Goal: Contribute content: Contribute content

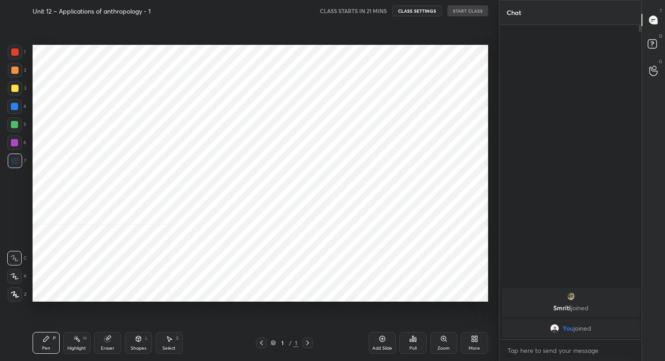
scroll to position [303, 463]
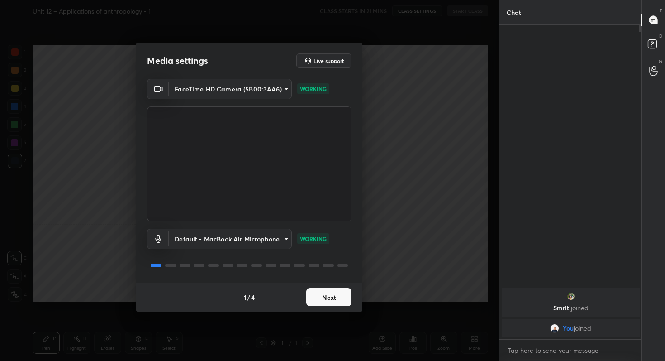
click at [324, 292] on button "Next" at bounding box center [328, 297] width 45 height 18
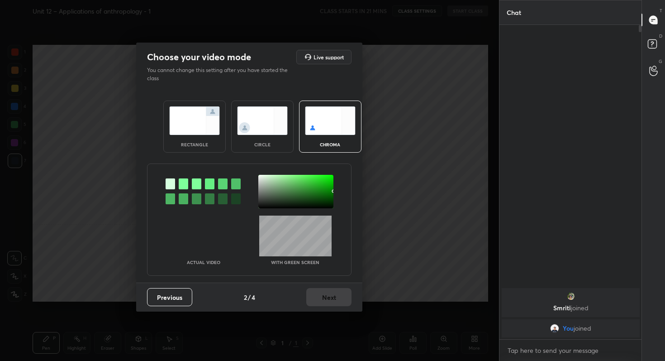
click at [186, 126] on img at bounding box center [194, 120] width 51 height 29
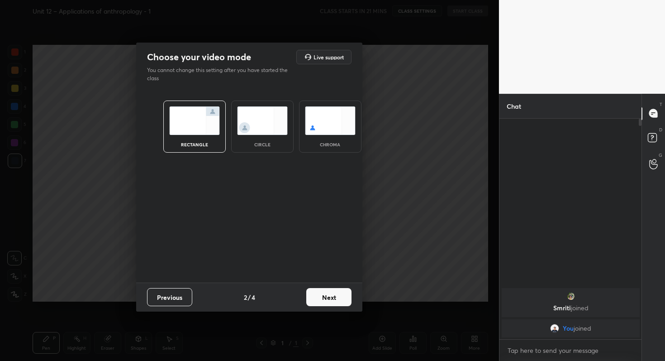
scroll to position [3, 3]
click at [332, 299] on button "Next" at bounding box center [328, 297] width 45 height 18
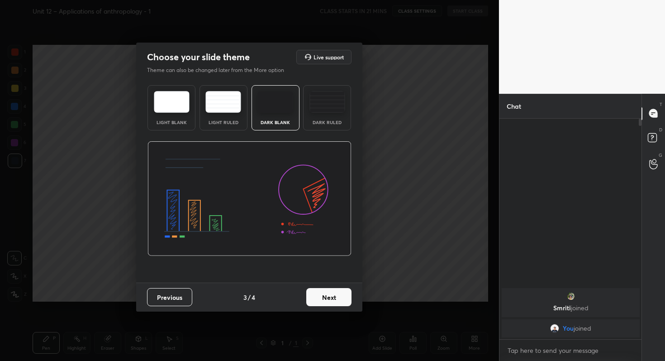
click at [332, 299] on button "Next" at bounding box center [328, 297] width 45 height 18
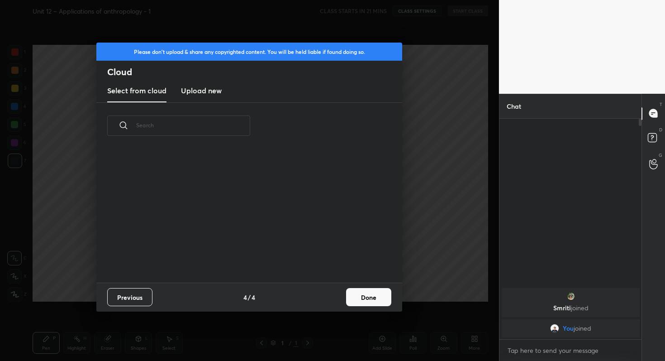
scroll to position [134, 291]
click at [197, 91] on h3 "Upload new" at bounding box center [201, 90] width 41 height 11
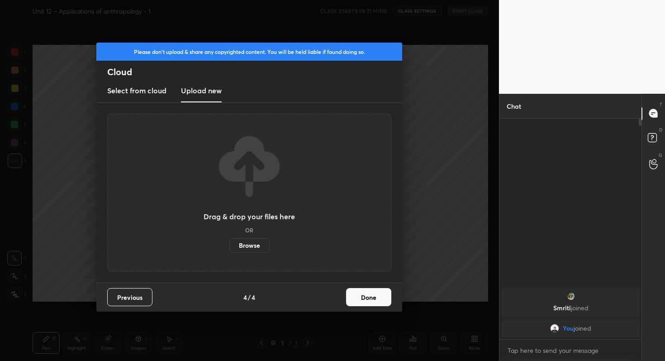
click at [245, 248] on label "Browse" at bounding box center [249, 245] width 40 height 14
click at [229, 248] on input "Browse" at bounding box center [229, 245] width 0 height 14
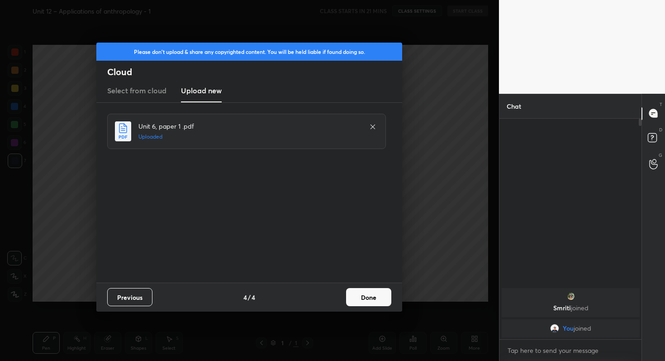
click at [366, 297] on button "Done" at bounding box center [368, 297] width 45 height 18
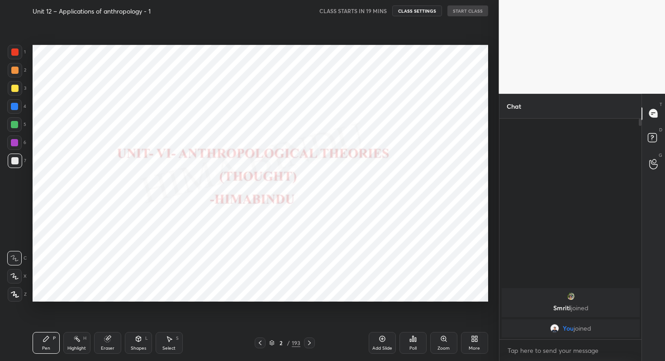
click at [261, 341] on icon at bounding box center [260, 342] width 7 height 7
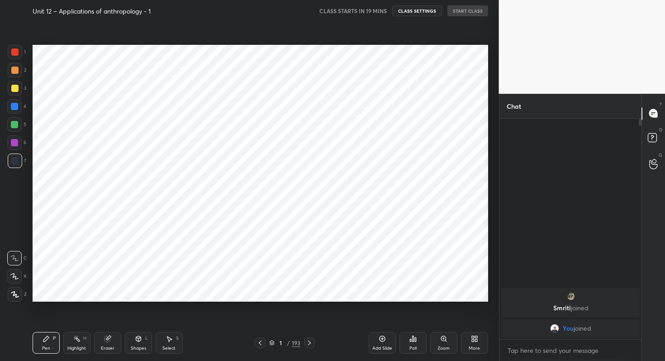
click at [476, 339] on icon at bounding box center [476, 340] width 2 height 2
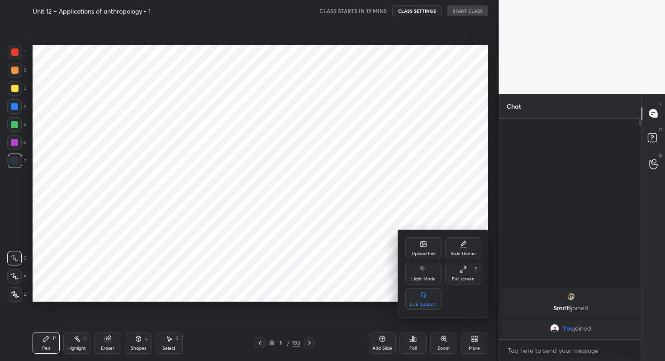
click at [425, 247] on icon at bounding box center [423, 243] width 5 height 5
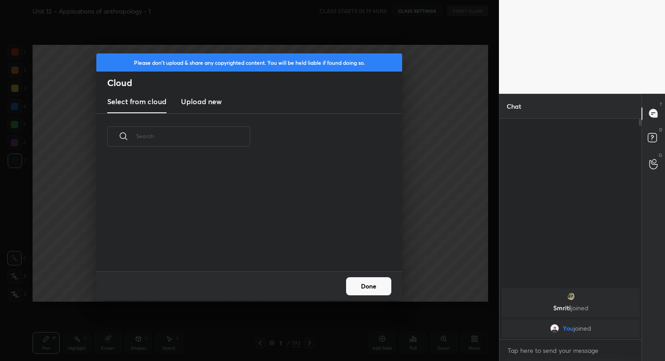
scroll to position [111, 291]
click at [207, 103] on h3 "Upload new" at bounding box center [201, 101] width 41 height 11
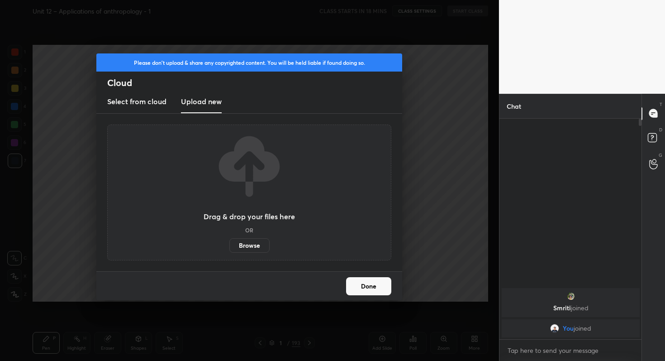
click at [252, 246] on label "Browse" at bounding box center [249, 245] width 40 height 14
click at [229, 246] on input "Browse" at bounding box center [229, 245] width 0 height 14
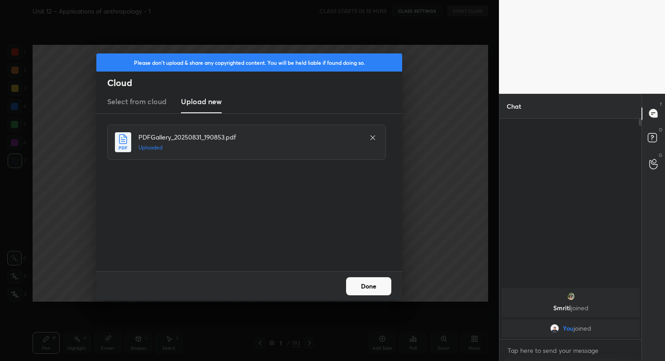
click at [363, 287] on button "Done" at bounding box center [368, 286] width 45 height 18
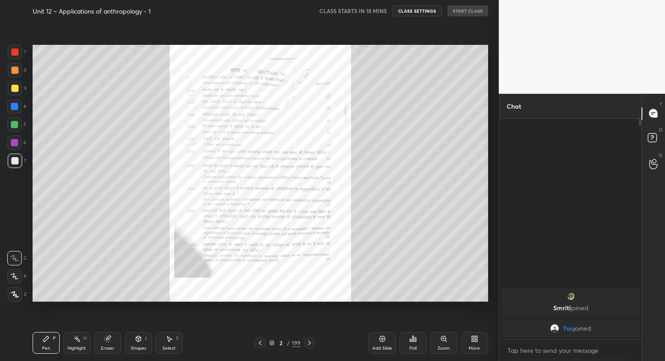
click at [309, 343] on icon at bounding box center [309, 342] width 3 height 5
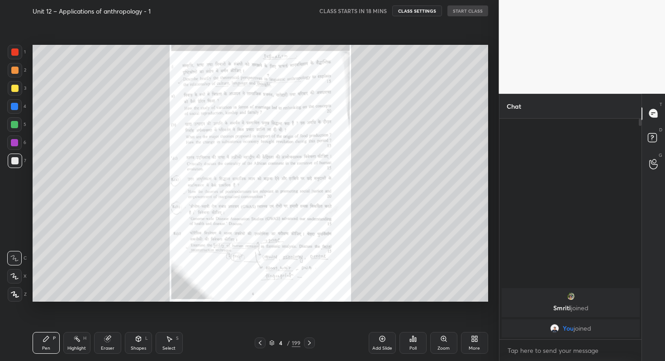
click at [309, 343] on icon at bounding box center [309, 342] width 3 height 5
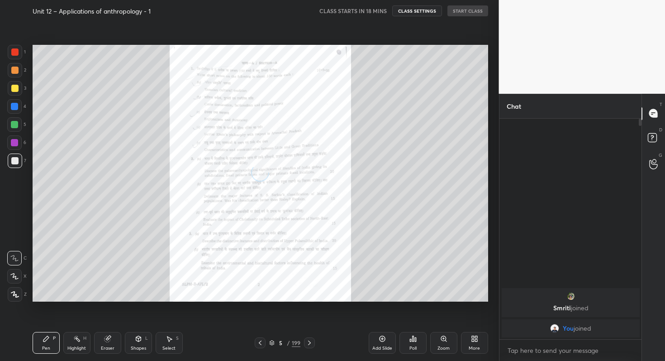
click at [309, 343] on icon at bounding box center [309, 342] width 3 height 5
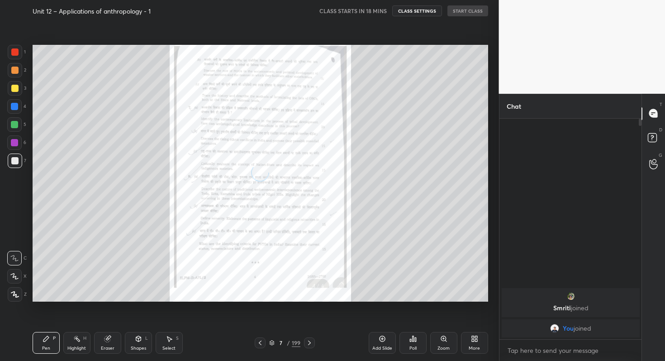
click at [309, 343] on icon at bounding box center [309, 342] width 3 height 5
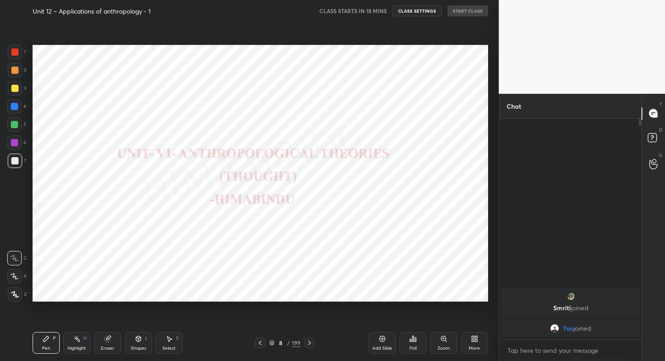
click at [260, 343] on icon at bounding box center [260, 342] width 7 height 7
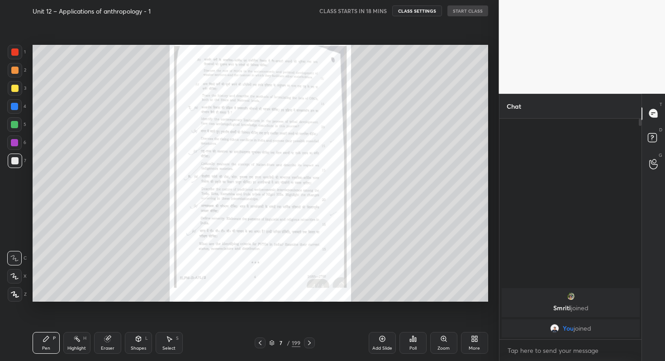
click at [311, 342] on icon at bounding box center [309, 342] width 7 height 7
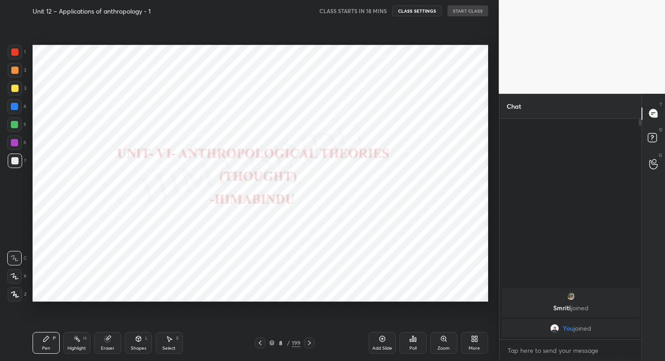
click at [259, 341] on icon at bounding box center [260, 342] width 7 height 7
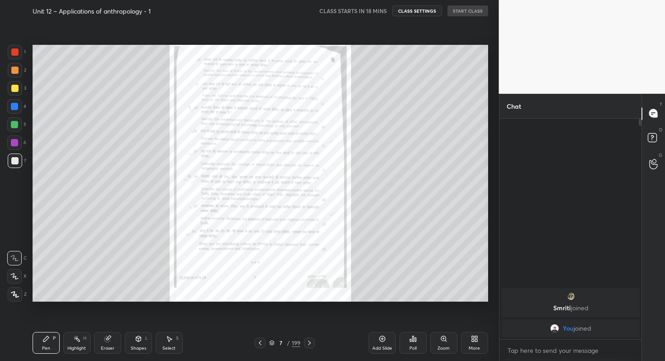
click at [475, 339] on icon at bounding box center [474, 338] width 7 height 7
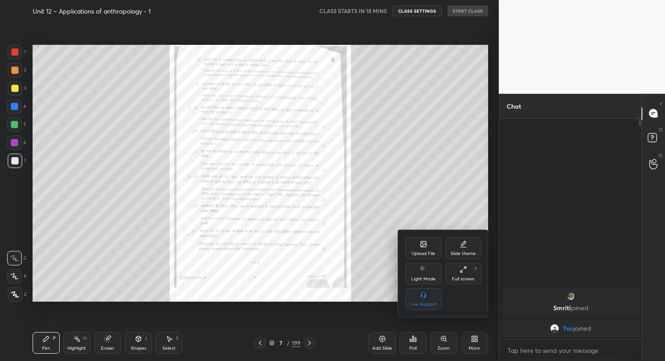
click at [422, 246] on icon at bounding box center [423, 243] width 5 height 5
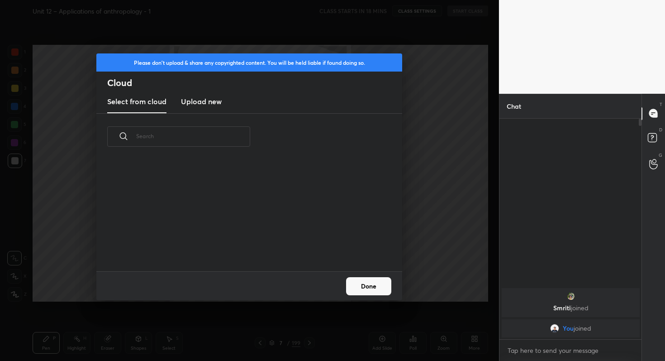
click at [204, 103] on h3 "Upload new" at bounding box center [201, 101] width 41 height 11
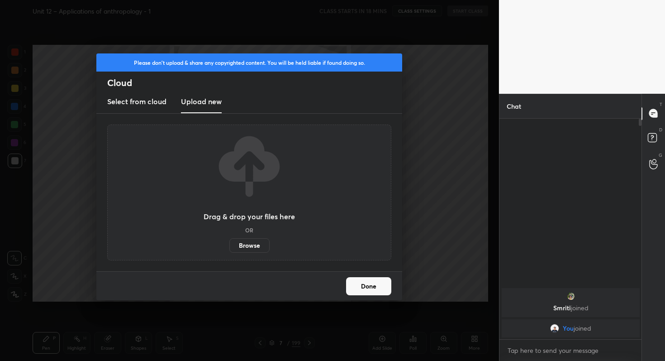
click at [250, 244] on label "Browse" at bounding box center [249, 245] width 40 height 14
click at [229, 244] on input "Browse" at bounding box center [229, 245] width 0 height 14
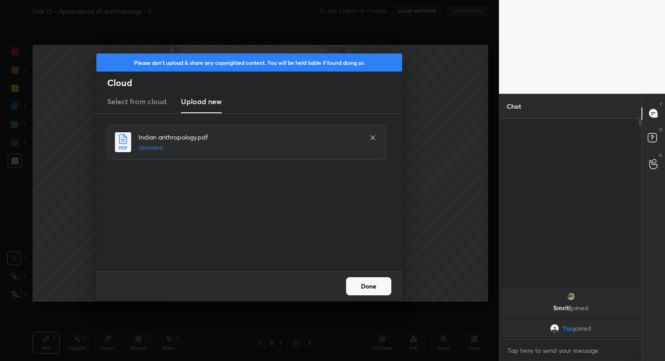
click at [378, 286] on button "Done" at bounding box center [368, 286] width 45 height 18
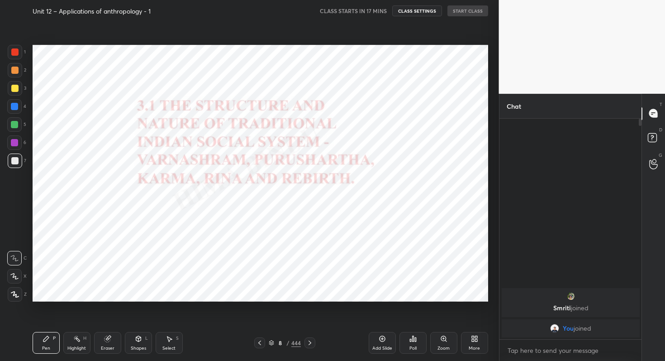
click at [261, 342] on icon at bounding box center [259, 342] width 7 height 7
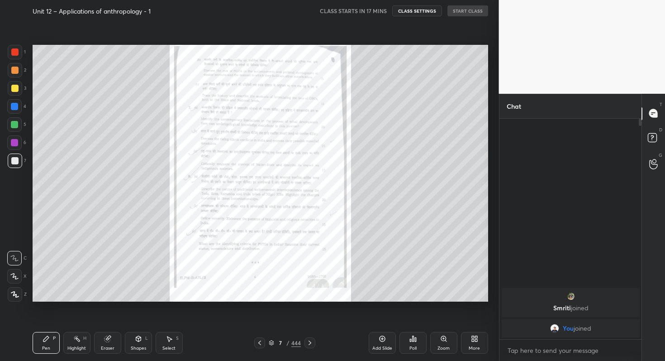
click at [261, 342] on icon at bounding box center [259, 342] width 7 height 7
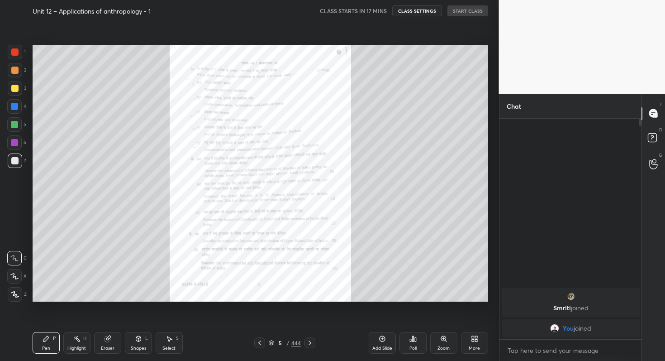
click at [259, 341] on icon at bounding box center [259, 342] width 7 height 7
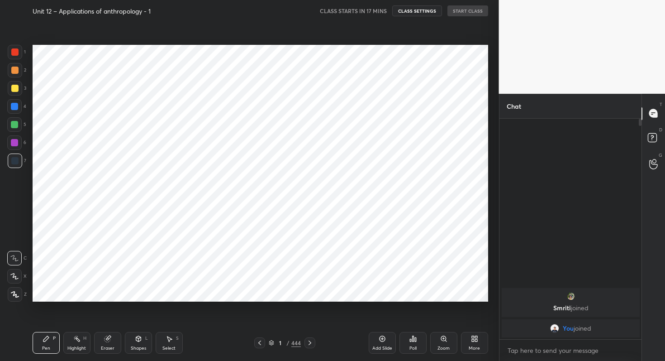
click at [259, 341] on icon at bounding box center [259, 342] width 7 height 7
click at [475, 338] on icon at bounding box center [476, 337] width 2 height 2
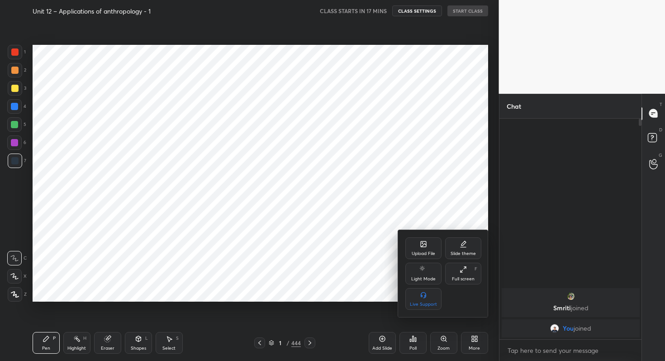
click at [426, 245] on icon at bounding box center [423, 243] width 5 height 5
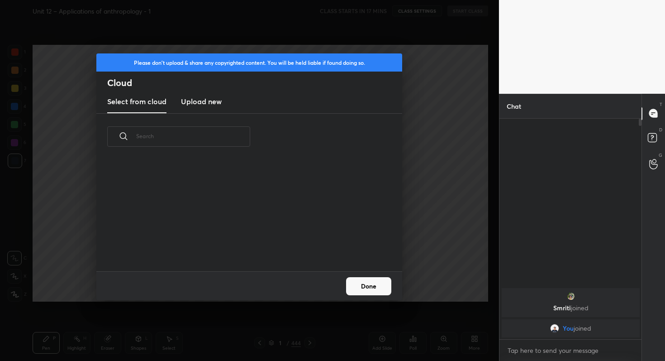
click at [215, 103] on h3 "Upload new" at bounding box center [201, 101] width 41 height 11
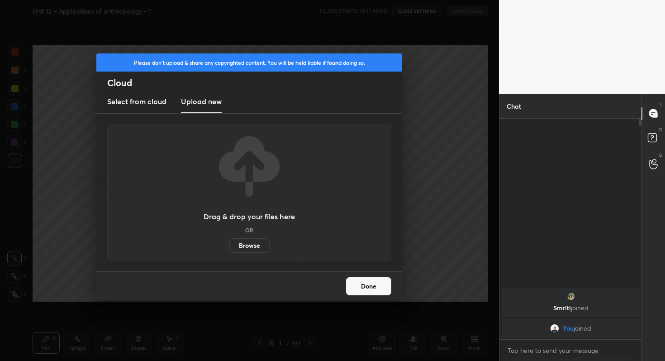
click at [252, 245] on label "Browse" at bounding box center [249, 245] width 40 height 14
click at [229, 245] on input "Browse" at bounding box center [229, 245] width 0 height 14
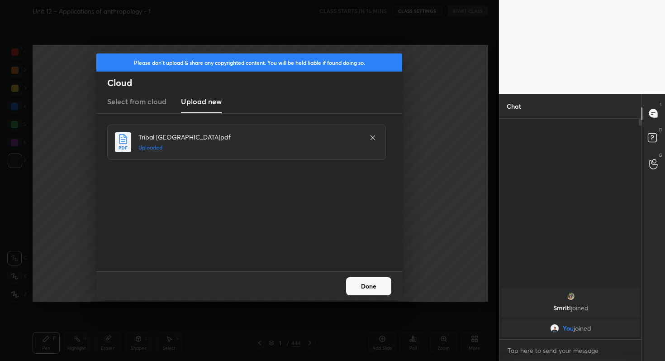
click at [377, 286] on button "Done" at bounding box center [368, 286] width 45 height 18
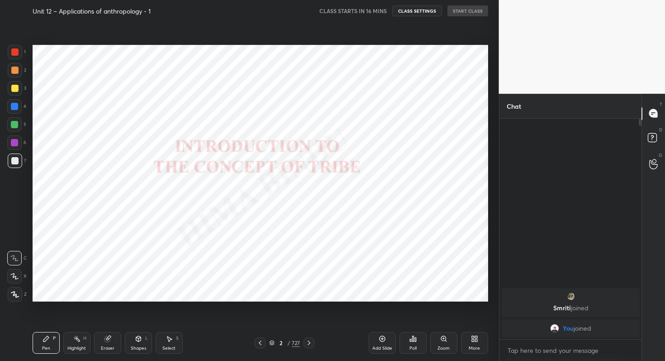
click at [296, 342] on div "727" at bounding box center [296, 343] width 8 height 8
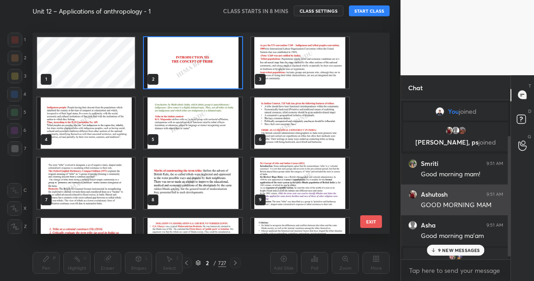
scroll to position [51, 0]
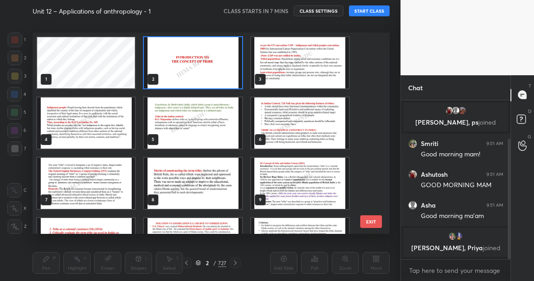
click at [190, 71] on img "grid" at bounding box center [193, 62] width 98 height 51
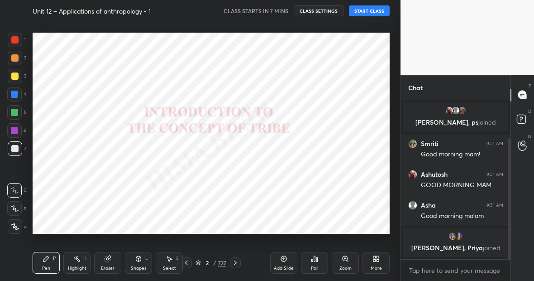
click at [222, 264] on div "727" at bounding box center [222, 262] width 8 height 8
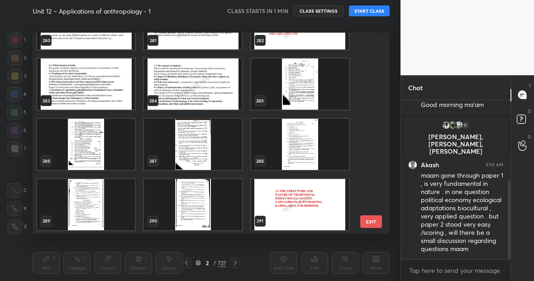
scroll to position [195, 0]
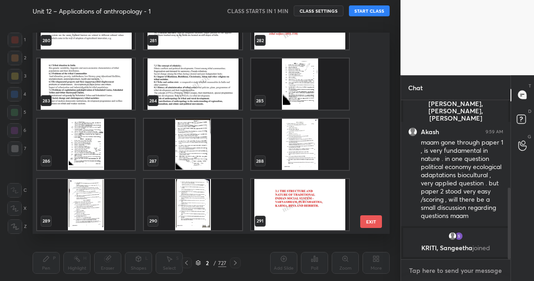
click at [415, 271] on textarea at bounding box center [455, 270] width 95 height 14
type textarea "x"
type textarea "Y"
type textarea "x"
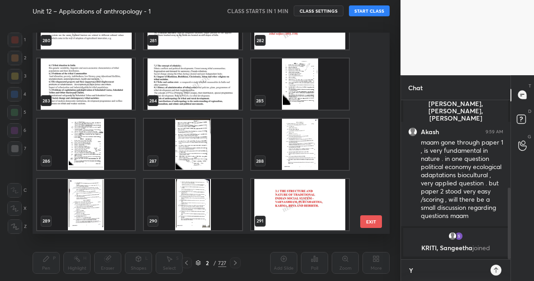
type textarea "Ye"
type textarea "x"
type textarea "Yes"
type textarea "x"
type textarea "Yes"
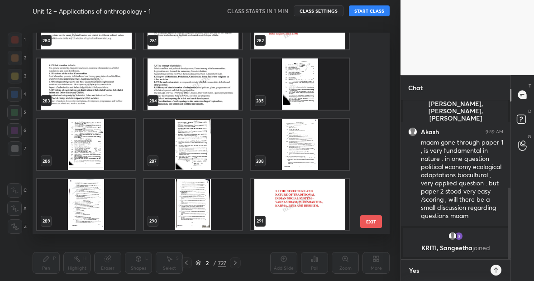
type textarea "x"
type textarea "Yes k"
type textarea "x"
type textarea "Yes ke"
type textarea "x"
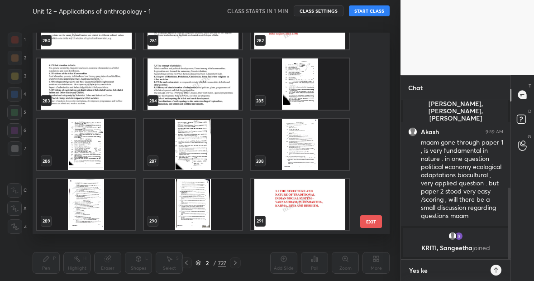
type textarea "Yes kep"
type textarea "x"
type textarea "Yes kept"
type textarea "x"
type textarea "Yes kept"
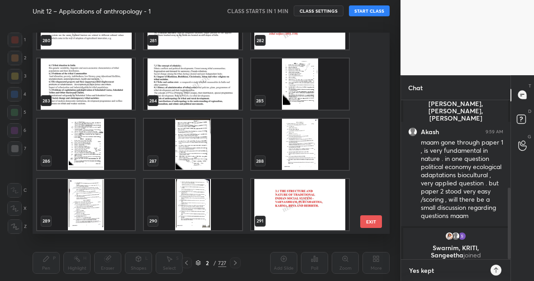
type textarea "x"
type textarea "Yes kept t"
type textarea "x"
type textarea "Yes kept th"
type textarea "x"
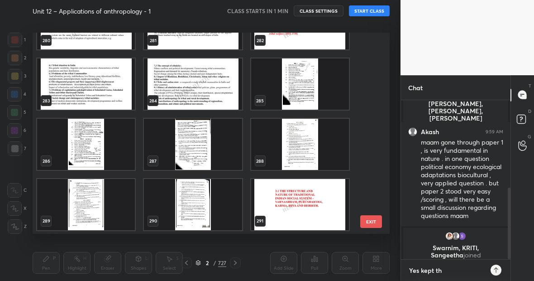
type textarea "Yes kept the"
type textarea "x"
type textarea "Yes kept the"
type textarea "x"
type textarea "Yes kept the s"
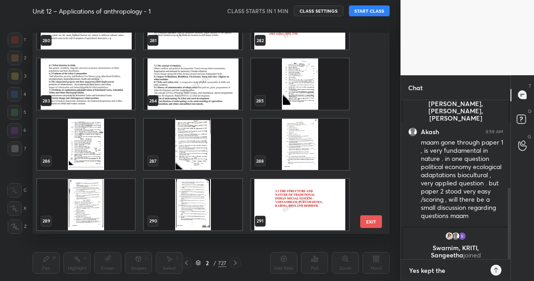
type textarea "x"
type textarea "Yes kept the sa"
type textarea "x"
type textarea "Yes kept the [PERSON_NAME]"
type textarea "x"
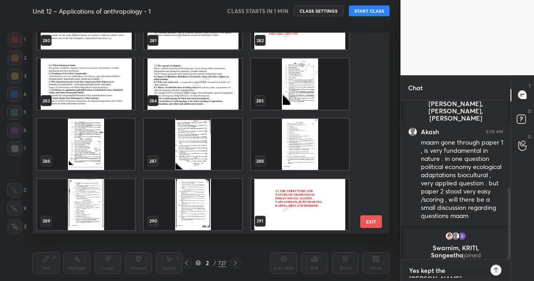
type textarea "Yes kept the same"
type textarea "x"
type textarea "Yes kept the same"
type textarea "x"
type textarea "Yes kept the same i"
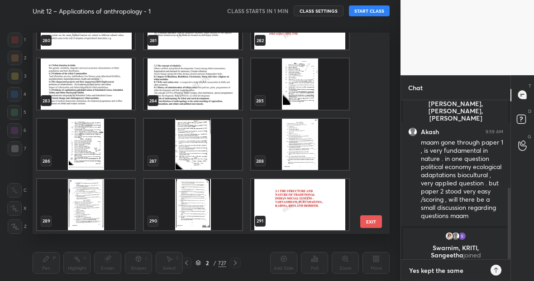
type textarea "x"
type textarea "Yes kept the same in"
type textarea "x"
type textarea "Yes kept the same in"
type textarea "x"
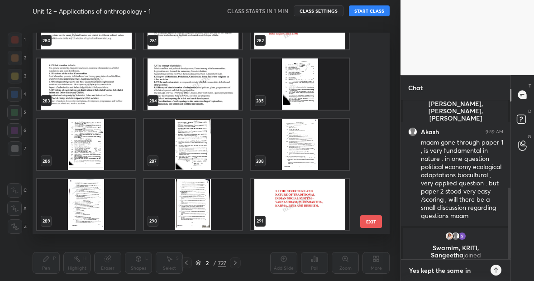
type textarea "Yes kept the same in t"
type textarea "x"
type textarea "Yes kept the same in th"
type textarea "x"
type textarea "Yes kept the same in the"
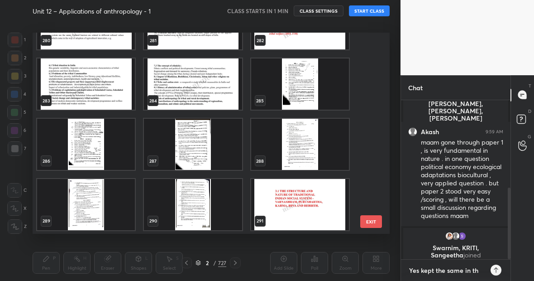
type textarea "x"
type textarea "Yes kept the same in the"
type textarea "x"
type textarea "Yes kept the same in the t"
type textarea "x"
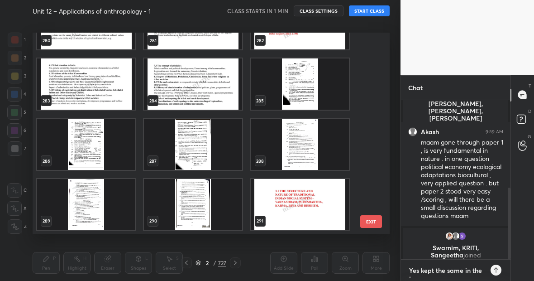
type textarea "Yes kept the same in the te"
type textarea "x"
type textarea "Yes kept the same in the tel"
type textarea "x"
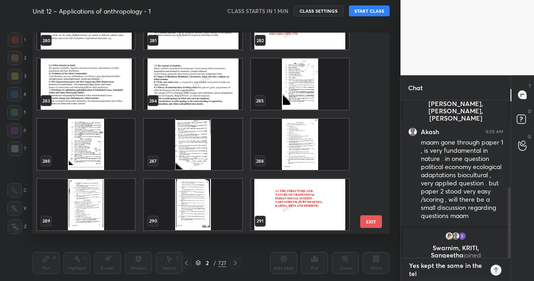
type textarea "Yes kept the same in the tele"
type textarea "x"
type textarea "Yes kept the same in the teleg"
type textarea "x"
type textarea "Yes kept the same in the telegr"
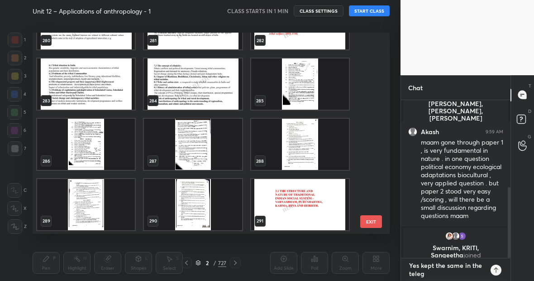
type textarea "x"
type textarea "Yes kept the same in the telegra"
type textarea "x"
type textarea "Yes kept the same in the telegram"
type textarea "x"
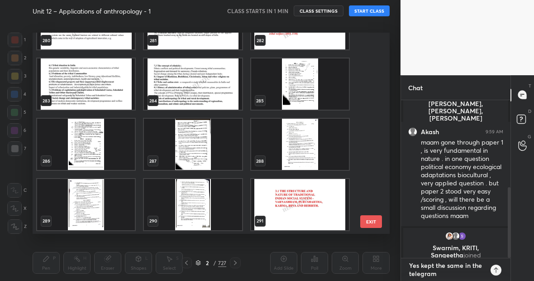
type textarea "Yes kept the same in the telegram"
type textarea "x"
type textarea "Yes kept the same in the telegram c"
type textarea "x"
type textarea "Yes kept the same in the telegram ch"
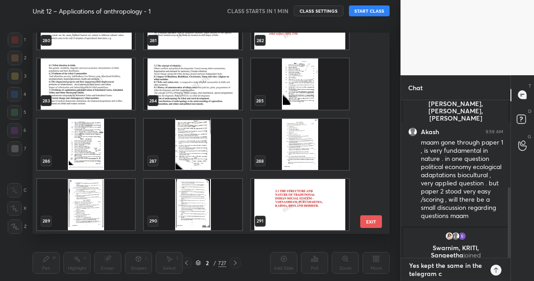
type textarea "x"
type textarea "Yes kept the same in the telegram cha"
type textarea "x"
type textarea "Yes kept the same in the telegram chan"
type textarea "x"
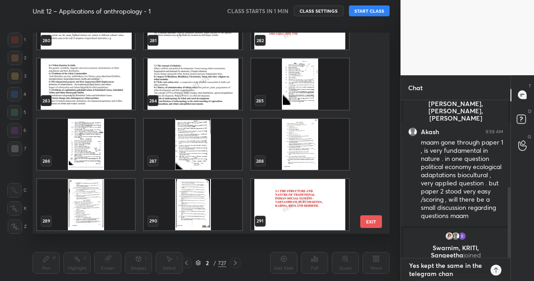
type textarea "Yes kept the same in the telegram chann"
type textarea "x"
type textarea "Yes kept the same in the telegram channe"
type textarea "x"
type textarea "Yes kept the same in the telegram channel"
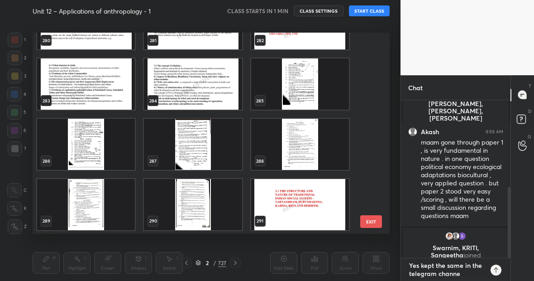
type textarea "x"
type textarea "Yes kept the same in the telegram channel"
type textarea "x"
type textarea "Yes kept the same in the telegram channel a"
type textarea "x"
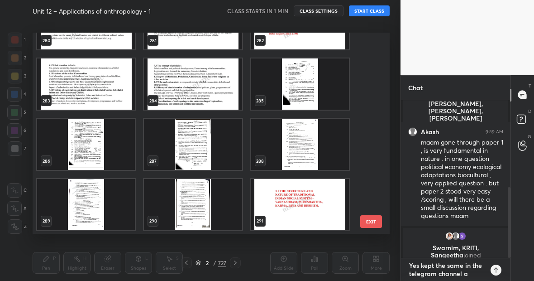
type textarea "Yes kept the same in the telegram channel an"
type textarea "x"
type textarea "Yes kept the same in the telegram channel and"
type textarea "x"
type textarea "Yes kept the same in the telegram channel and"
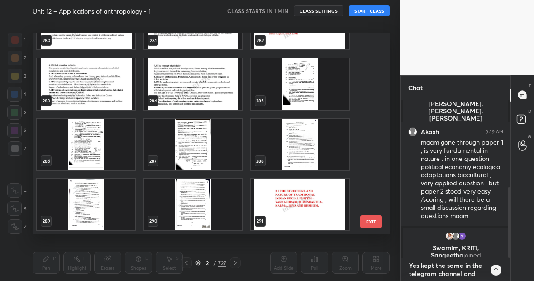
type textarea "x"
type textarea "Yes kept the same in the telegram channel and g"
type textarea "x"
type textarea "Yes kept the same in the telegram channel and gn"
type textarea "x"
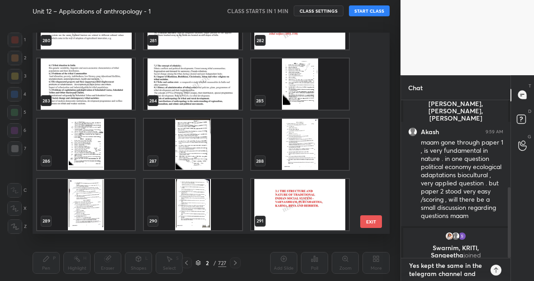
type textarea "Yes kept the same in the telegram channel and gng"
type textarea "x"
type textarea "Yes kept the same in the telegram channel and gng"
type textarea "x"
type textarea "Yes kept the same in the telegram channel and gng t"
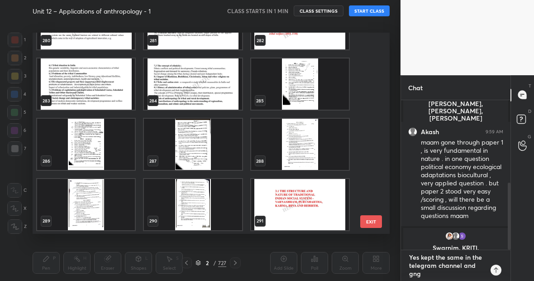
type textarea "x"
type textarea "Yes kept the same in the telegram channel and gng to"
type textarea "x"
type textarea "Yes kept the same in the telegram channel and gng to"
type textarea "x"
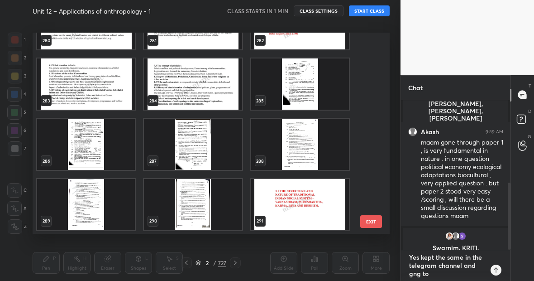
type textarea "Yes kept the same in the telegram channel and gng to d"
type textarea "x"
type textarea "Yes kept the same in the telegram channel and gng to di"
type textarea "x"
type textarea "Yes kept the same in the telegram channel and gng to dis"
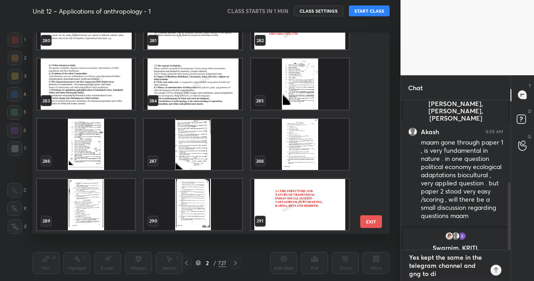
type textarea "x"
type textarea "Yes kept the same in the telegram channel and gng to diss"
type textarea "x"
type textarea "Yes kept the same in the telegram channel and gng to dis"
type textarea "x"
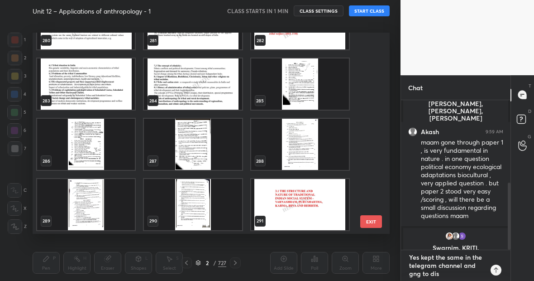
type textarea "Yes kept the same in the telegram channel and gng to disc"
type textarea "x"
type textarea "Yes kept the same in the telegram channel and gng to discu"
type textarea "x"
type textarea "Yes kept the same in the telegram channel and gng to discus"
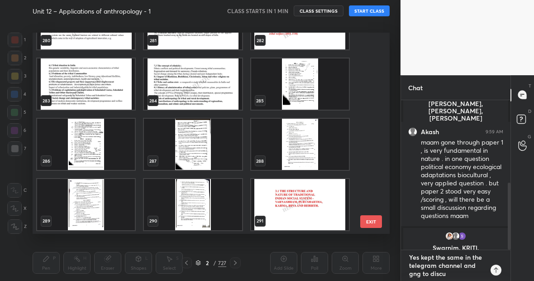
type textarea "x"
type textarea "Yes kept the same in the telegram channel and gng to discuss"
type textarea "x"
type textarea "Yes kept the same in the telegram channel and gng to discuss"
type textarea "x"
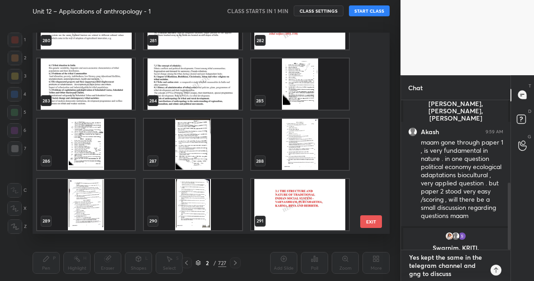
type textarea "Yes kept the same in the telegram channel and gng to discuss n"
type textarea "x"
type textarea "Yes kept the same in the telegram channel and gng to discuss no"
type textarea "x"
type textarea "Yes kept the same in the telegram channel and gng to discuss now"
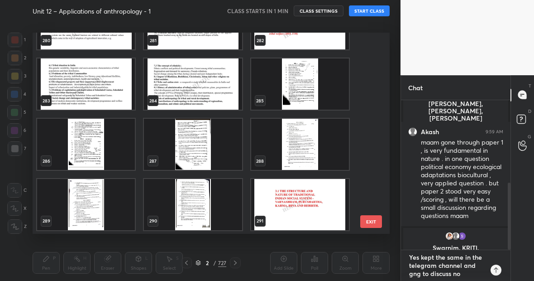
type textarea "x"
type textarea "Yes kept the same in the telegram channel and gng to discuss now."
type textarea "x"
type textarea "Yes kept the same in the telegram channel and gng to discuss now."
type textarea "x"
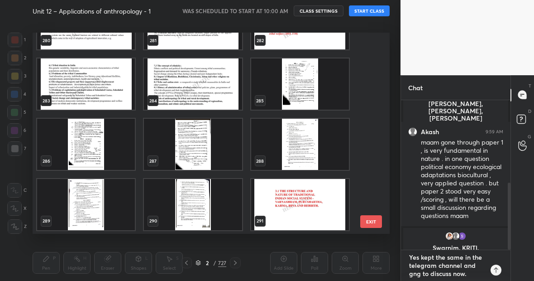
type textarea "Yes kept the same in the telegram channel and gng to discuss now."
type textarea "x"
click at [496, 271] on icon at bounding box center [496, 269] width 4 height 5
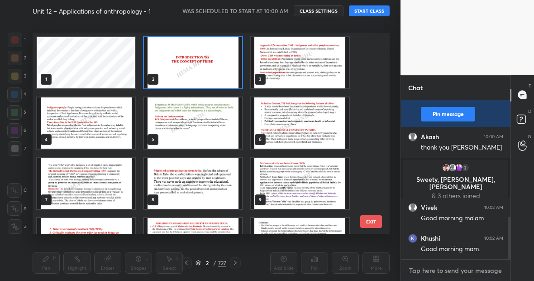
scroll to position [432, 0]
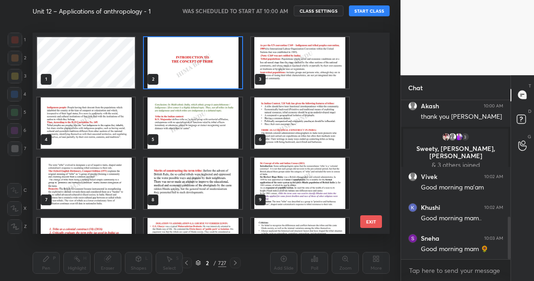
click at [376, 6] on button "START CLASS" at bounding box center [369, 10] width 41 height 11
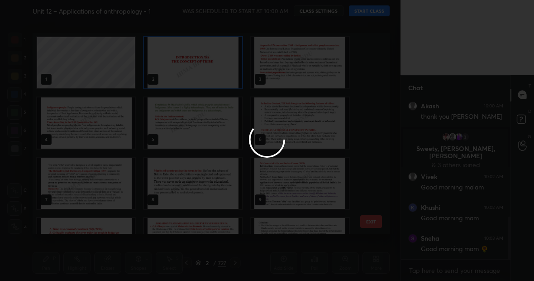
scroll to position [463, 0]
click at [311, 96] on div at bounding box center [267, 140] width 534 height 281
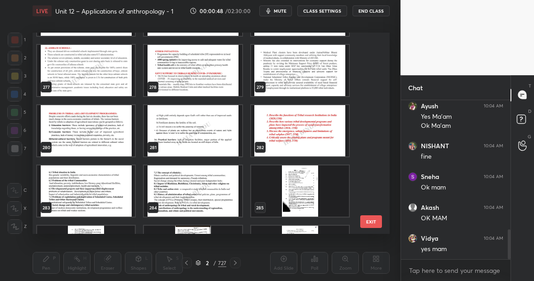
scroll to position [718, 0]
click at [187, 183] on img "grid" at bounding box center [193, 190] width 98 height 51
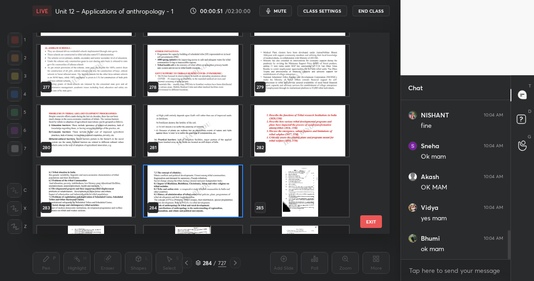
click at [187, 183] on img "grid" at bounding box center [193, 190] width 98 height 51
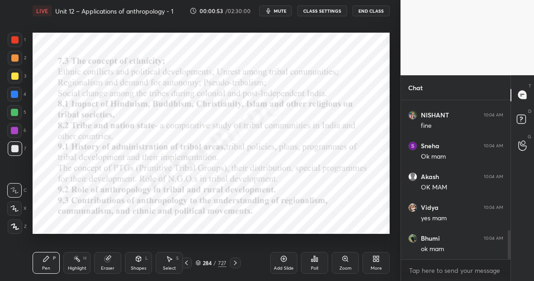
scroll to position [749, 0]
click at [284, 257] on icon at bounding box center [283, 258] width 3 height 3
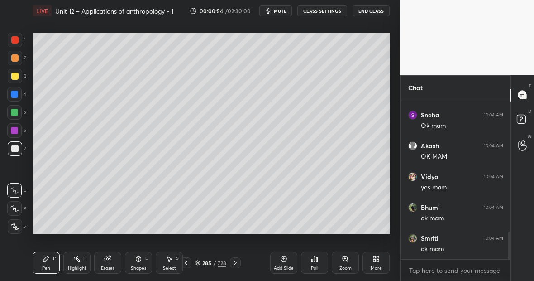
scroll to position [779, 0]
click at [18, 226] on icon at bounding box center [15, 226] width 8 height 6
click at [20, 40] on div at bounding box center [15, 40] width 14 height 14
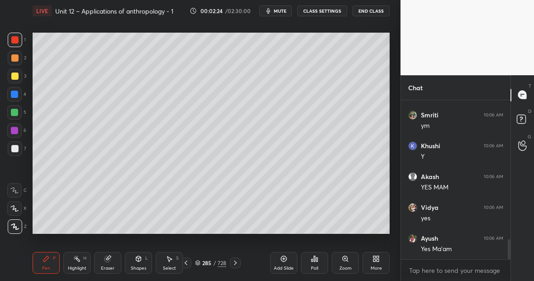
scroll to position [1135, 0]
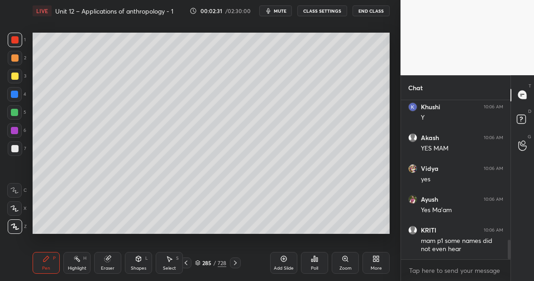
click at [75, 264] on div "Highlight H" at bounding box center [76, 263] width 27 height 22
click at [51, 267] on div "Pen P" at bounding box center [46, 263] width 27 height 22
click at [14, 114] on div at bounding box center [14, 112] width 7 height 7
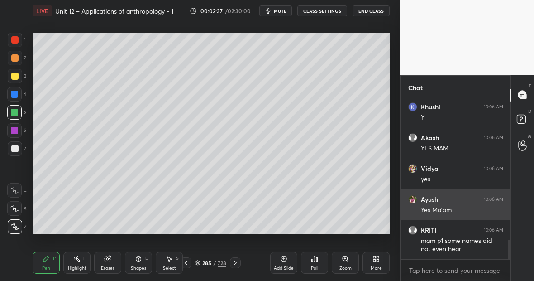
scroll to position [1144, 0]
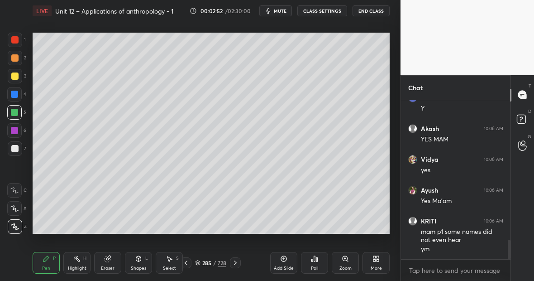
click at [285, 255] on icon at bounding box center [283, 258] width 7 height 7
click at [16, 76] on div at bounding box center [14, 75] width 7 height 7
click at [18, 39] on div at bounding box center [14, 39] width 7 height 7
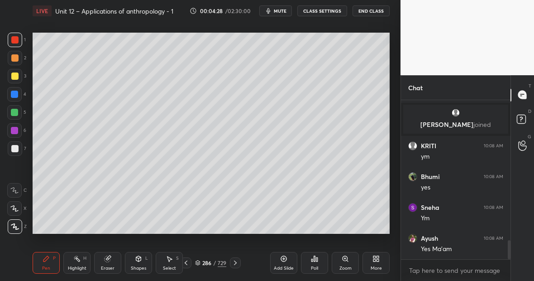
scroll to position [1191, 0]
click at [236, 263] on icon at bounding box center [235, 262] width 7 height 7
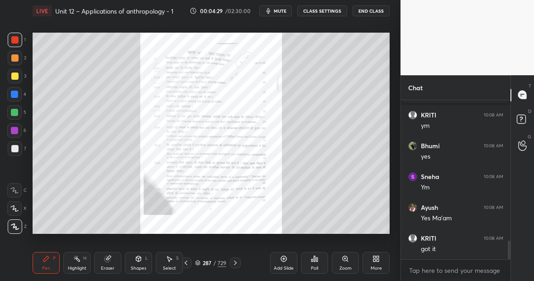
scroll to position [1224, 0]
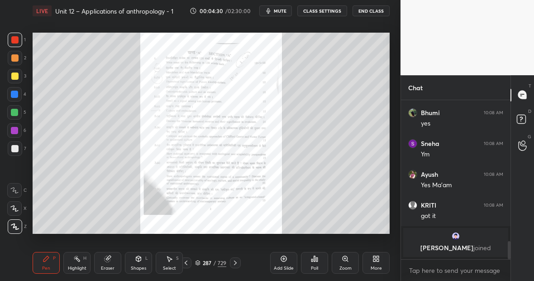
click at [236, 259] on icon at bounding box center [235, 262] width 7 height 7
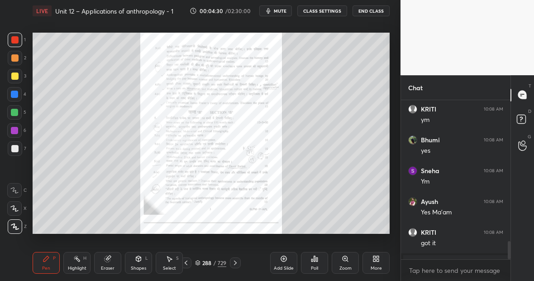
click at [236, 259] on icon at bounding box center [235, 262] width 7 height 7
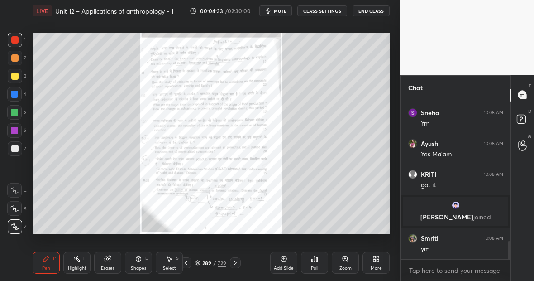
scroll to position [1227, 0]
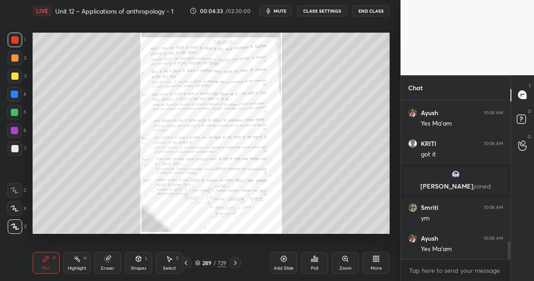
click at [236, 262] on icon at bounding box center [235, 262] width 7 height 7
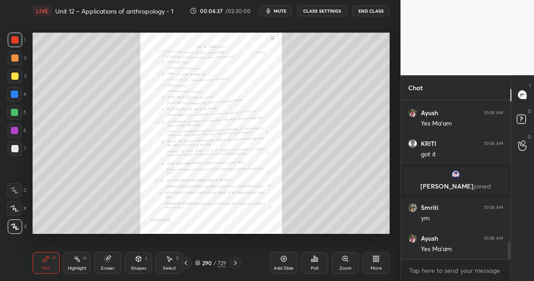
scroll to position [1260, 0]
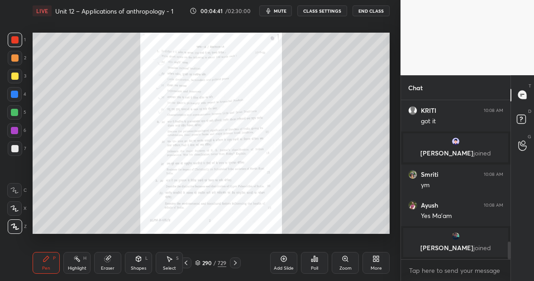
click at [20, 114] on div at bounding box center [14, 112] width 14 height 14
click at [186, 262] on icon at bounding box center [185, 262] width 7 height 7
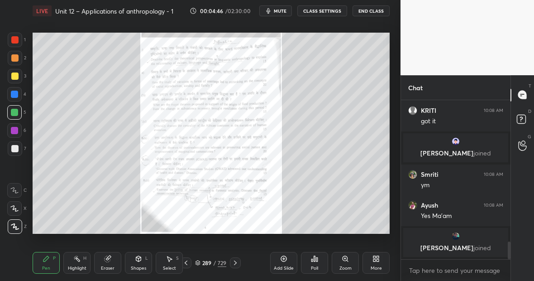
click at [186, 262] on icon at bounding box center [185, 262] width 7 height 7
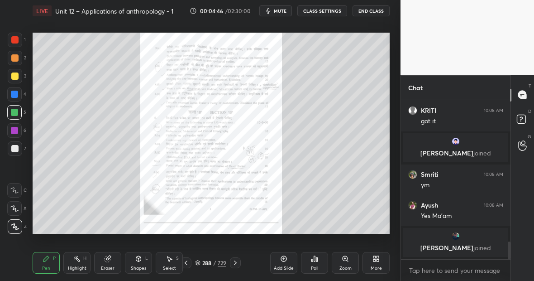
click at [186, 262] on icon at bounding box center [185, 262] width 7 height 7
click at [237, 260] on icon at bounding box center [235, 262] width 7 height 7
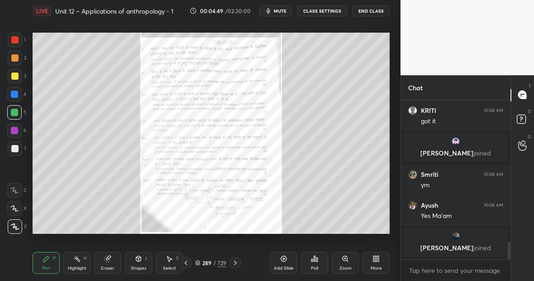
click at [237, 260] on icon at bounding box center [235, 262] width 7 height 7
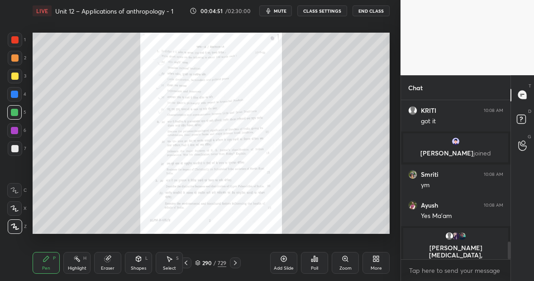
click at [186, 262] on icon at bounding box center [185, 262] width 7 height 7
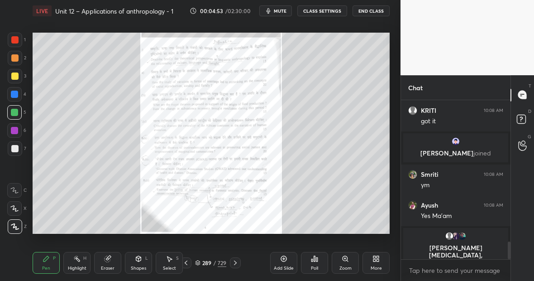
click at [377, 259] on icon at bounding box center [378, 260] width 2 height 2
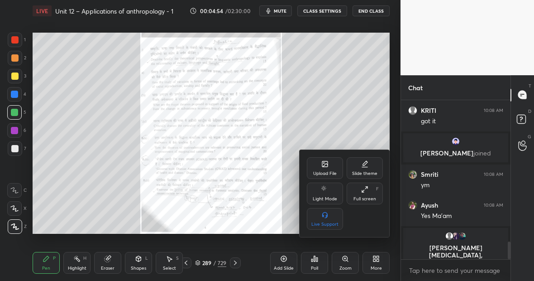
click at [324, 163] on icon at bounding box center [324, 163] width 5 height 5
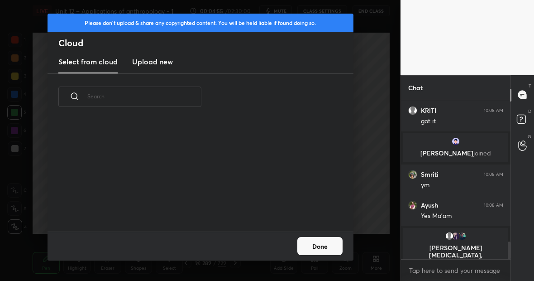
scroll to position [1267, 0]
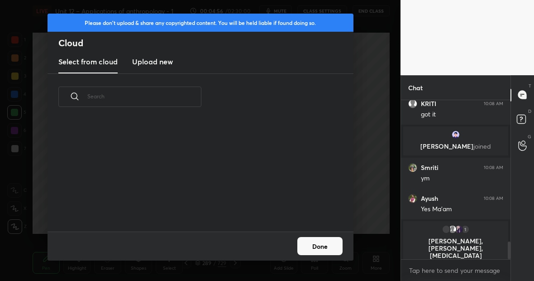
click at [157, 60] on h3 "Upload new" at bounding box center [152, 61] width 41 height 11
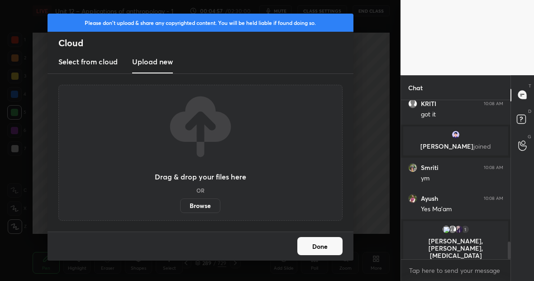
click at [200, 205] on label "Browse" at bounding box center [200, 205] width 40 height 14
click at [180, 205] on input "Browse" at bounding box center [180, 205] width 0 height 14
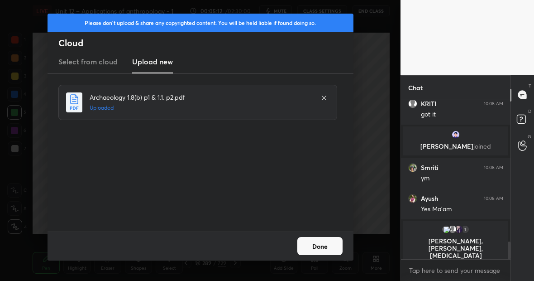
click at [326, 247] on button "Done" at bounding box center [319, 246] width 45 height 18
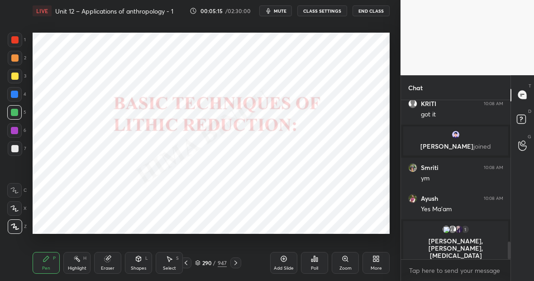
click at [220, 262] on div "947" at bounding box center [222, 262] width 9 height 8
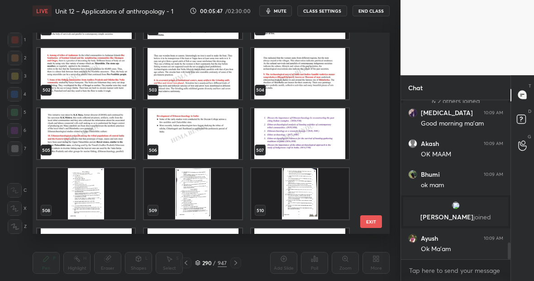
scroll to position [10040, 0]
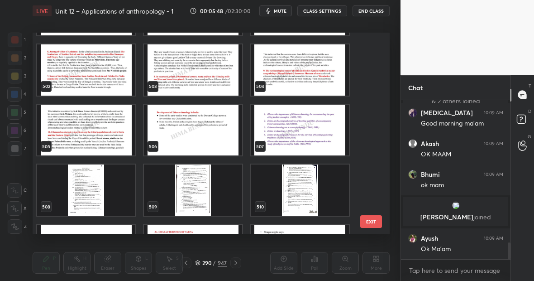
click at [97, 179] on img "grid" at bounding box center [86, 189] width 98 height 51
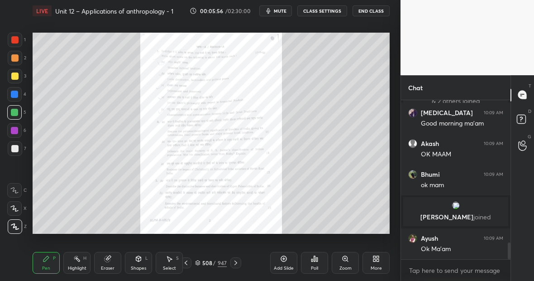
click at [223, 261] on div "947" at bounding box center [222, 262] width 9 height 8
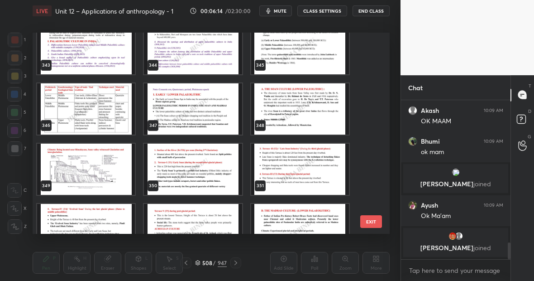
scroll to position [6869, 0]
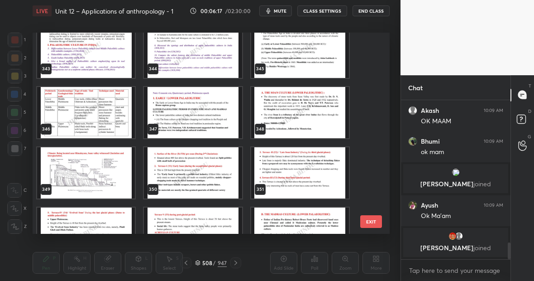
click at [297, 114] on img "grid" at bounding box center [300, 112] width 98 height 51
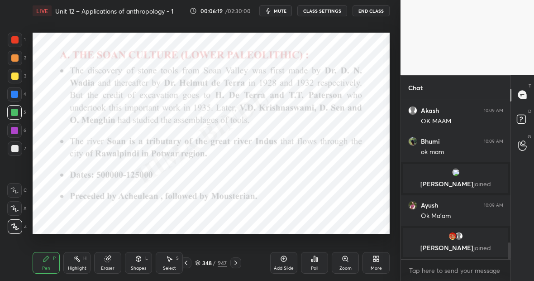
click at [13, 96] on div at bounding box center [14, 94] width 7 height 7
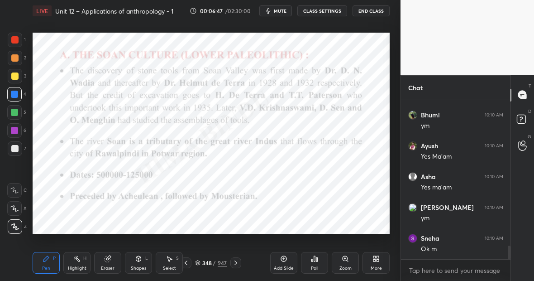
scroll to position [1719, 0]
click at [235, 261] on icon at bounding box center [235, 262] width 7 height 7
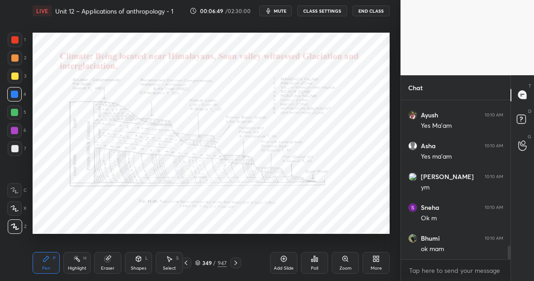
click at [235, 261] on icon at bounding box center [235, 262] width 7 height 7
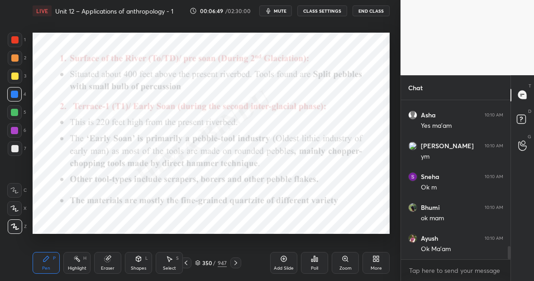
click at [235, 261] on icon at bounding box center [235, 262] width 7 height 7
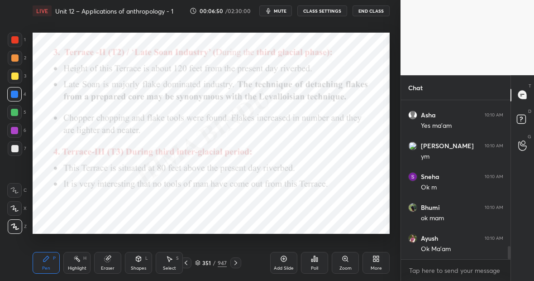
click at [235, 261] on icon at bounding box center [235, 262] width 7 height 7
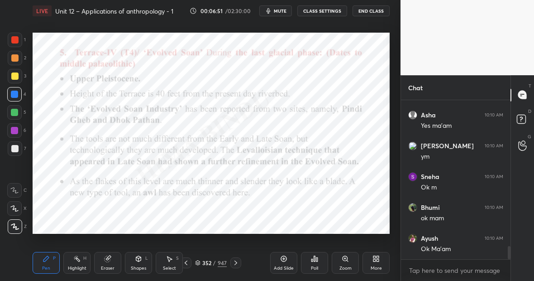
click at [235, 261] on icon at bounding box center [235, 262] width 7 height 7
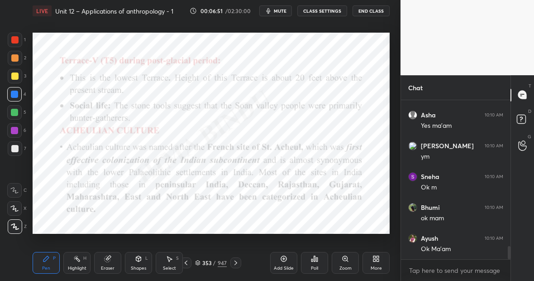
scroll to position [1780, 0]
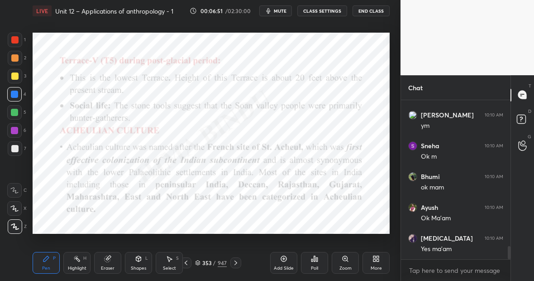
click at [235, 261] on icon at bounding box center [235, 262] width 7 height 7
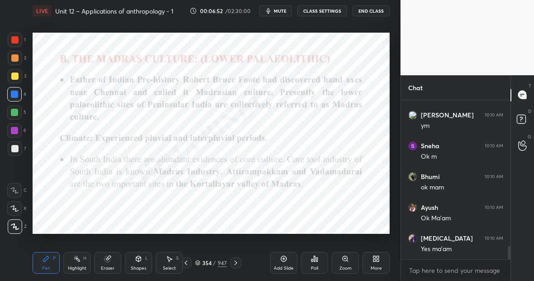
click at [235, 261] on icon at bounding box center [235, 262] width 7 height 7
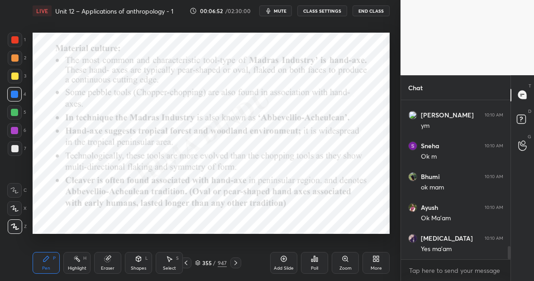
click at [235, 261] on icon at bounding box center [235, 262] width 7 height 7
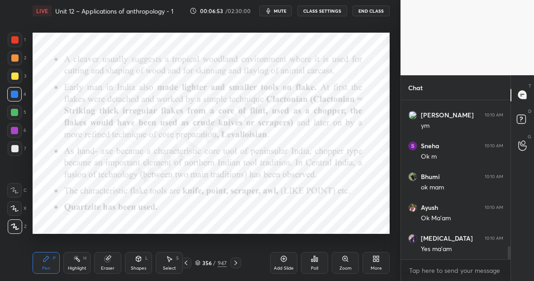
click at [235, 261] on icon at bounding box center [235, 262] width 7 height 7
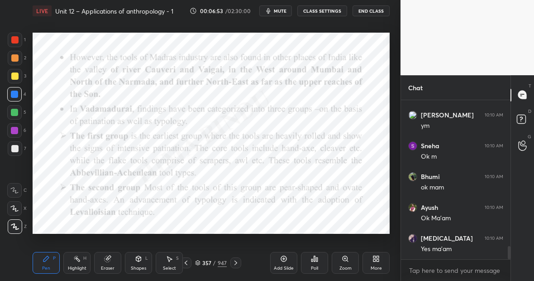
click at [235, 261] on icon at bounding box center [235, 262] width 7 height 7
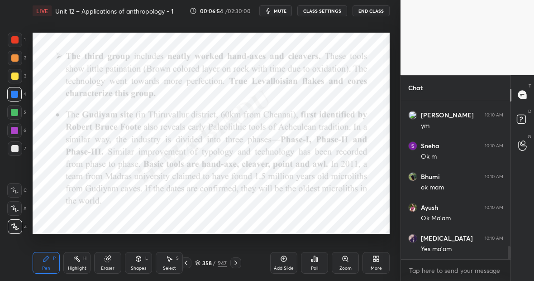
click at [235, 261] on icon at bounding box center [235, 262] width 7 height 7
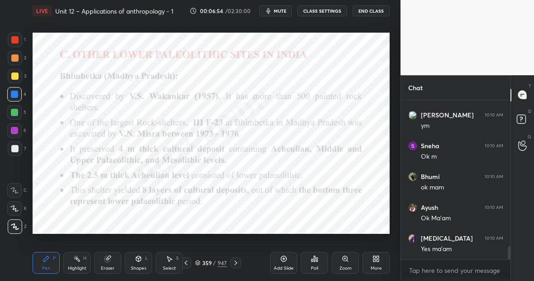
click at [235, 261] on icon at bounding box center [235, 262] width 7 height 7
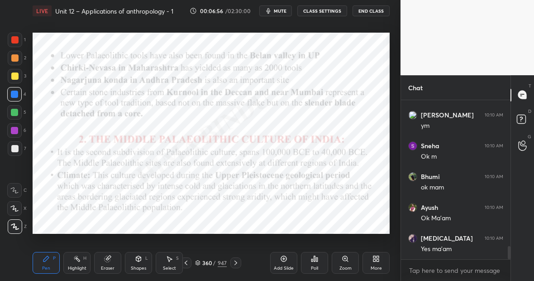
click at [223, 261] on div "947" at bounding box center [222, 262] width 9 height 8
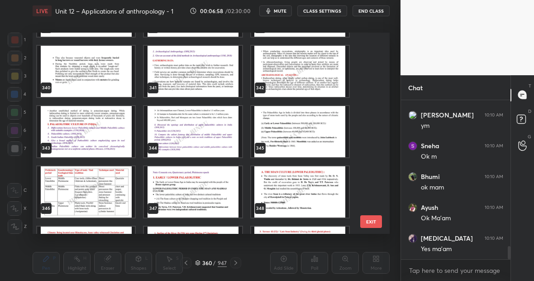
scroll to position [6775, 0]
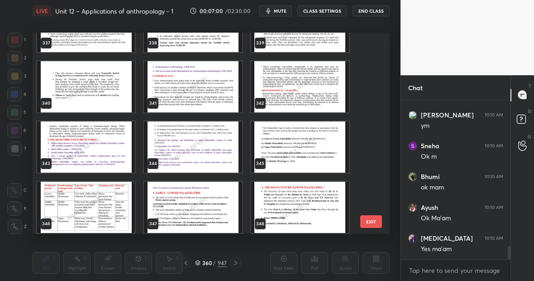
click at [66, 155] on img "grid" at bounding box center [86, 146] width 98 height 51
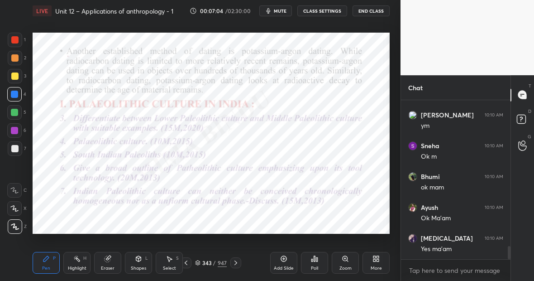
click at [234, 263] on icon at bounding box center [235, 262] width 7 height 7
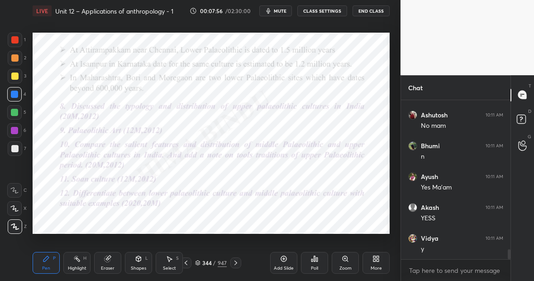
scroll to position [2396, 0]
click at [224, 262] on div "947" at bounding box center [222, 262] width 9 height 8
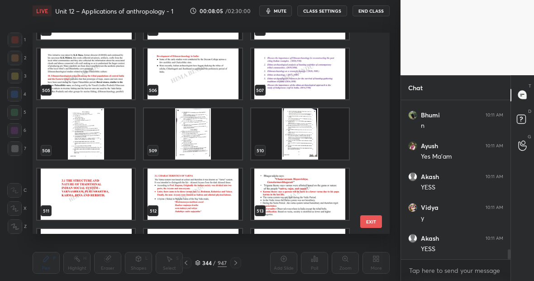
scroll to position [10115, 0]
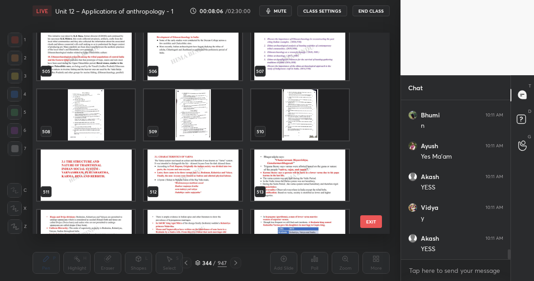
click at [71, 109] on img "grid" at bounding box center [86, 114] width 98 height 51
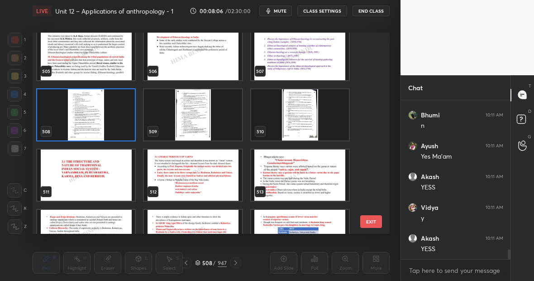
click at [71, 109] on img "grid" at bounding box center [86, 114] width 98 height 51
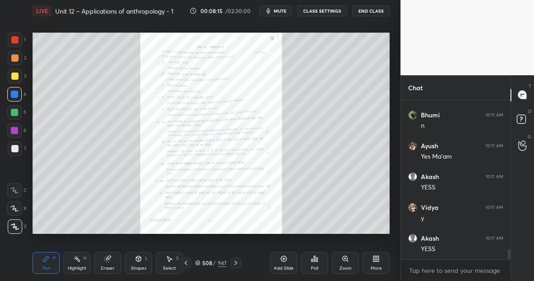
scroll to position [2427, 0]
click at [222, 262] on div "947" at bounding box center [222, 262] width 9 height 8
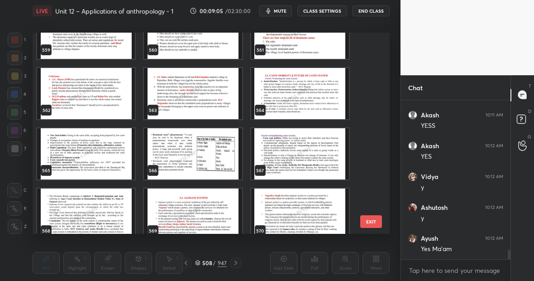
scroll to position [11183, 0]
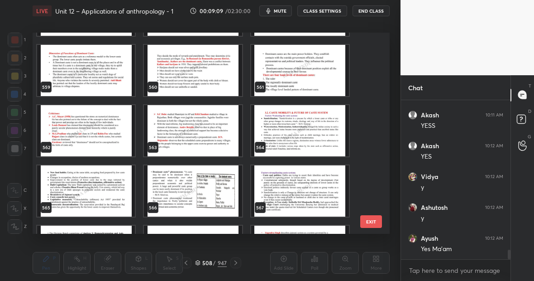
click at [298, 143] on img "grid" at bounding box center [300, 130] width 98 height 51
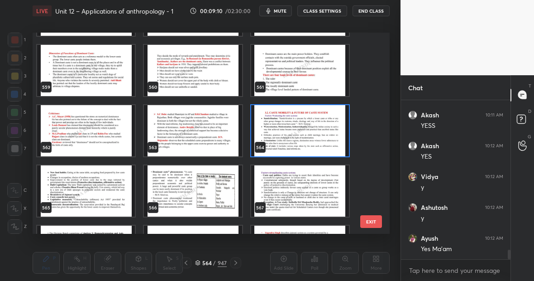
click at [298, 143] on img "grid" at bounding box center [300, 130] width 98 height 51
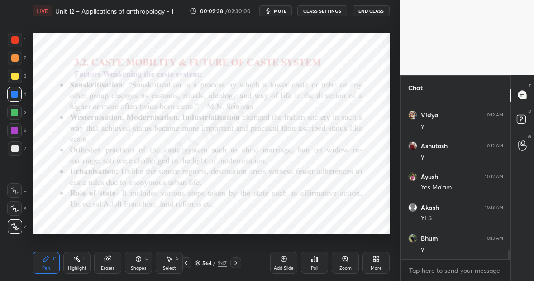
scroll to position [2614, 0]
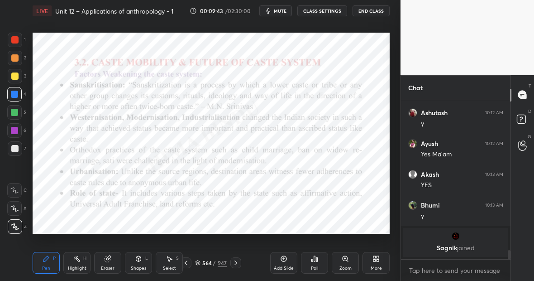
click at [221, 262] on div "947" at bounding box center [222, 262] width 9 height 8
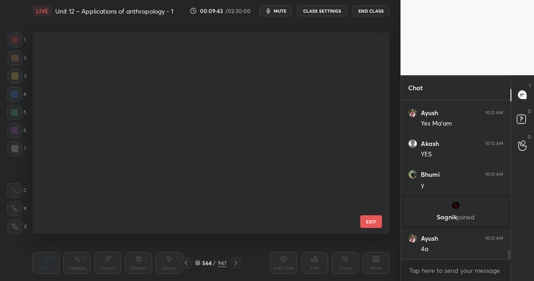
scroll to position [198, 353]
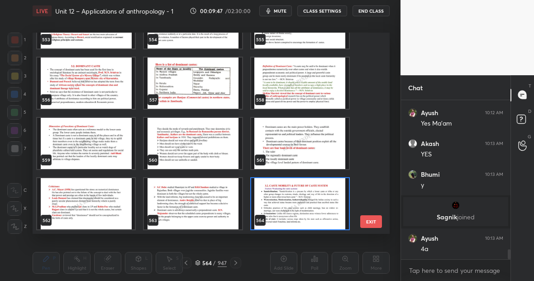
click at [275, 190] on img "grid" at bounding box center [300, 203] width 98 height 51
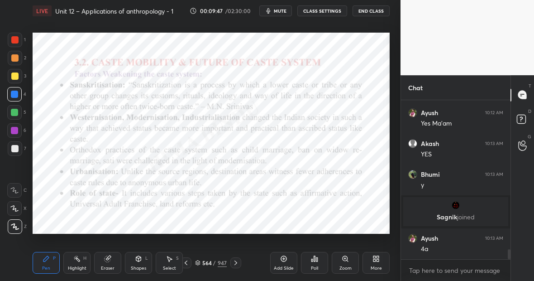
click at [275, 190] on img "grid" at bounding box center [300, 203] width 98 height 51
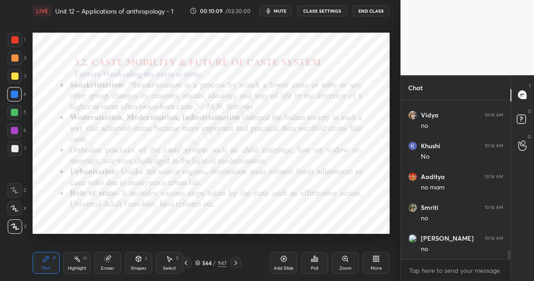
scroll to position [2713, 0]
click at [223, 262] on div "947" at bounding box center [222, 262] width 9 height 8
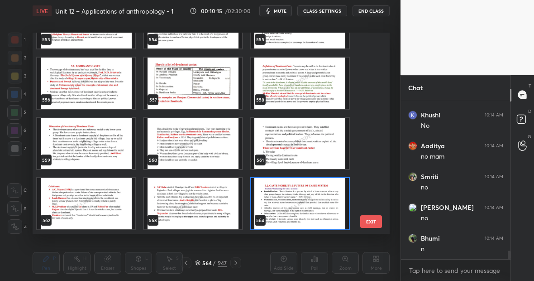
scroll to position [11102, 0]
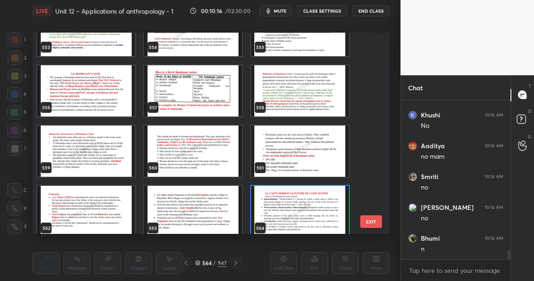
click at [82, 95] on img "grid" at bounding box center [86, 90] width 98 height 51
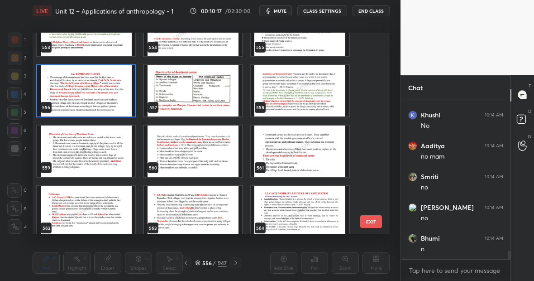
click at [82, 95] on img "grid" at bounding box center [86, 90] width 98 height 51
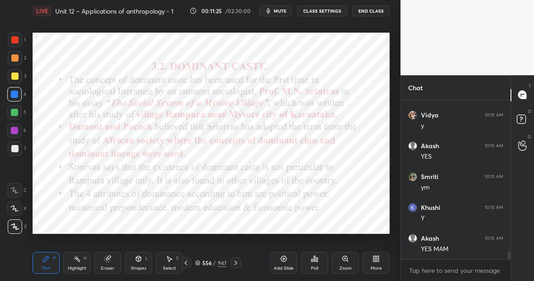
scroll to position [3201, 0]
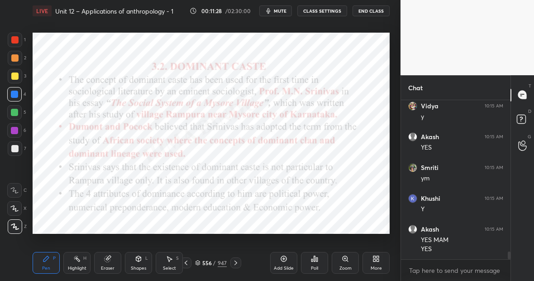
click at [222, 262] on div "947" at bounding box center [222, 262] width 9 height 8
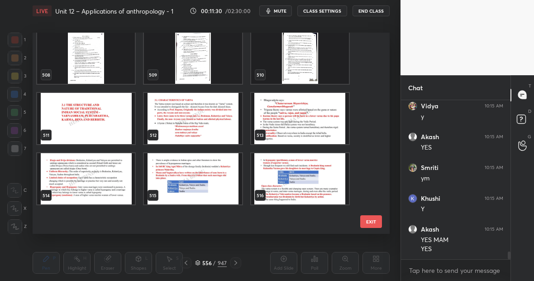
scroll to position [10051, 0]
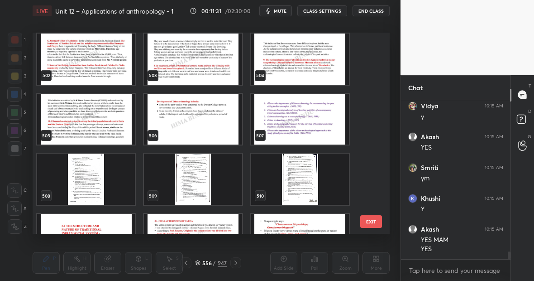
click at [91, 169] on img "grid" at bounding box center [86, 178] width 98 height 51
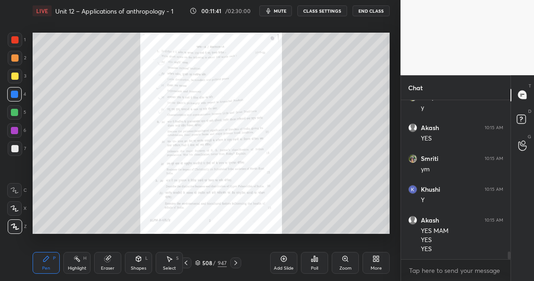
scroll to position [3220, 0]
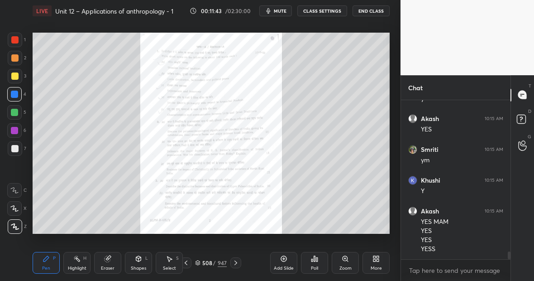
click at [222, 262] on div "947" at bounding box center [222, 262] width 9 height 8
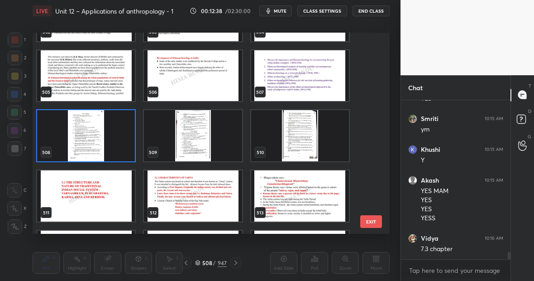
scroll to position [10107, 0]
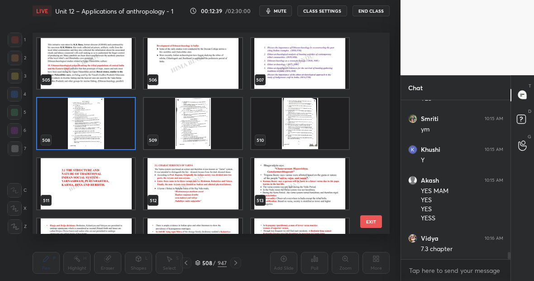
click at [70, 112] on img "grid" at bounding box center [86, 123] width 98 height 51
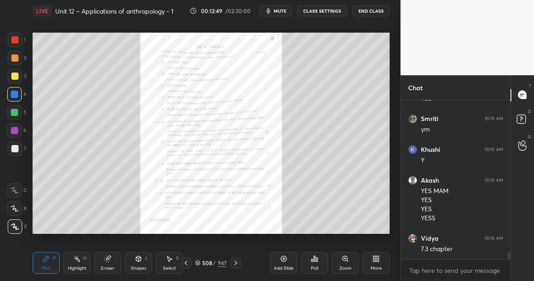
click at [222, 262] on div "947" at bounding box center [222, 262] width 9 height 8
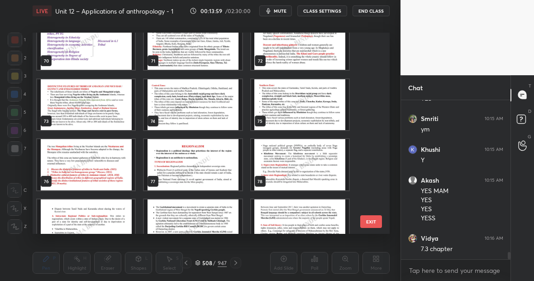
scroll to position [1427, 0]
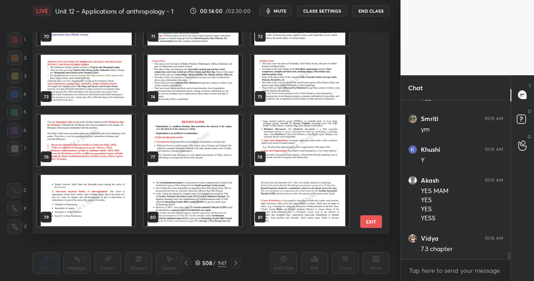
click at [186, 145] on img "grid" at bounding box center [193, 140] width 98 height 51
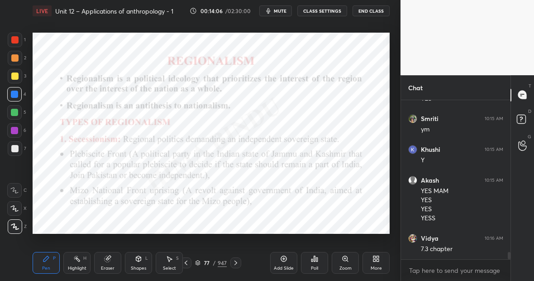
click at [222, 263] on div "947" at bounding box center [222, 262] width 9 height 8
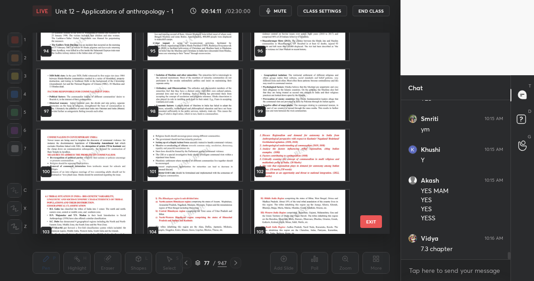
scroll to position [1932, 0]
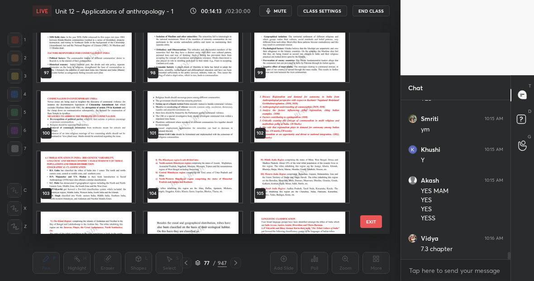
click at [291, 112] on img "grid" at bounding box center [300, 116] width 98 height 51
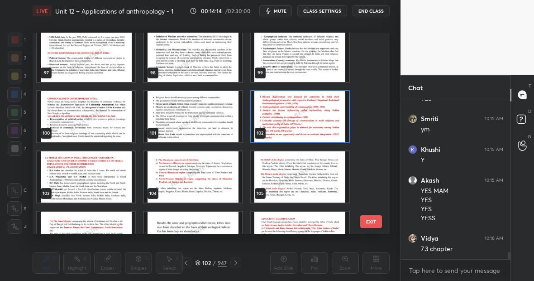
click at [291, 114] on img "grid" at bounding box center [300, 116] width 98 height 51
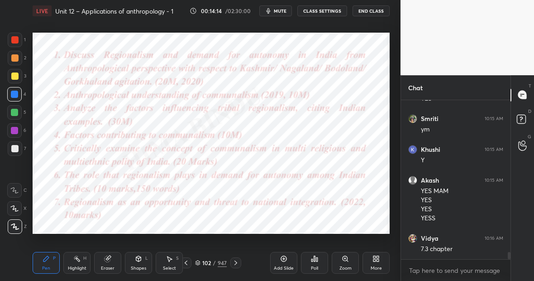
click at [291, 114] on img "grid" at bounding box center [300, 116] width 98 height 51
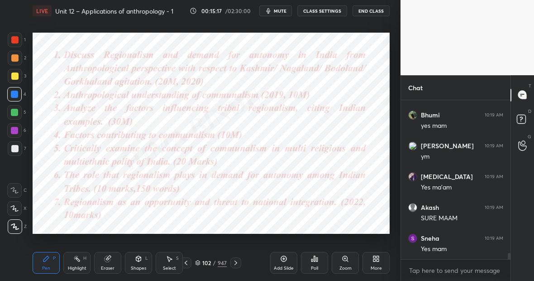
scroll to position [3897, 0]
click at [222, 262] on div "947" at bounding box center [222, 262] width 9 height 8
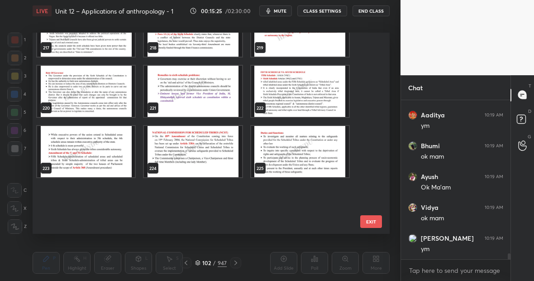
scroll to position [4576, 0]
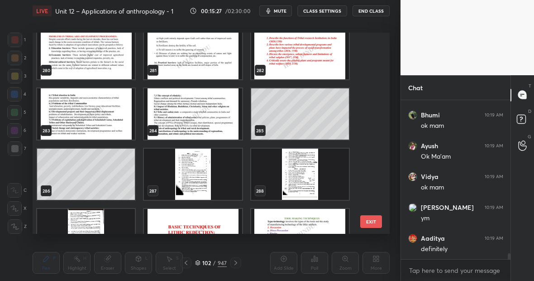
click at [203, 168] on img "grid" at bounding box center [193, 173] width 98 height 51
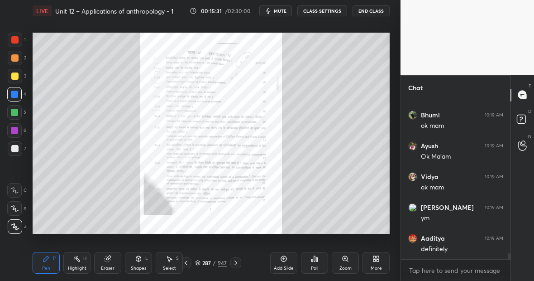
click at [220, 263] on div "947" at bounding box center [222, 262] width 9 height 8
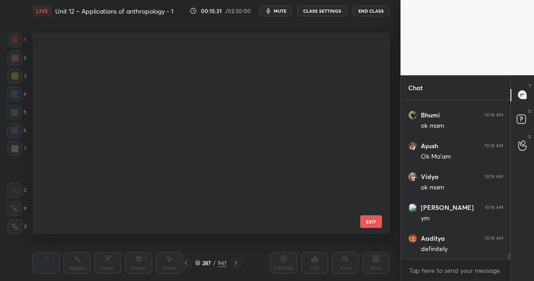
scroll to position [3, 5]
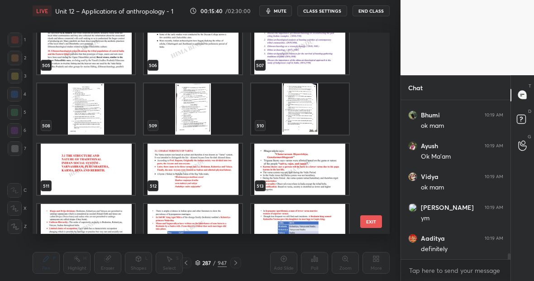
click at [107, 105] on img "grid" at bounding box center [86, 108] width 98 height 51
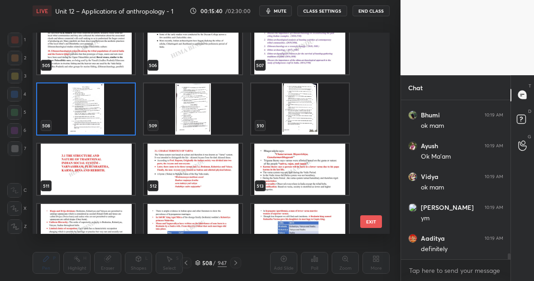
click at [107, 105] on img "grid" at bounding box center [86, 108] width 98 height 51
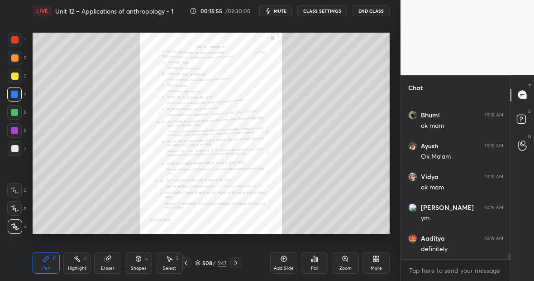
click at [222, 263] on div "947" at bounding box center [222, 262] width 9 height 8
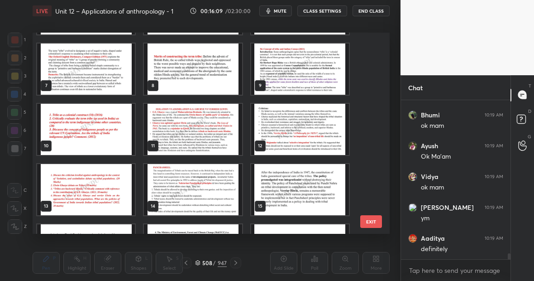
scroll to position [174, 0]
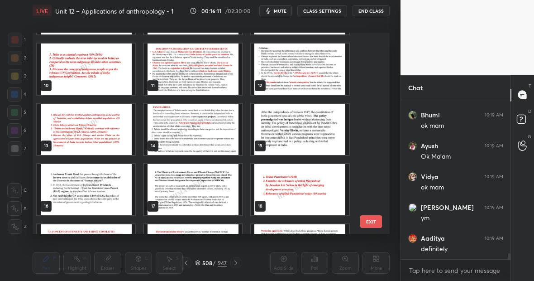
click at [199, 82] on img "grid" at bounding box center [193, 68] width 98 height 51
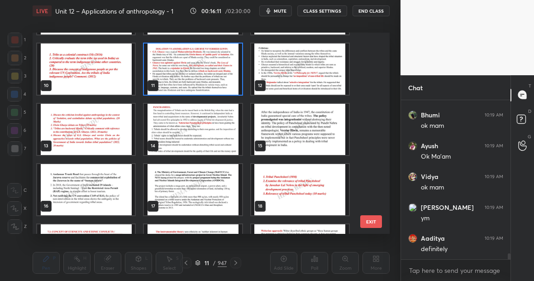
click at [199, 82] on img "grid" at bounding box center [193, 68] width 98 height 51
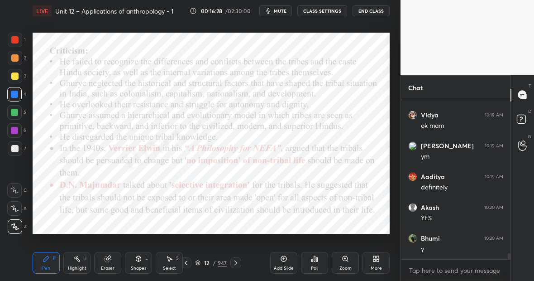
scroll to position [4174, 0]
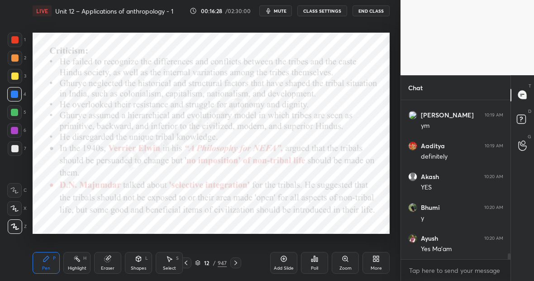
click at [223, 262] on div "947" at bounding box center [222, 262] width 9 height 8
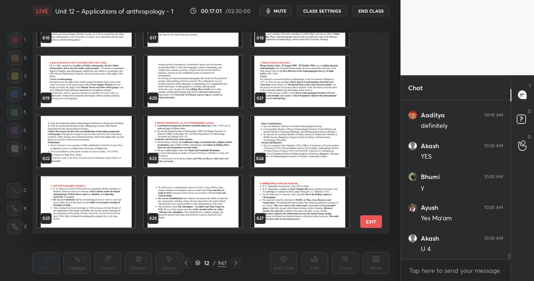
scroll to position [12336, 0]
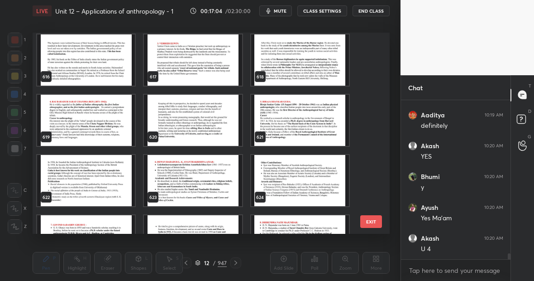
click at [178, 55] on img "grid" at bounding box center [193, 59] width 98 height 51
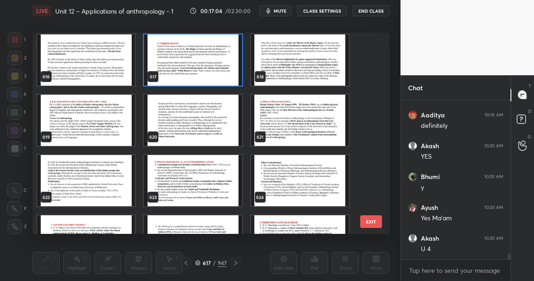
scroll to position [12333, 0]
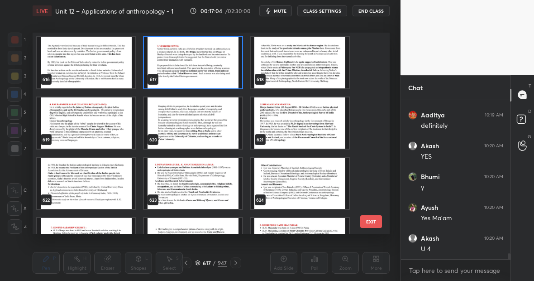
click at [178, 55] on div "610 611 612 613 614 615 616 617 618 619 620 621 622 623 624 625 626 627" at bounding box center [203, 133] width 341 height 201
click at [178, 55] on img "grid" at bounding box center [193, 62] width 98 height 51
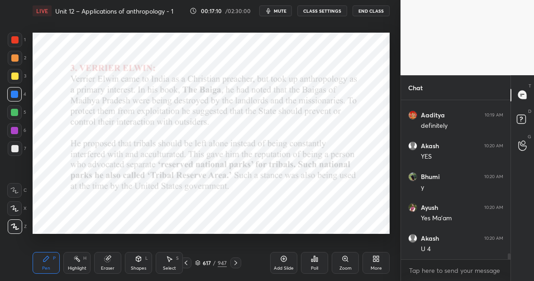
scroll to position [4235, 0]
click at [221, 263] on div "947" at bounding box center [222, 262] width 9 height 8
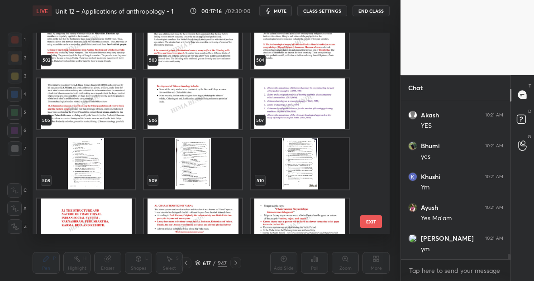
scroll to position [10065, 0]
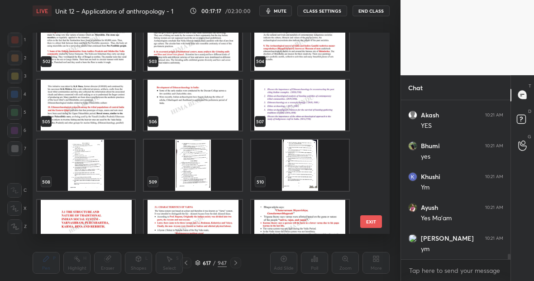
click at [71, 168] on img "grid" at bounding box center [86, 164] width 98 height 51
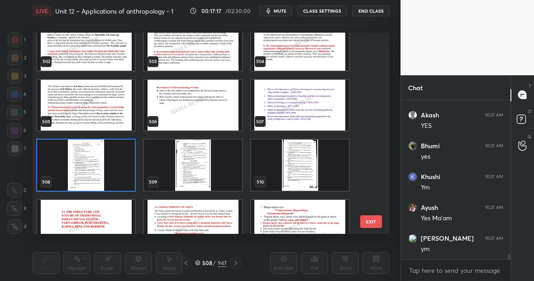
click at [71, 168] on img "grid" at bounding box center [86, 164] width 98 height 51
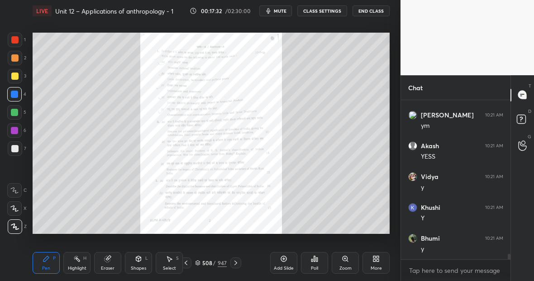
scroll to position [4604, 0]
click at [82, 267] on div "Highlight" at bounding box center [77, 268] width 19 height 5
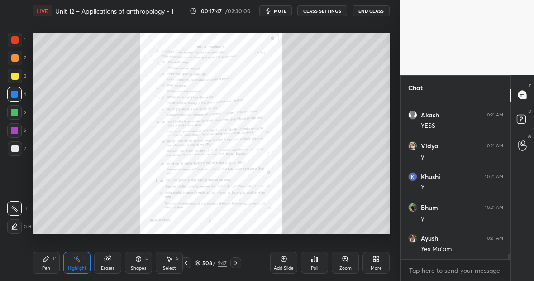
click at [49, 258] on icon at bounding box center [46, 258] width 7 height 7
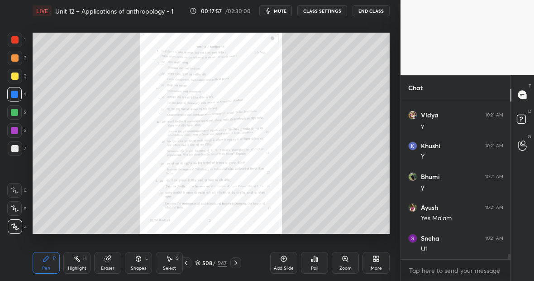
click at [222, 262] on div "947" at bounding box center [222, 262] width 9 height 8
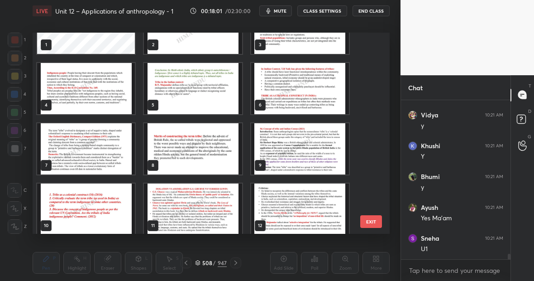
scroll to position [0, 0]
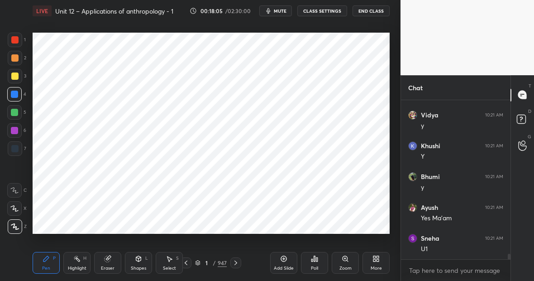
click at [377, 257] on icon at bounding box center [378, 257] width 2 height 2
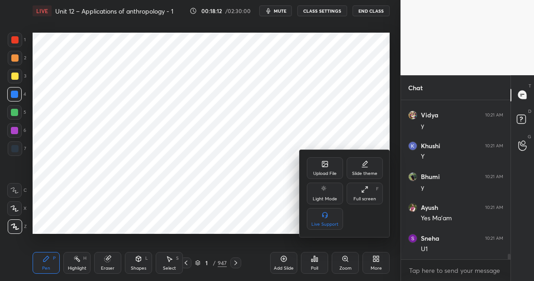
click at [324, 168] on div "Upload File" at bounding box center [325, 168] width 36 height 22
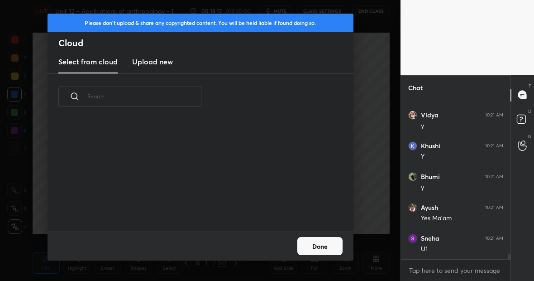
scroll to position [111, 291]
click at [148, 61] on h3 "Upload new" at bounding box center [152, 61] width 41 height 11
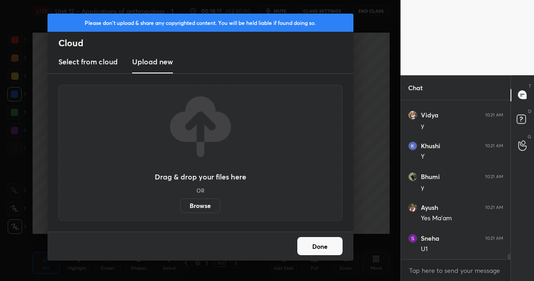
click at [321, 245] on button "Done" at bounding box center [319, 246] width 45 height 18
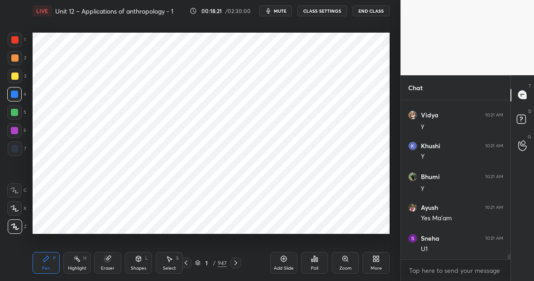
click at [221, 262] on div "947" at bounding box center [222, 262] width 9 height 8
click at [373, 259] on icon at bounding box center [374, 260] width 2 height 2
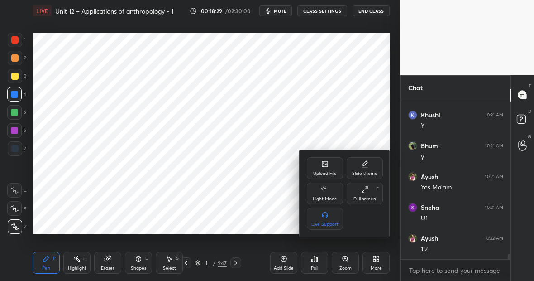
click at [325, 168] on div "Upload File" at bounding box center [325, 168] width 36 height 22
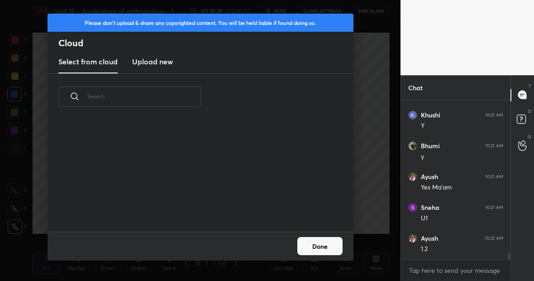
scroll to position [111, 291]
click at [148, 61] on h3 "Upload new" at bounding box center [152, 61] width 41 height 11
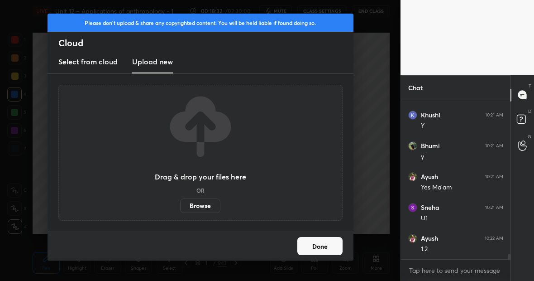
click at [201, 205] on label "Browse" at bounding box center [200, 205] width 40 height 14
click at [180, 205] on input "Browse" at bounding box center [180, 205] width 0 height 14
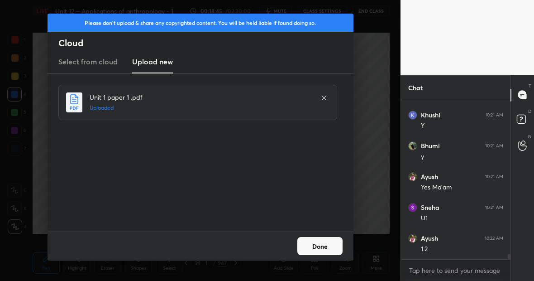
click at [328, 246] on button "Done" at bounding box center [319, 246] width 45 height 18
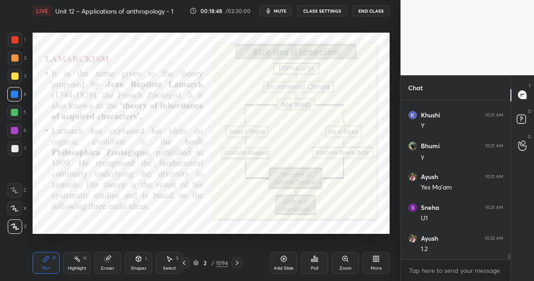
click at [221, 262] on div "1094" at bounding box center [222, 262] width 12 height 8
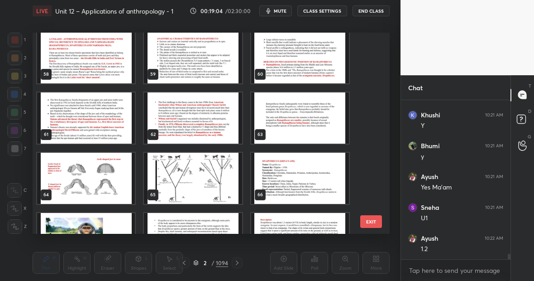
scroll to position [1148, 0]
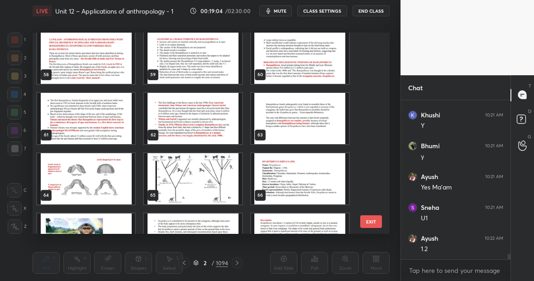
click at [294, 92] on div "63" at bounding box center [300, 118] width 100 height 53
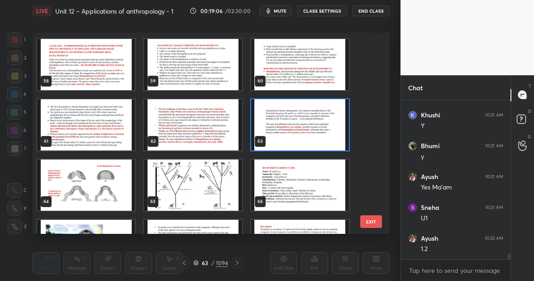
scroll to position [1140, 0]
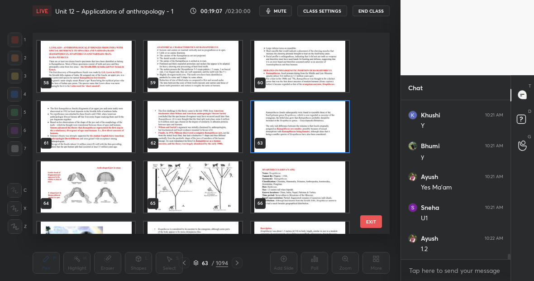
click at [57, 54] on img "grid" at bounding box center [86, 66] width 98 height 51
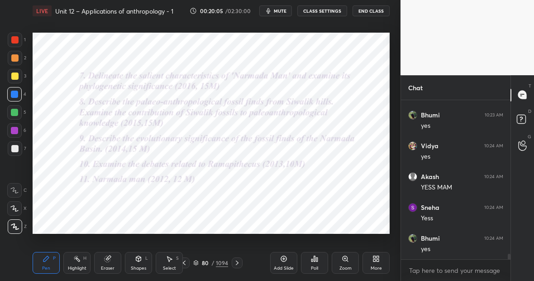
scroll to position [4632, 0]
click at [223, 261] on div "1094" at bounding box center [222, 262] width 12 height 8
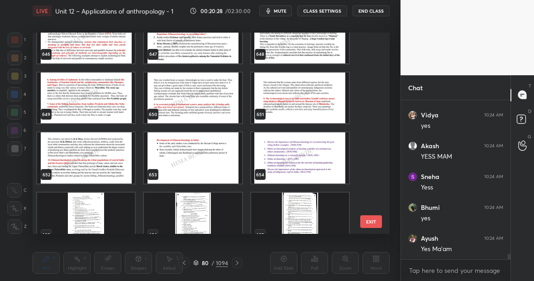
scroll to position [13019, 0]
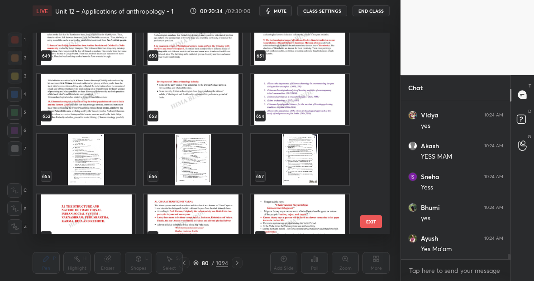
click at [91, 140] on img "grid" at bounding box center [86, 159] width 98 height 51
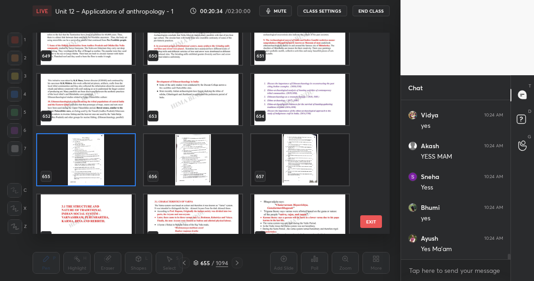
click at [91, 140] on img "grid" at bounding box center [86, 159] width 98 height 51
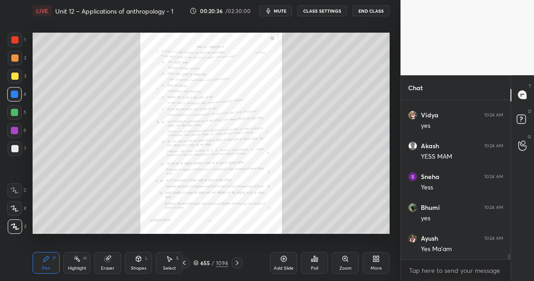
click at [79, 266] on div "Highlight" at bounding box center [77, 268] width 19 height 5
click at [50, 258] on div "Pen P" at bounding box center [46, 263] width 27 height 22
click at [224, 260] on div "1094" at bounding box center [222, 262] width 12 height 8
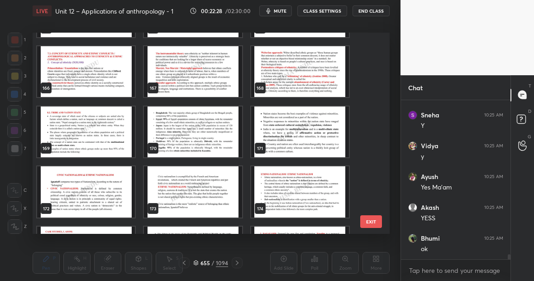
scroll to position [3292, 0]
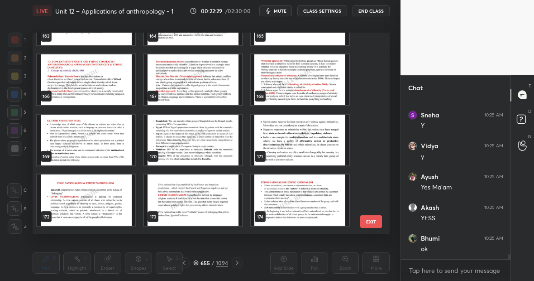
click at [87, 133] on img "grid" at bounding box center [86, 140] width 98 height 51
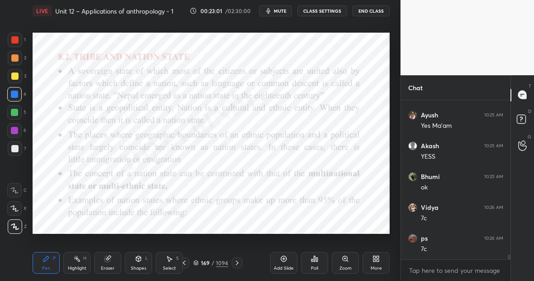
scroll to position [4939, 0]
click at [222, 262] on div "1094" at bounding box center [222, 262] width 12 height 8
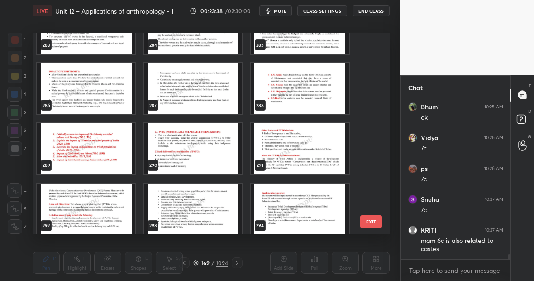
scroll to position [5688, 0]
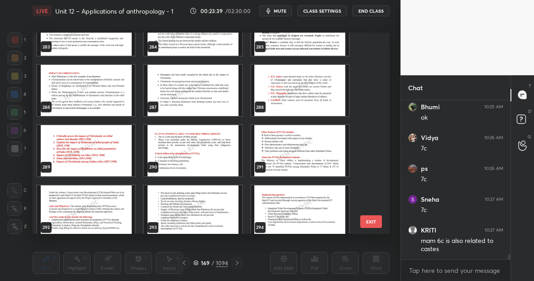
click at [200, 144] on img "grid" at bounding box center [193, 150] width 98 height 51
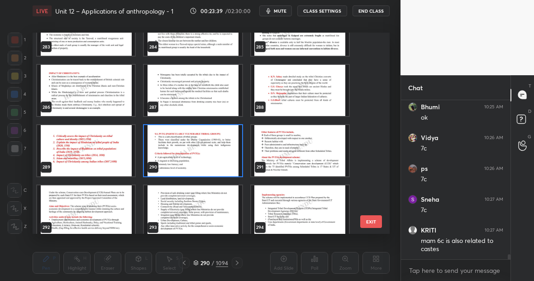
click at [200, 144] on img "grid" at bounding box center [193, 150] width 98 height 51
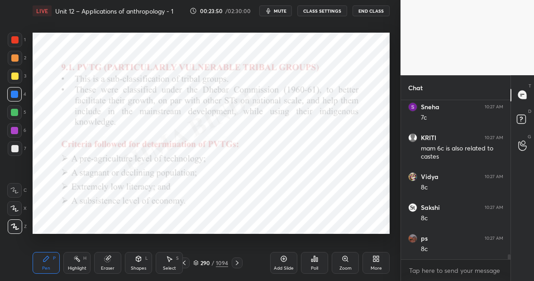
scroll to position [5101, 0]
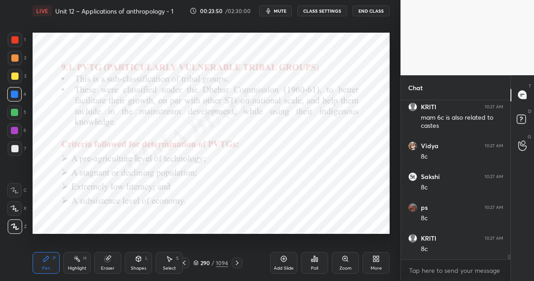
click at [221, 263] on div "1094" at bounding box center [222, 262] width 12 height 8
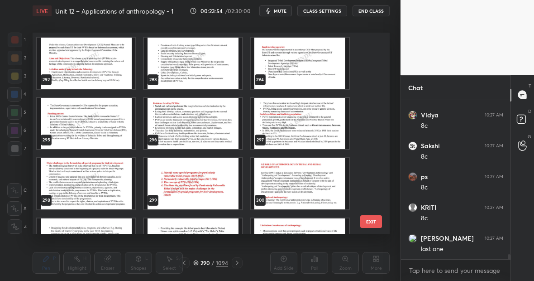
scroll to position [5840, 0]
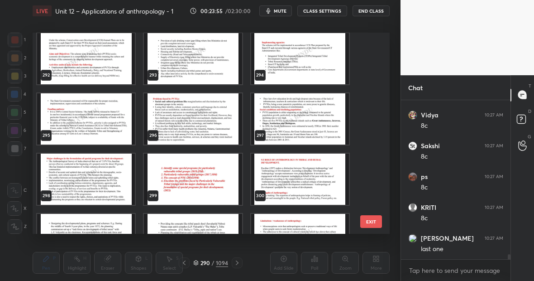
click at [207, 181] on img "grid" at bounding box center [193, 178] width 98 height 51
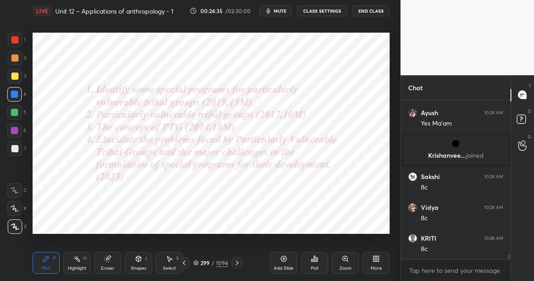
scroll to position [5159, 0]
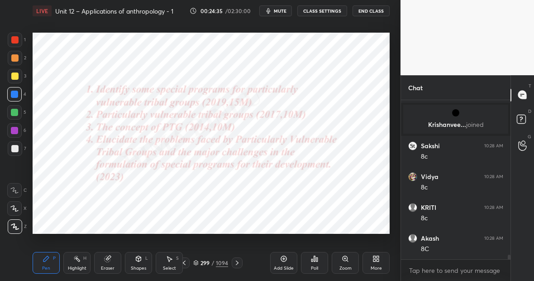
click at [223, 262] on div "1094" at bounding box center [222, 262] width 12 height 8
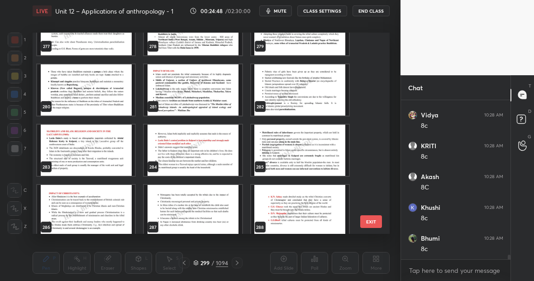
scroll to position [5581, 0]
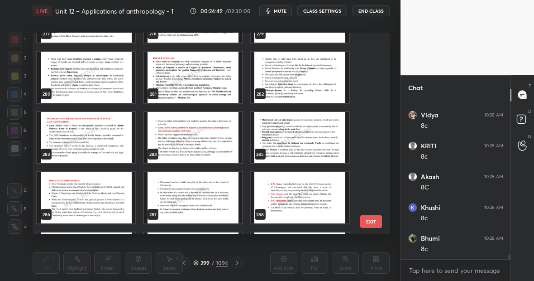
click at [97, 191] on img "grid" at bounding box center [86, 197] width 98 height 51
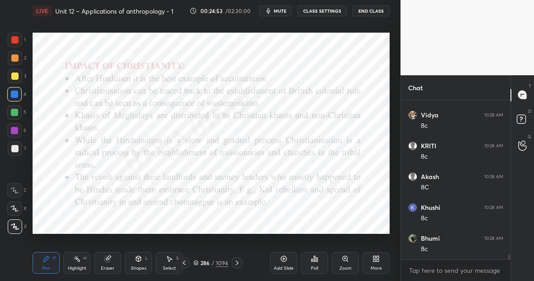
click at [236, 262] on icon at bounding box center [237, 262] width 7 height 7
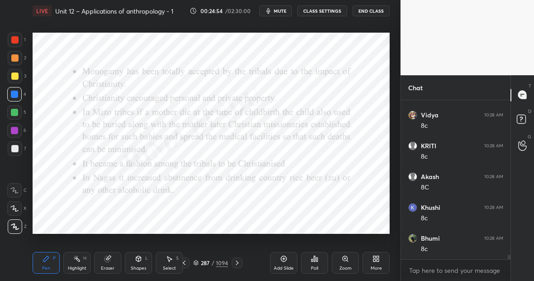
click at [236, 262] on icon at bounding box center [237, 262] width 7 height 7
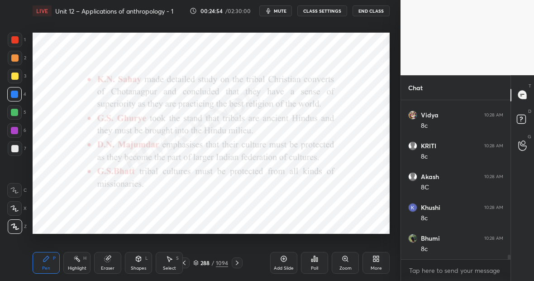
click at [236, 262] on icon at bounding box center [237, 262] width 7 height 7
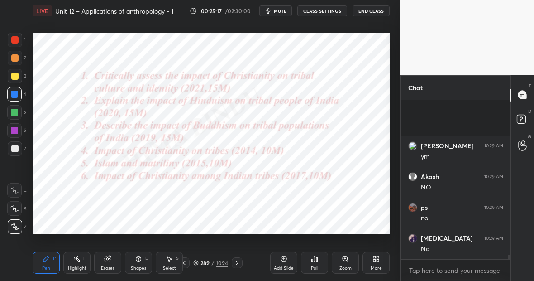
scroll to position [5476, 0]
click at [15, 95] on div at bounding box center [14, 94] width 7 height 7
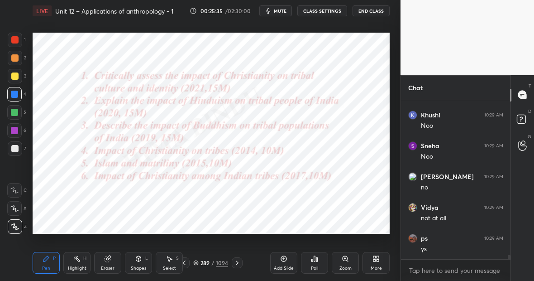
scroll to position [5568, 0]
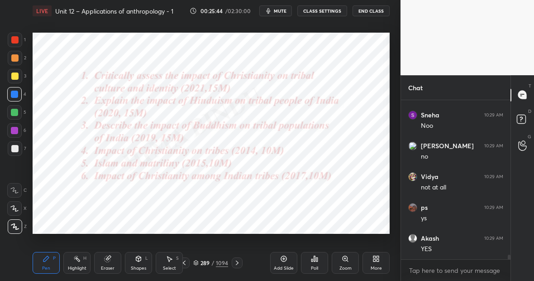
click at [224, 260] on div "1094" at bounding box center [222, 262] width 12 height 8
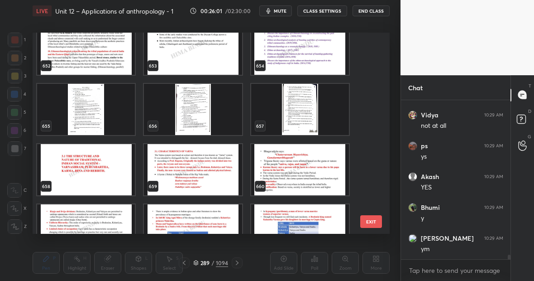
scroll to position [13030, 0]
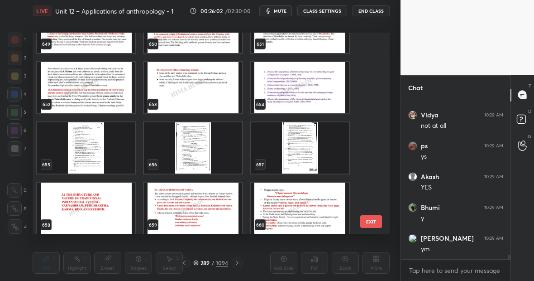
click at [90, 144] on img "grid" at bounding box center [86, 147] width 98 height 51
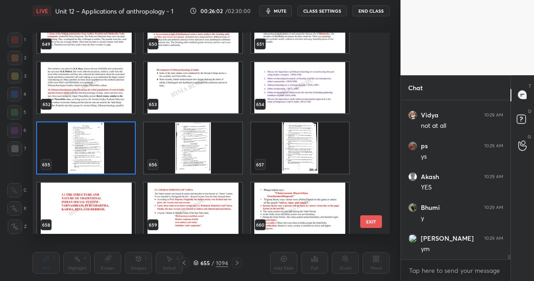
click at [90, 144] on img "grid" at bounding box center [86, 147] width 98 height 51
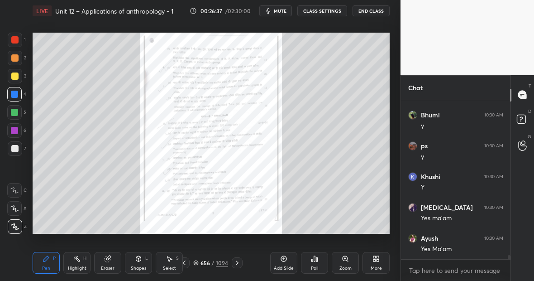
scroll to position [5854, 0]
click at [77, 262] on div "Highlight H" at bounding box center [76, 263] width 27 height 22
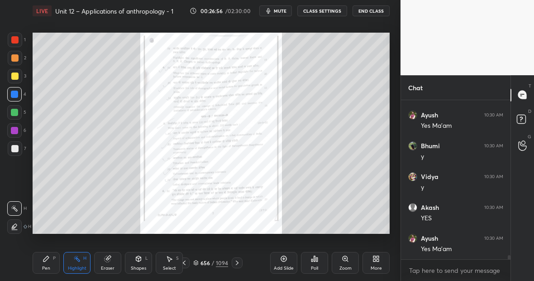
scroll to position [5978, 0]
click at [47, 269] on div "Pen" at bounding box center [46, 268] width 8 height 5
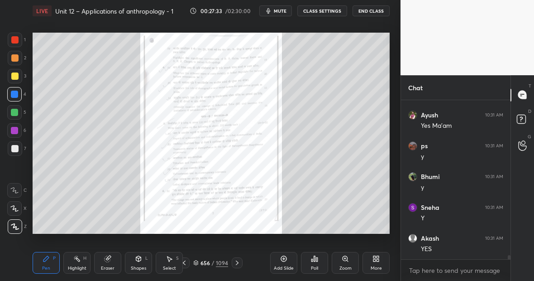
scroll to position [6316, 0]
click at [238, 264] on icon at bounding box center [237, 262] width 7 height 7
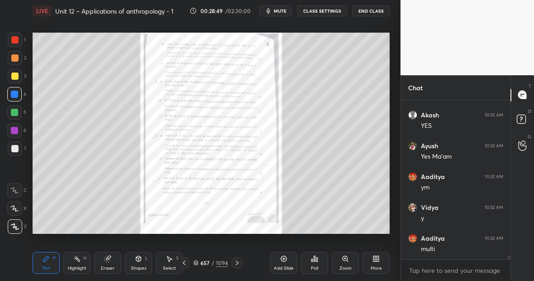
click at [222, 262] on div "1094" at bounding box center [222, 262] width 12 height 8
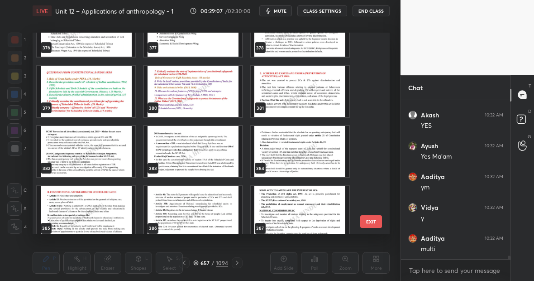
scroll to position [7553, 0]
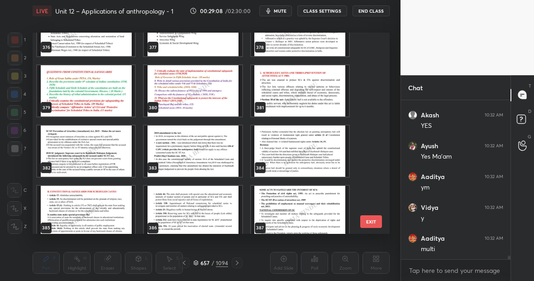
click at [229, 98] on img "grid" at bounding box center [193, 90] width 98 height 51
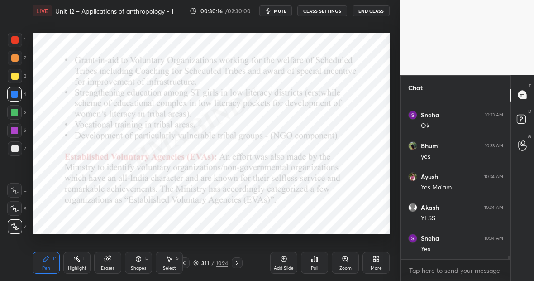
scroll to position [6901, 0]
click at [222, 265] on div "1094" at bounding box center [222, 262] width 12 height 8
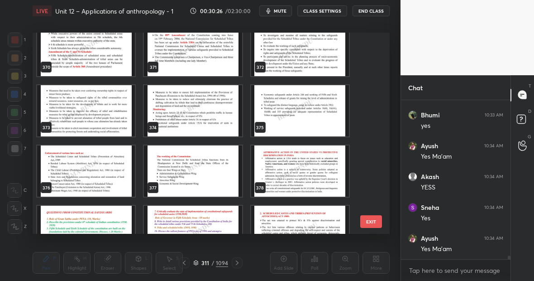
scroll to position [7477, 0]
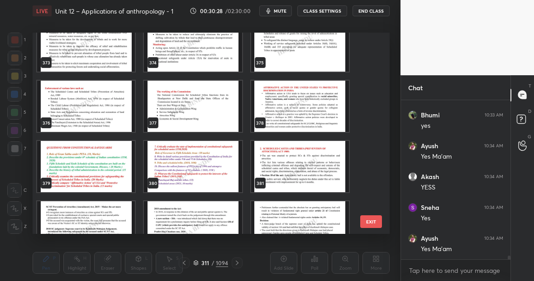
click at [302, 154] on img "grid" at bounding box center [300, 166] width 98 height 51
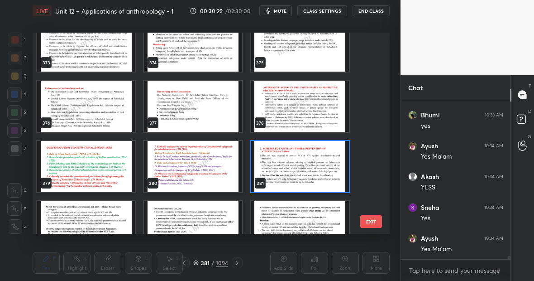
click at [302, 154] on img "grid" at bounding box center [300, 166] width 98 height 51
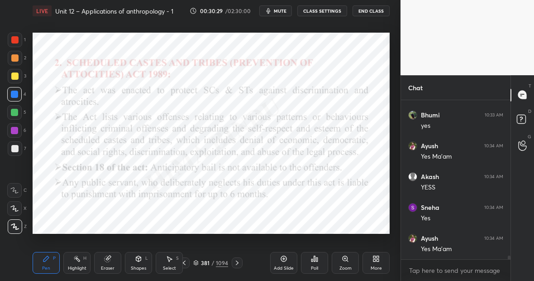
scroll to position [0, 0]
click at [222, 262] on div "1094" at bounding box center [222, 262] width 12 height 8
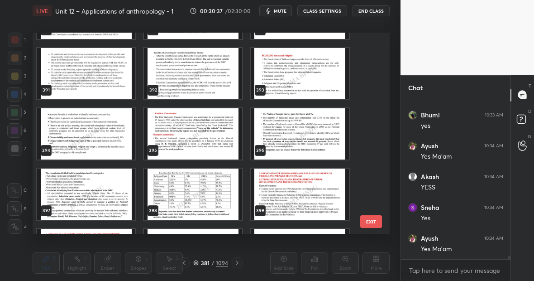
scroll to position [7808, 0]
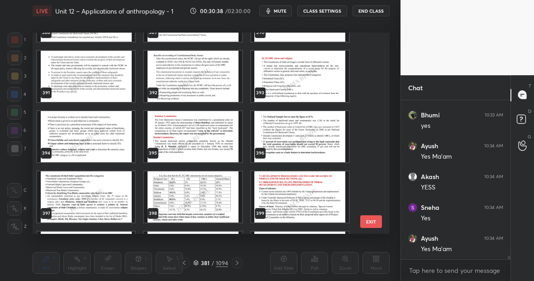
click at [277, 74] on img "grid" at bounding box center [300, 76] width 98 height 51
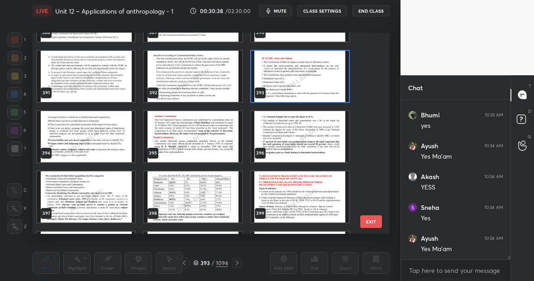
click at [277, 74] on img "grid" at bounding box center [300, 76] width 98 height 51
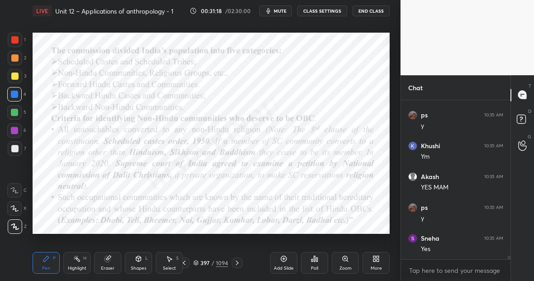
scroll to position [7178, 0]
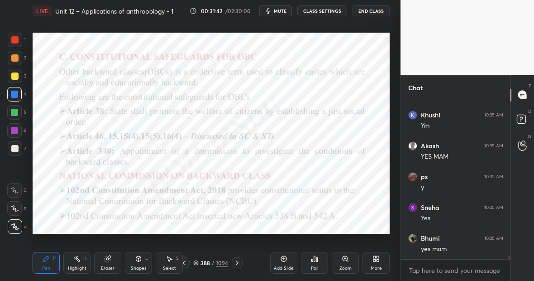
click at [223, 261] on div "1094" at bounding box center [222, 262] width 12 height 8
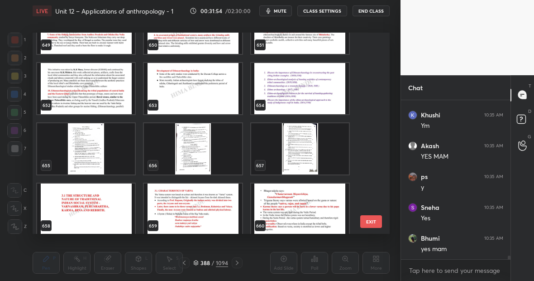
scroll to position [13039, 0]
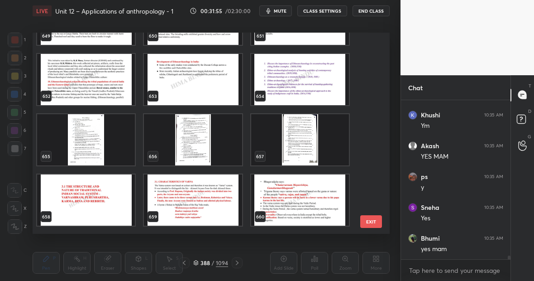
click at [191, 139] on img "grid" at bounding box center [193, 139] width 98 height 51
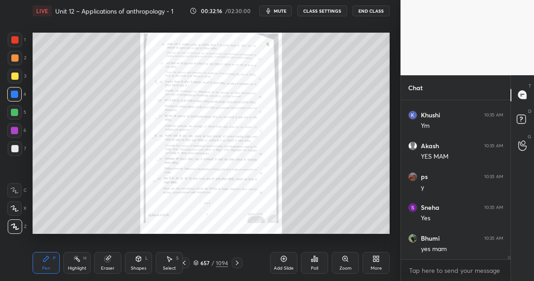
click at [224, 260] on div "1094" at bounding box center [222, 262] width 12 height 8
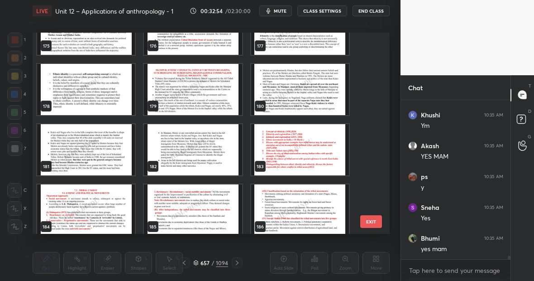
scroll to position [3520, 0]
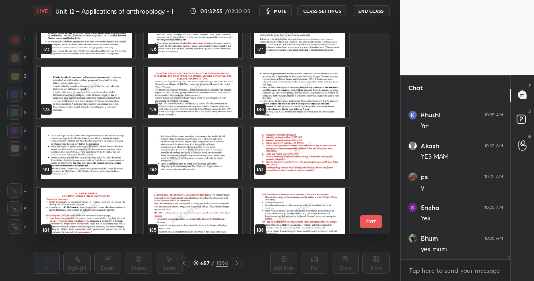
click at [286, 144] on img "grid" at bounding box center [300, 152] width 98 height 51
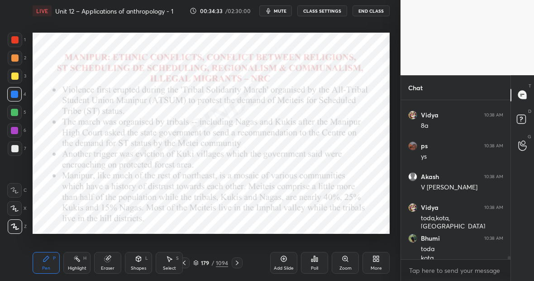
scroll to position [7719, 0]
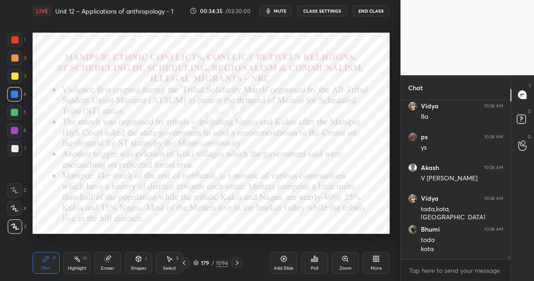
click at [222, 263] on div "1094" at bounding box center [222, 262] width 12 height 8
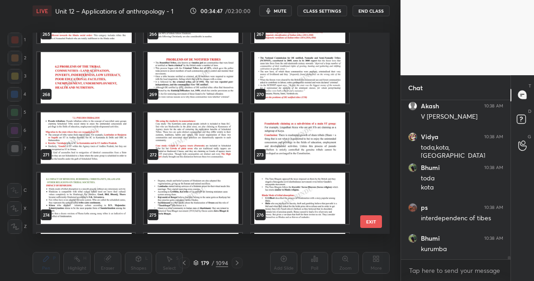
scroll to position [5342, 0]
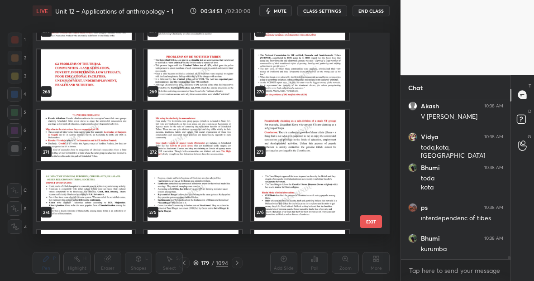
click at [90, 122] on img "grid" at bounding box center [86, 135] width 98 height 51
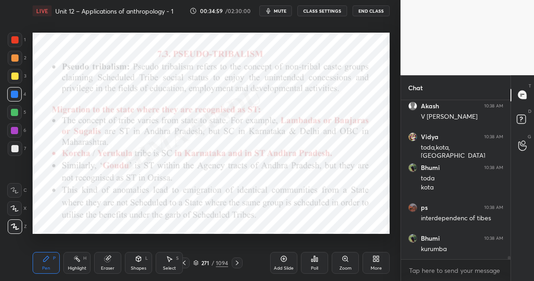
click at [221, 262] on div "1094" at bounding box center [222, 262] width 12 height 8
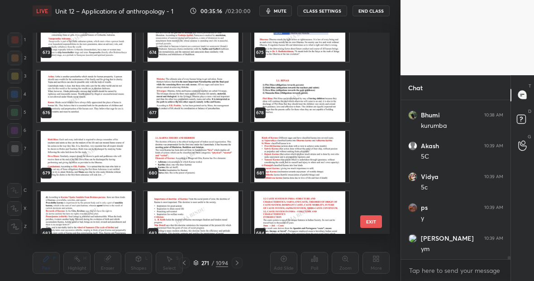
scroll to position [7934, 0]
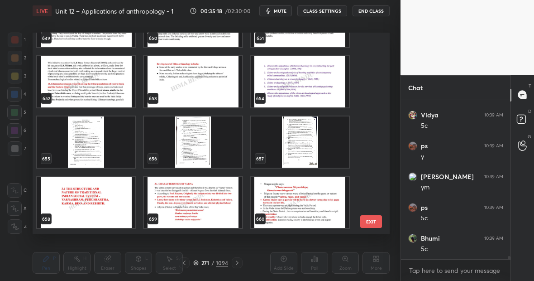
click at [291, 155] on img "grid" at bounding box center [300, 141] width 98 height 51
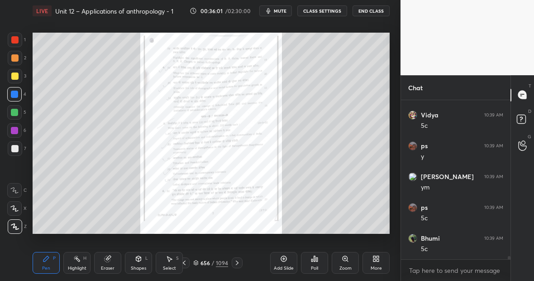
click at [222, 262] on div "1094" at bounding box center [222, 262] width 12 height 8
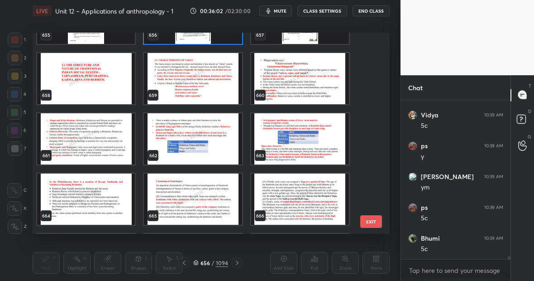
scroll to position [13167, 0]
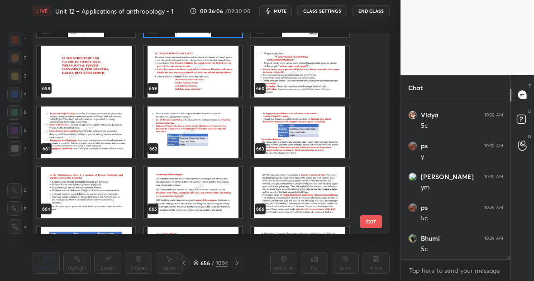
click at [201, 63] on img "grid" at bounding box center [193, 71] width 98 height 51
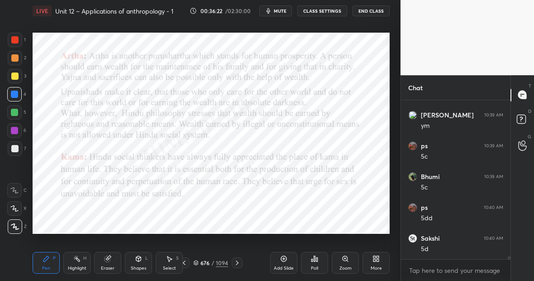
scroll to position [8058, 0]
click at [223, 262] on div "1094" at bounding box center [222, 262] width 12 height 8
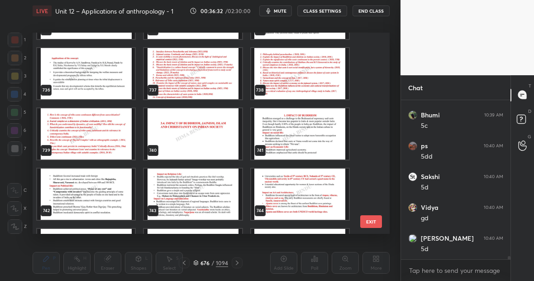
scroll to position [14721, 0]
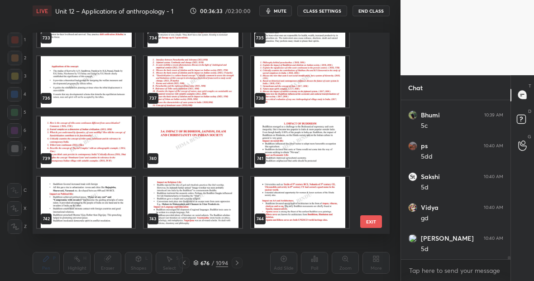
click at [189, 79] on img "grid" at bounding box center [193, 81] width 98 height 51
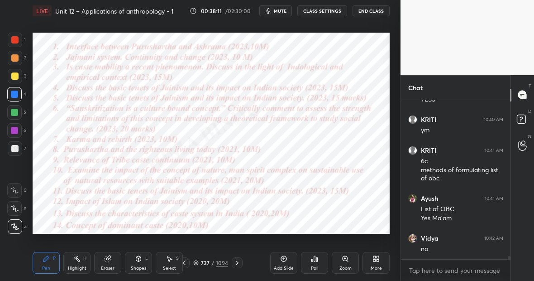
scroll to position [8299, 0]
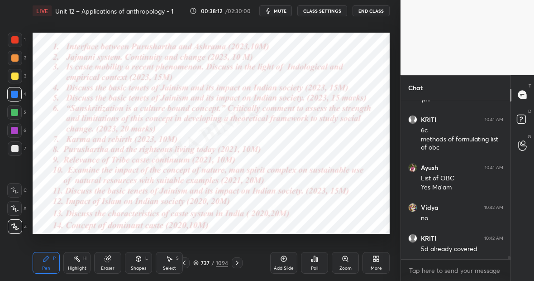
click at [236, 262] on icon at bounding box center [237, 262] width 7 height 7
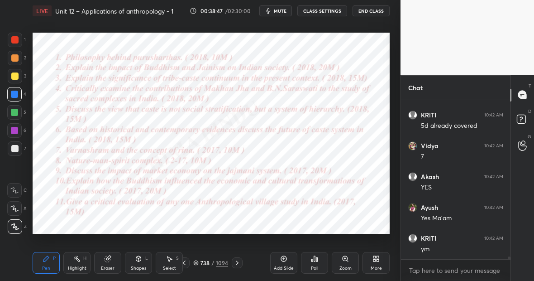
scroll to position [8431, 0]
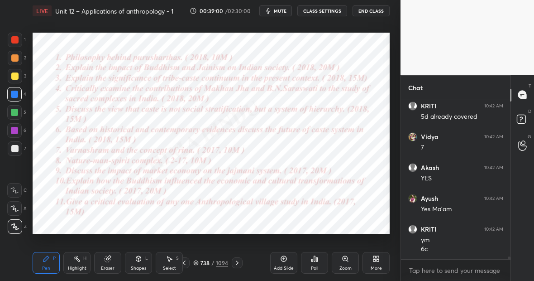
click at [222, 265] on div "1094" at bounding box center [222, 262] width 12 height 8
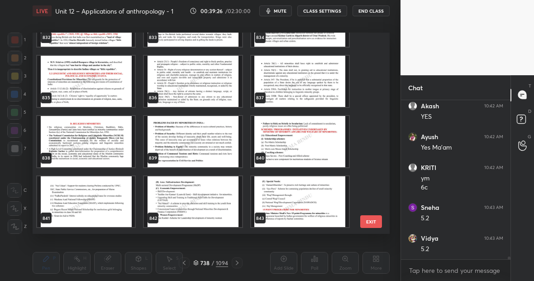
scroll to position [16705, 0]
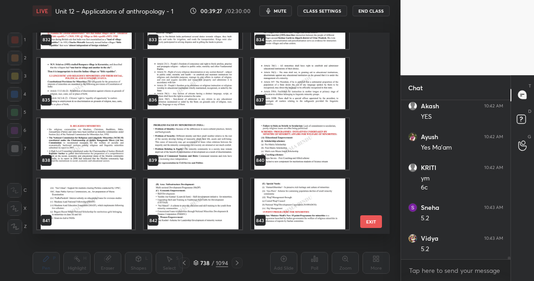
click at [97, 91] on img "grid" at bounding box center [86, 83] width 98 height 51
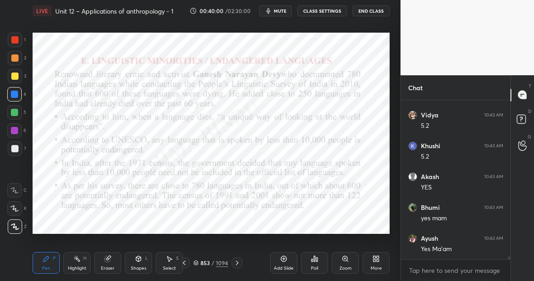
scroll to position [8647, 0]
click at [222, 262] on div "1094" at bounding box center [222, 262] width 12 height 8
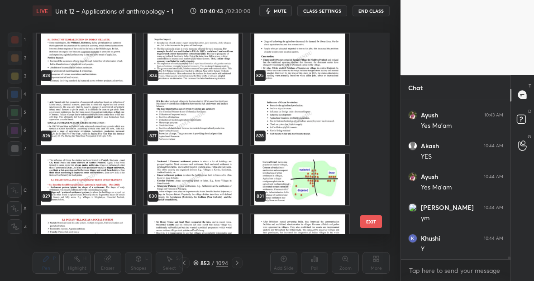
scroll to position [16515, 0]
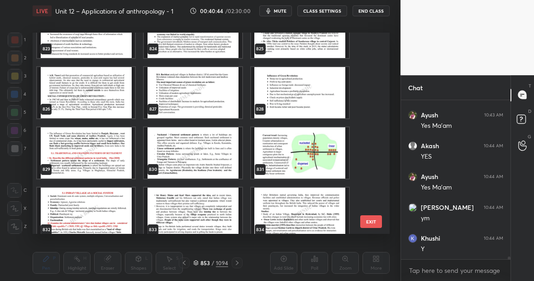
click at [290, 162] on img "grid" at bounding box center [300, 152] width 98 height 51
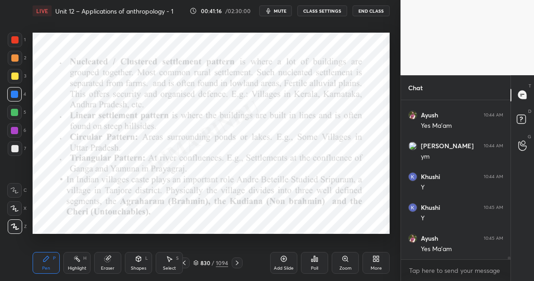
scroll to position [8831, 0]
click at [222, 261] on div "1094" at bounding box center [222, 262] width 12 height 8
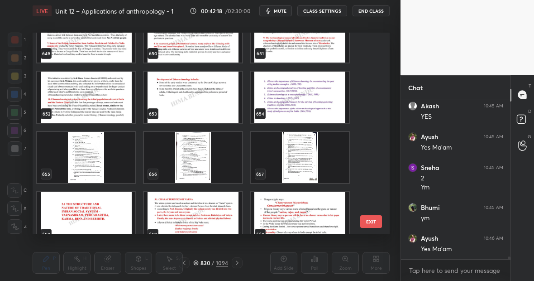
scroll to position [13033, 0]
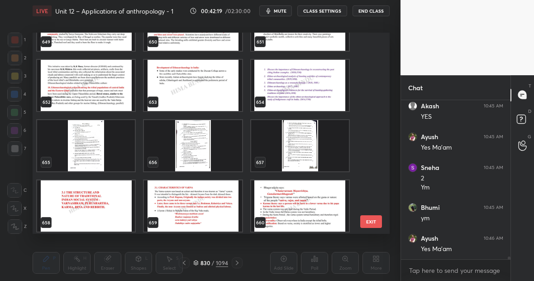
click at [291, 140] on img "grid" at bounding box center [300, 145] width 98 height 51
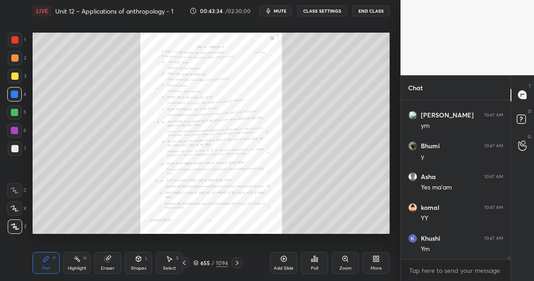
scroll to position [9711, 0]
click at [224, 261] on div "1094" at bounding box center [222, 262] width 12 height 8
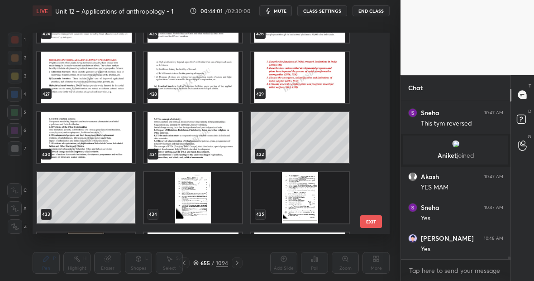
scroll to position [8586, 0]
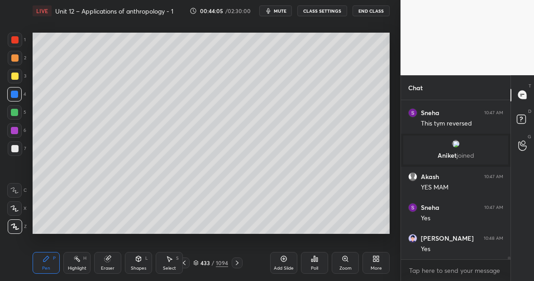
click at [17, 151] on div at bounding box center [14, 148] width 7 height 7
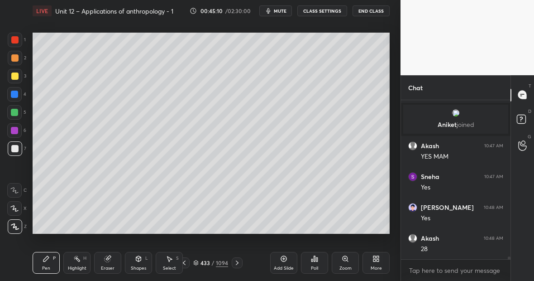
click at [220, 262] on div "1094" at bounding box center [222, 262] width 12 height 8
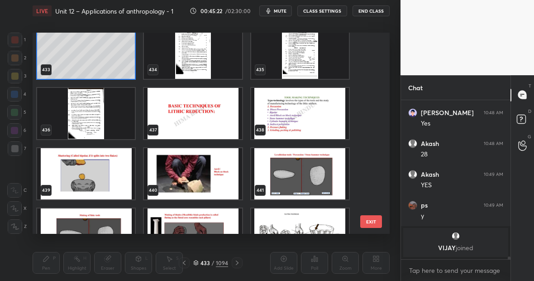
scroll to position [8669, 0]
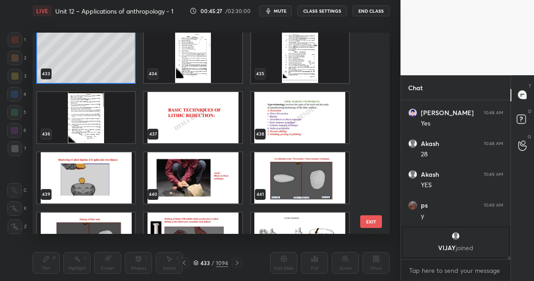
click at [229, 193] on img "grid" at bounding box center [193, 177] width 98 height 51
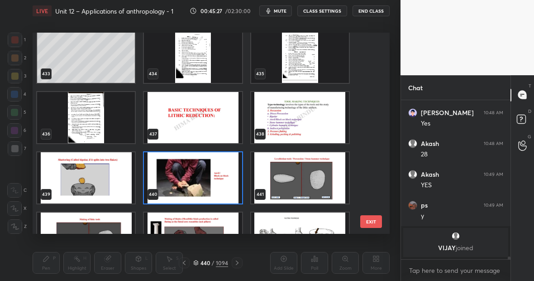
click at [229, 193] on img "grid" at bounding box center [193, 177] width 98 height 51
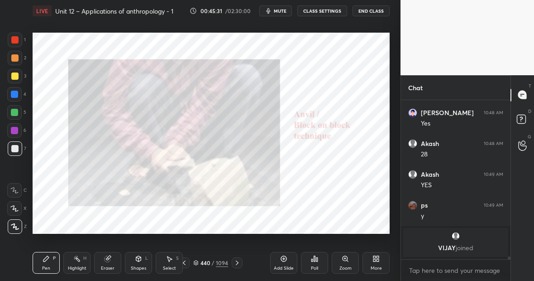
click at [219, 264] on div "1094" at bounding box center [222, 262] width 12 height 8
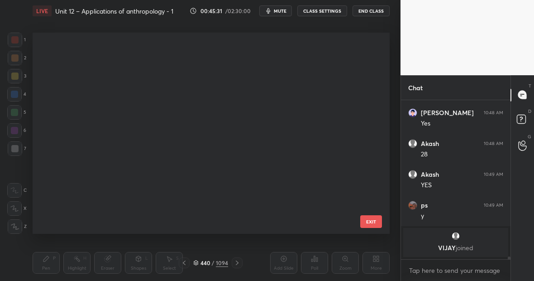
scroll to position [198, 353]
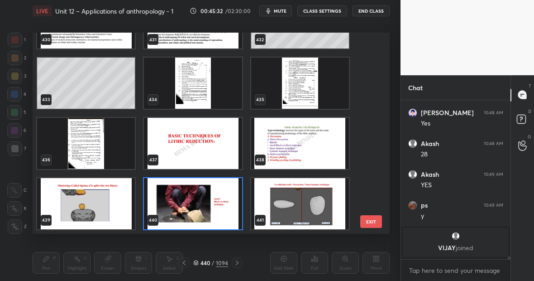
click at [205, 81] on img "grid" at bounding box center [193, 82] width 98 height 51
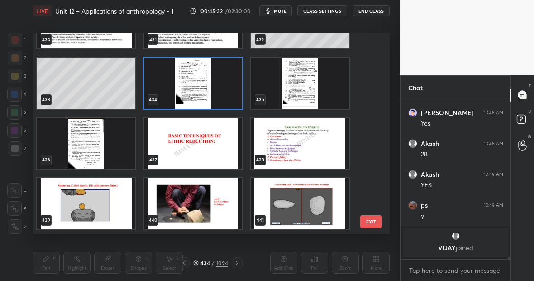
click at [205, 81] on img "grid" at bounding box center [193, 82] width 98 height 51
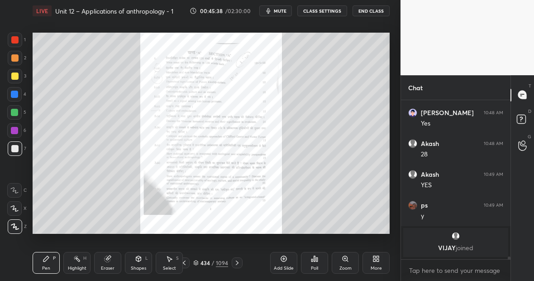
click at [16, 95] on div at bounding box center [14, 94] width 7 height 7
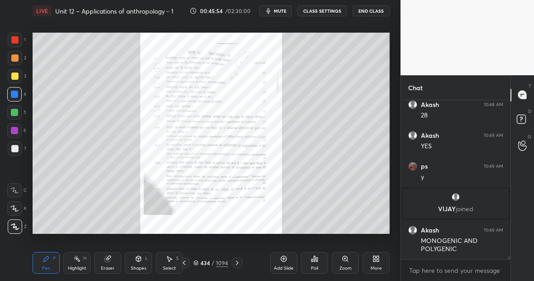
click at [16, 79] on div at bounding box center [15, 76] width 14 height 14
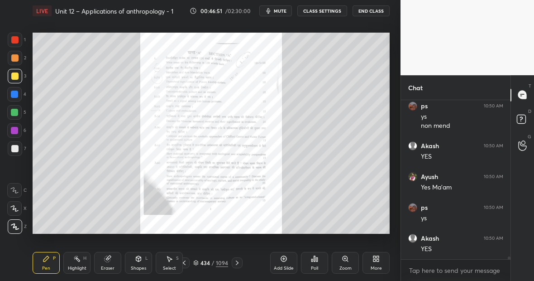
scroll to position [9169, 0]
click at [18, 42] on div at bounding box center [15, 40] width 14 height 14
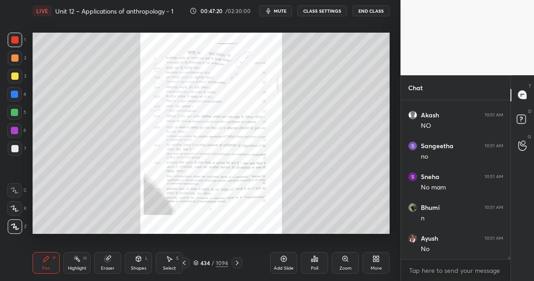
scroll to position [9446, 0]
click at [115, 261] on div "Eraser" at bounding box center [107, 263] width 27 height 22
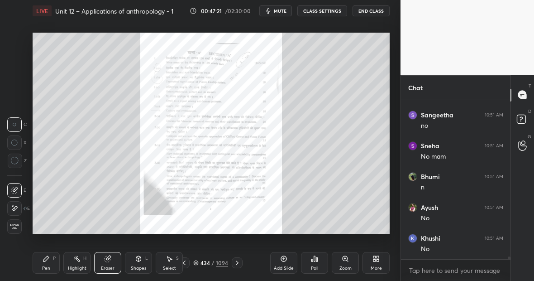
click at [14, 207] on icon at bounding box center [14, 208] width 7 height 8
click at [49, 261] on icon at bounding box center [46, 258] width 7 height 7
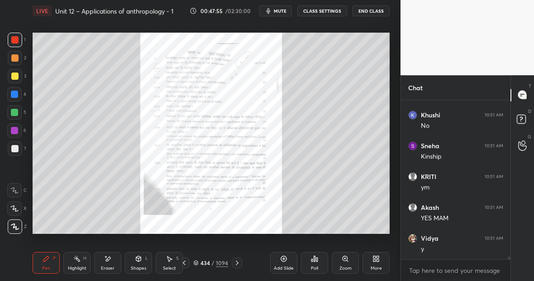
scroll to position [9600, 0]
click at [16, 94] on div at bounding box center [14, 94] width 7 height 7
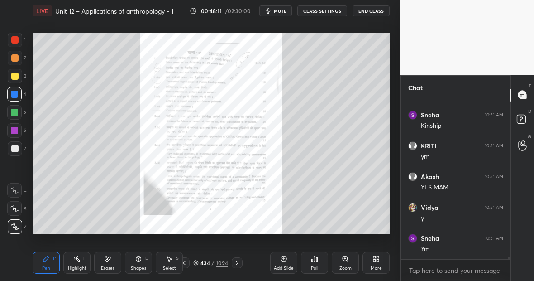
click at [77, 261] on icon at bounding box center [76, 258] width 7 height 7
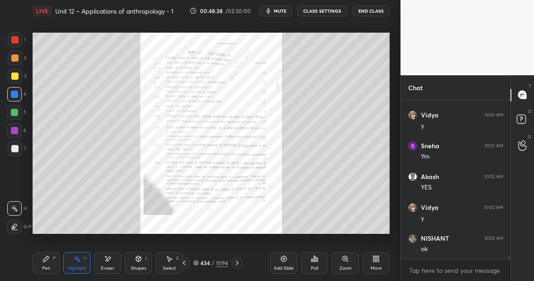
scroll to position [9723, 0]
click at [77, 266] on div "Highlight" at bounding box center [77, 268] width 19 height 5
click at [49, 263] on div "Pen P" at bounding box center [46, 263] width 27 height 22
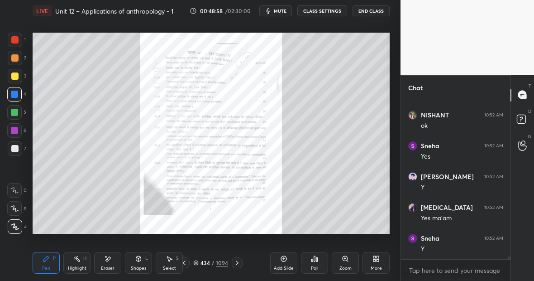
scroll to position [9846, 0]
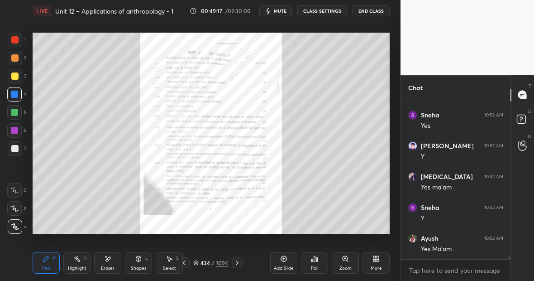
click at [112, 262] on div "Eraser" at bounding box center [107, 263] width 27 height 22
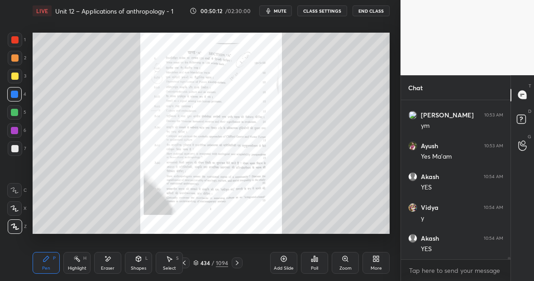
scroll to position [10092, 0]
click at [18, 43] on div at bounding box center [14, 39] width 7 height 7
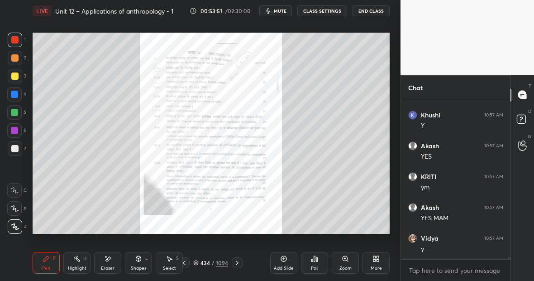
scroll to position [10984, 0]
click at [78, 261] on icon at bounding box center [76, 258] width 7 height 7
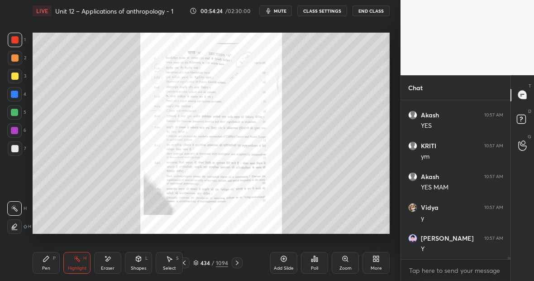
click at [50, 261] on div "Pen P" at bounding box center [46, 263] width 27 height 22
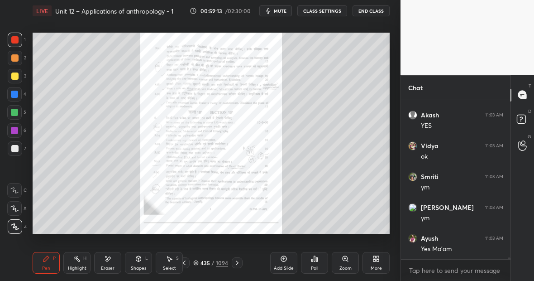
scroll to position [12510, 0]
click at [221, 263] on div "1094" at bounding box center [222, 262] width 12 height 8
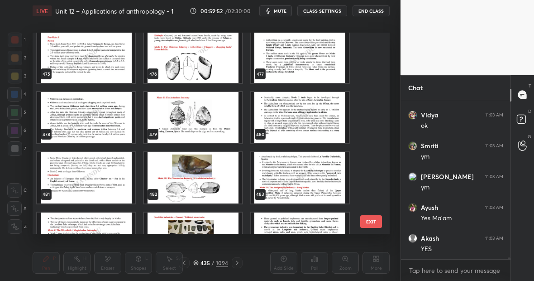
scroll to position [9528, 0]
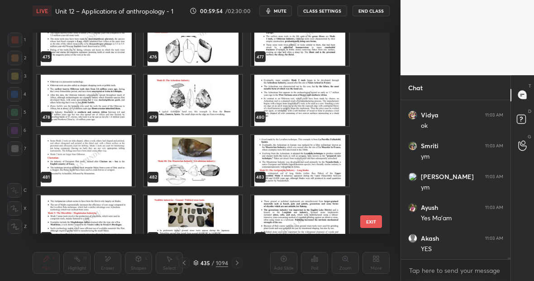
click at [207, 161] on img "grid" at bounding box center [193, 160] width 98 height 51
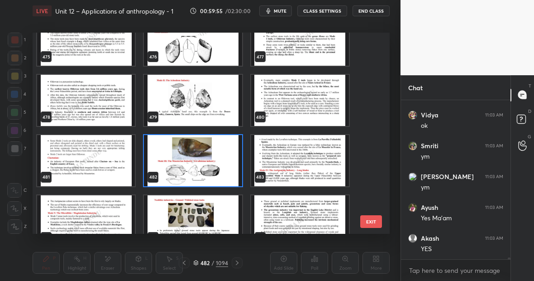
click at [207, 161] on img "grid" at bounding box center [193, 160] width 98 height 51
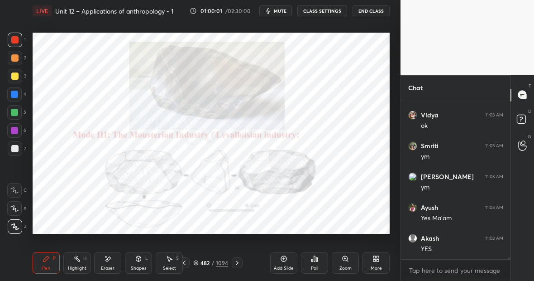
scroll to position [12540, 0]
click at [221, 263] on div "1094" at bounding box center [222, 262] width 12 height 8
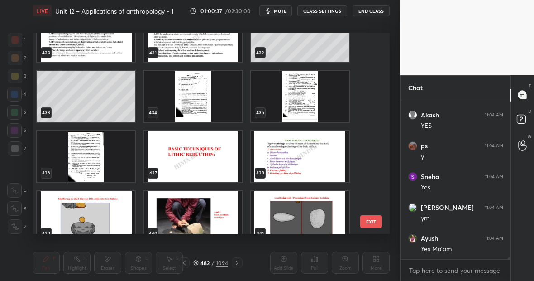
scroll to position [8639, 0]
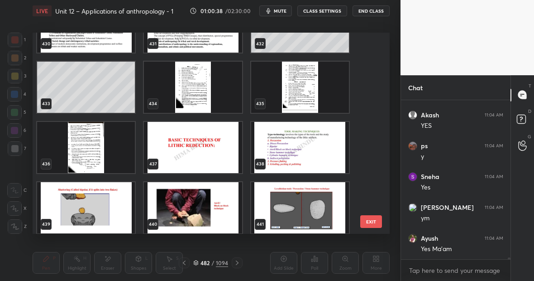
click at [191, 91] on img "grid" at bounding box center [193, 87] width 98 height 51
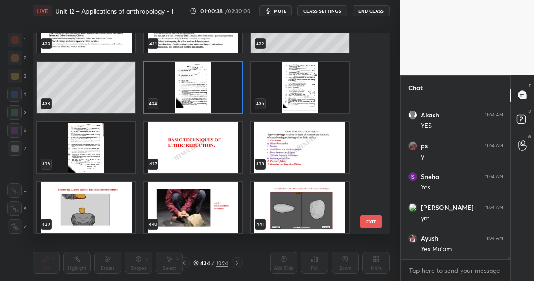
click at [191, 91] on img "grid" at bounding box center [193, 87] width 98 height 51
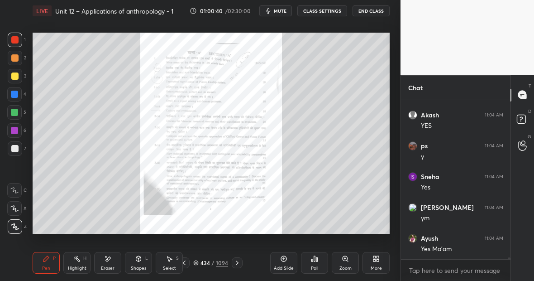
click at [237, 260] on icon at bounding box center [237, 262] width 7 height 7
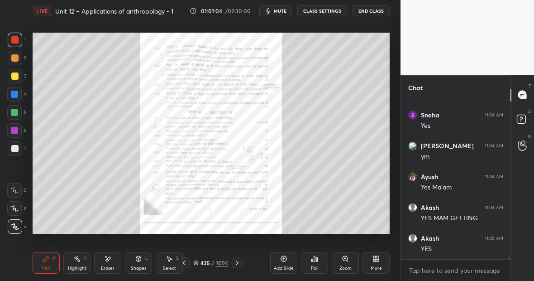
scroll to position [12817, 0]
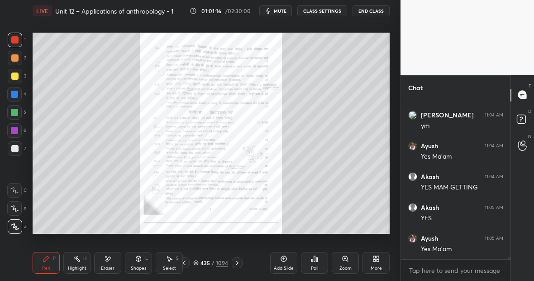
click at [110, 260] on icon at bounding box center [107, 259] width 7 height 8
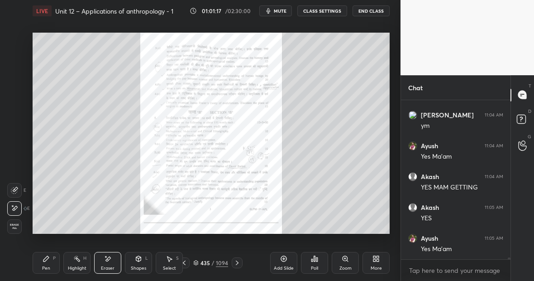
click at [47, 264] on div "Pen P" at bounding box center [46, 263] width 27 height 22
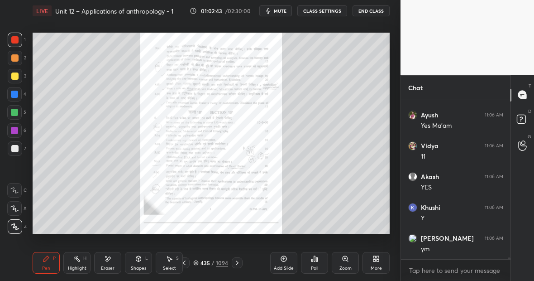
scroll to position [13248, 0]
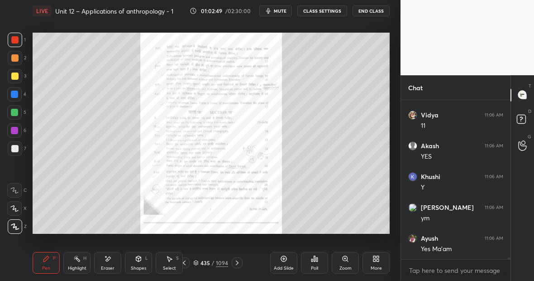
click at [223, 264] on div "1094" at bounding box center [222, 262] width 12 height 8
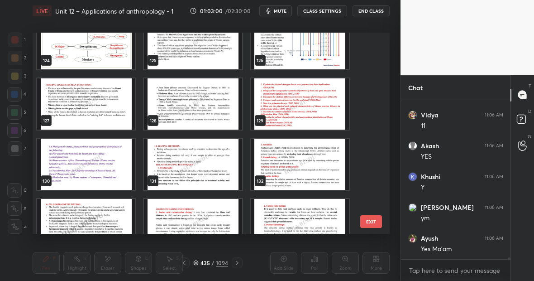
scroll to position [2548, 0]
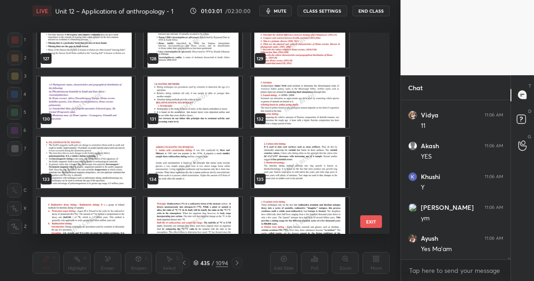
click at [198, 98] on img "grid" at bounding box center [193, 101] width 98 height 51
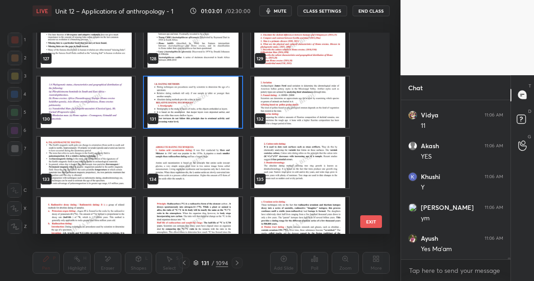
click at [198, 98] on img "grid" at bounding box center [193, 101] width 98 height 51
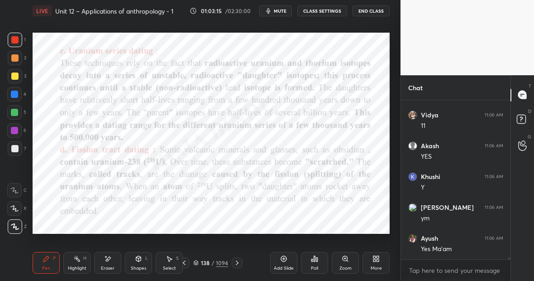
scroll to position [13279, 0]
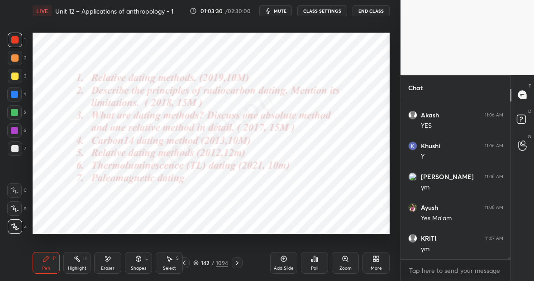
click at [224, 264] on div "1094" at bounding box center [222, 262] width 12 height 8
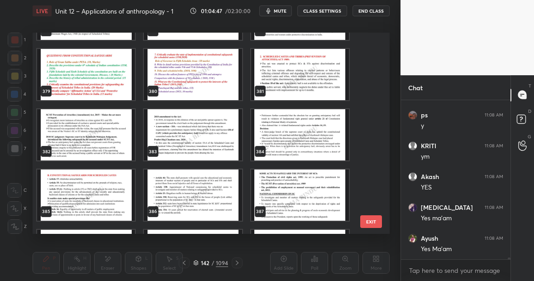
scroll to position [7567, 0]
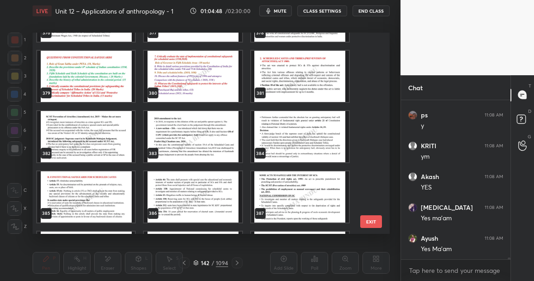
click at [211, 97] on img "grid" at bounding box center [193, 76] width 98 height 51
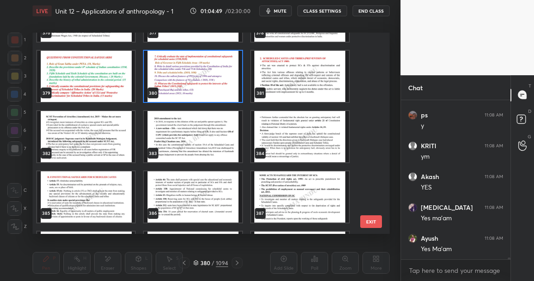
click at [211, 97] on img "grid" at bounding box center [193, 76] width 98 height 51
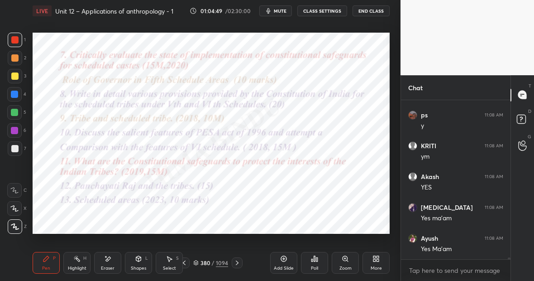
click at [211, 97] on img "grid" at bounding box center [193, 76] width 98 height 51
click at [284, 259] on icon at bounding box center [283, 258] width 3 height 3
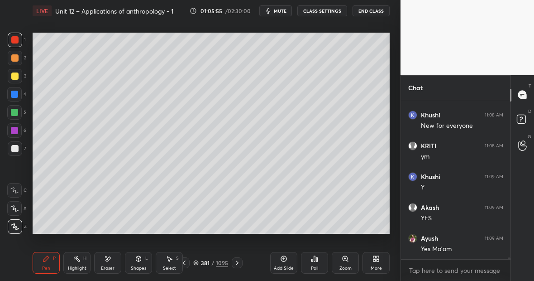
scroll to position [12701, 0]
click at [222, 261] on div "1095" at bounding box center [222, 262] width 12 height 8
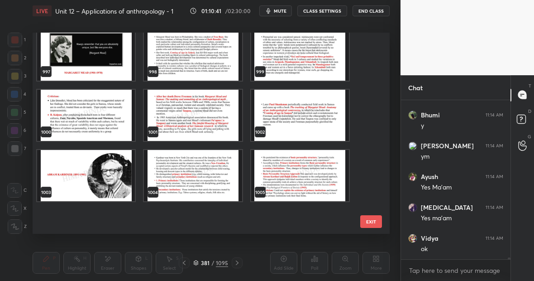
scroll to position [19936, 0]
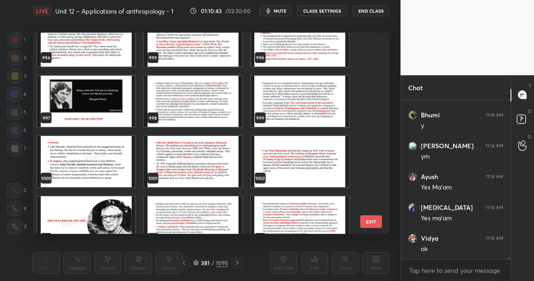
click at [101, 96] on img "grid" at bounding box center [86, 101] width 98 height 51
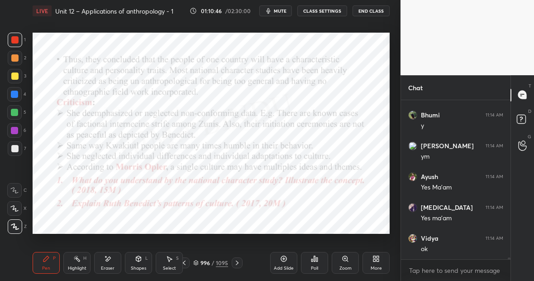
click at [281, 255] on icon at bounding box center [283, 258] width 7 height 7
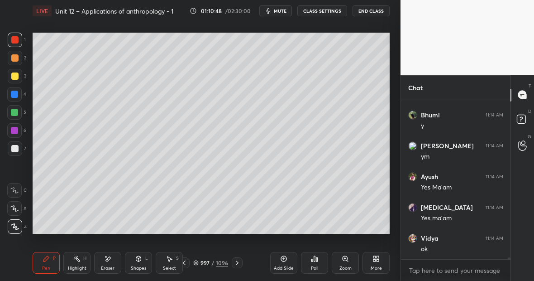
click at [16, 76] on div at bounding box center [14, 75] width 7 height 7
click at [14, 228] on icon at bounding box center [15, 226] width 8 height 6
click at [120, 259] on div "Eraser" at bounding box center [107, 263] width 27 height 22
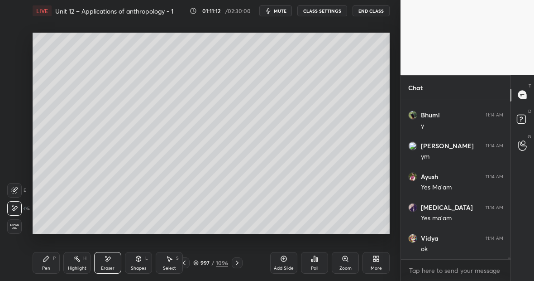
click at [52, 259] on div "Pen P" at bounding box center [46, 263] width 27 height 22
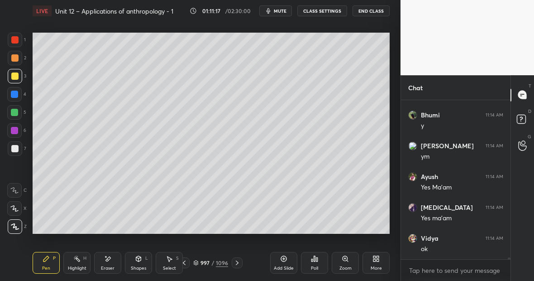
click at [19, 40] on div at bounding box center [15, 40] width 14 height 14
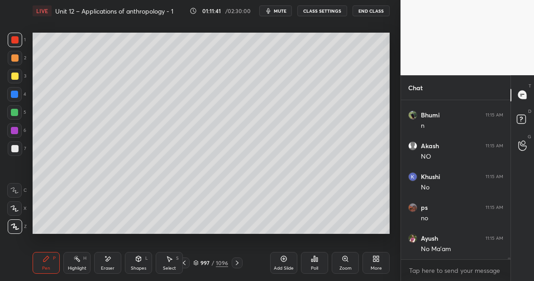
scroll to position [13677, 0]
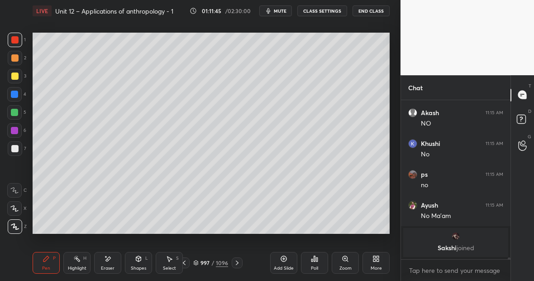
click at [110, 260] on icon at bounding box center [107, 259] width 7 height 8
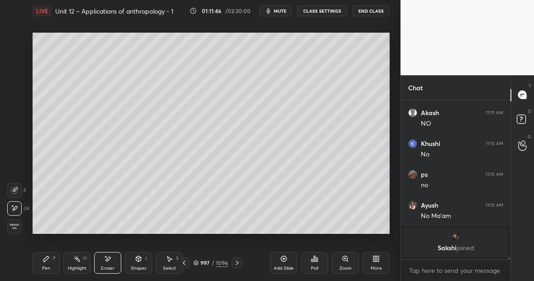
scroll to position [13386, 0]
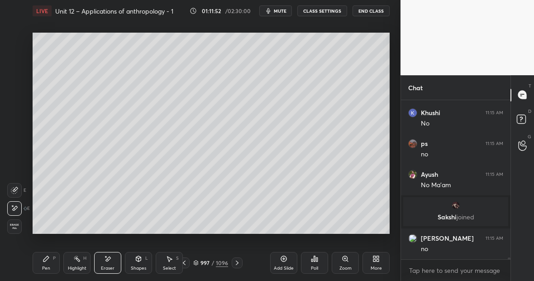
click at [83, 263] on div "Highlight H" at bounding box center [76, 263] width 27 height 22
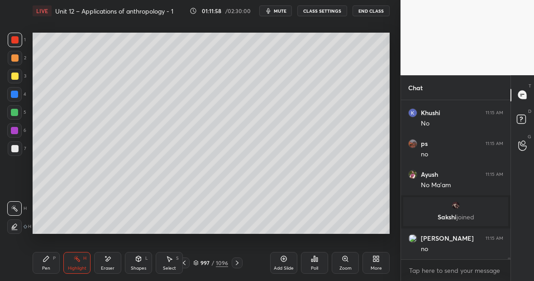
scroll to position [13417, 0]
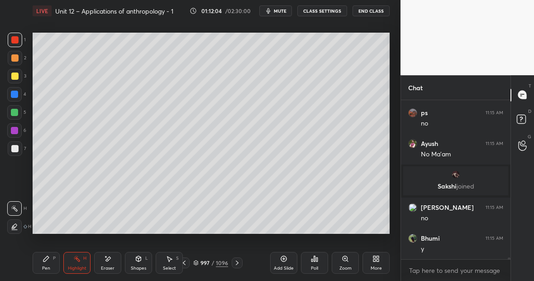
click at [48, 261] on icon at bounding box center [46, 258] width 7 height 7
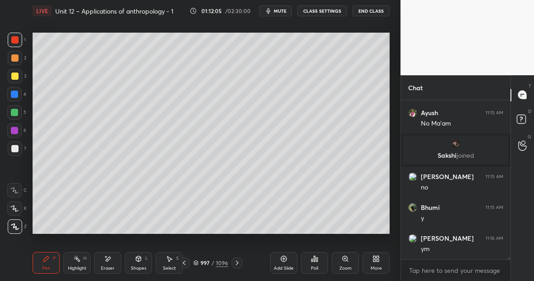
click at [16, 113] on div at bounding box center [14, 112] width 7 height 7
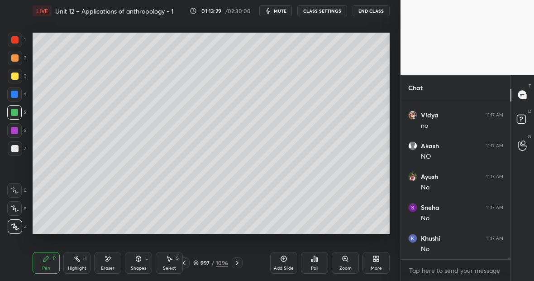
scroll to position [13940, 0]
click at [16, 42] on div at bounding box center [14, 39] width 7 height 7
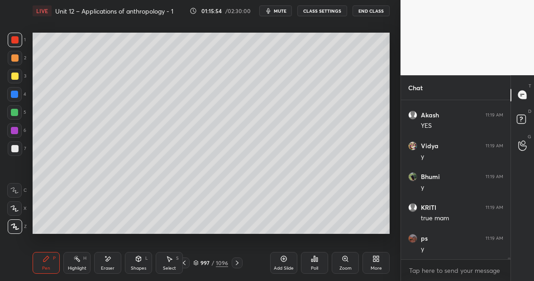
scroll to position [15140, 0]
click at [237, 262] on icon at bounding box center [237, 262] width 7 height 7
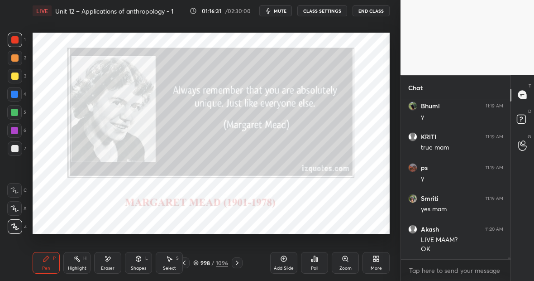
scroll to position [15211, 0]
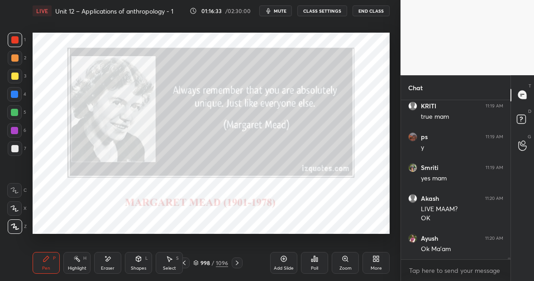
click at [223, 262] on div "1096" at bounding box center [222, 262] width 12 height 8
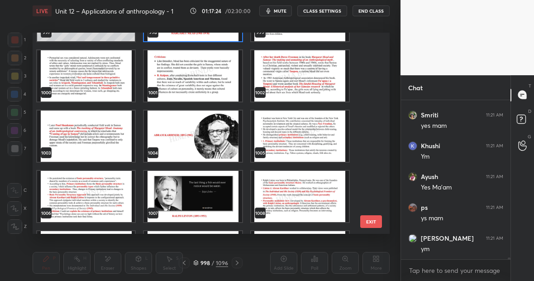
scroll to position [20025, 0]
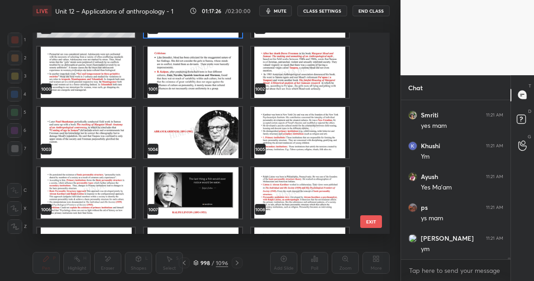
click at [124, 130] on img "grid" at bounding box center [86, 132] width 98 height 51
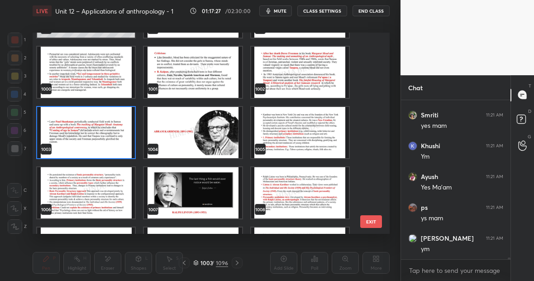
click at [124, 130] on img "grid" at bounding box center [86, 132] width 98 height 51
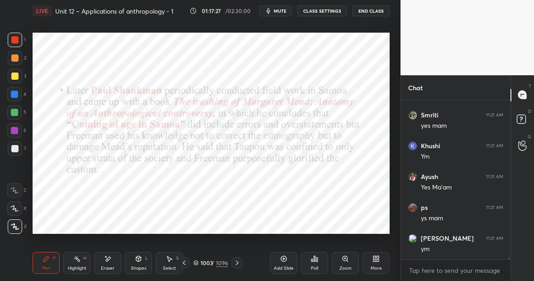
click at [124, 130] on img "grid" at bounding box center [86, 132] width 98 height 51
click at [282, 264] on div "Add Slide" at bounding box center [283, 263] width 27 height 22
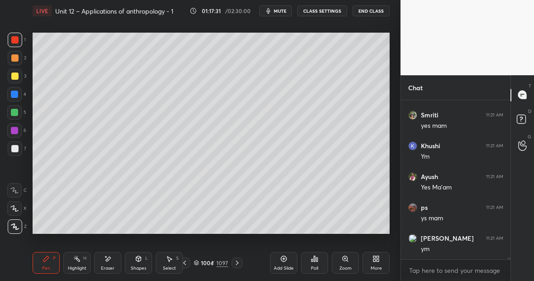
click at [17, 96] on div at bounding box center [14, 94] width 7 height 7
click at [14, 40] on div at bounding box center [14, 39] width 7 height 7
click at [19, 111] on div at bounding box center [14, 112] width 14 height 14
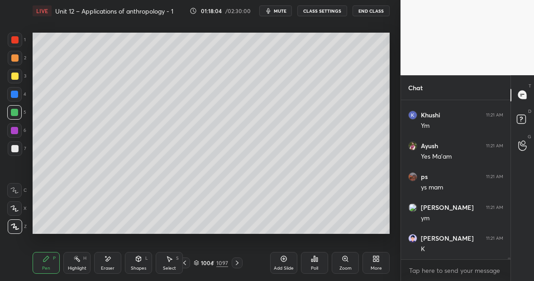
click at [14, 75] on div at bounding box center [14, 75] width 7 height 7
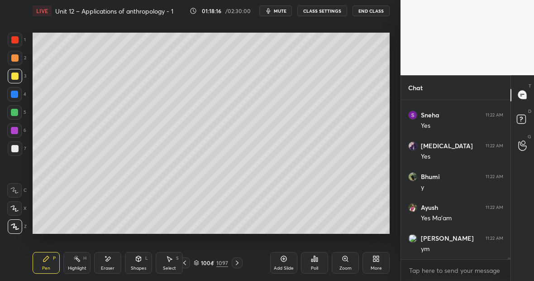
scroll to position [15266, 0]
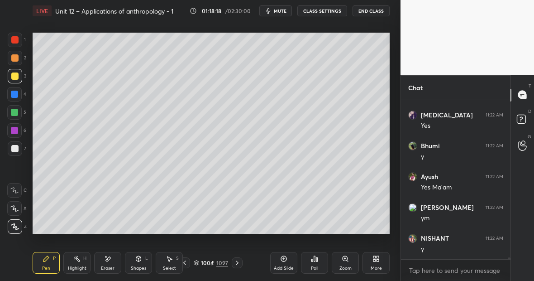
click at [85, 265] on div "Highlight H" at bounding box center [76, 263] width 27 height 22
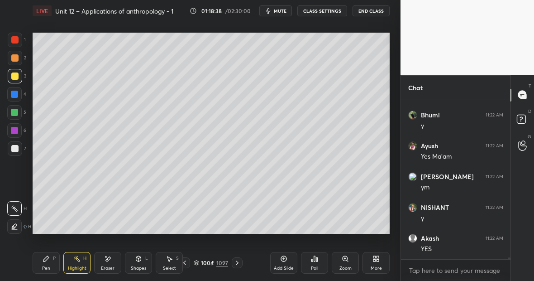
click at [53, 257] on div "P" at bounding box center [54, 258] width 3 height 5
click at [50, 263] on div "Pen P" at bounding box center [46, 263] width 27 height 22
click at [20, 111] on div at bounding box center [14, 112] width 14 height 14
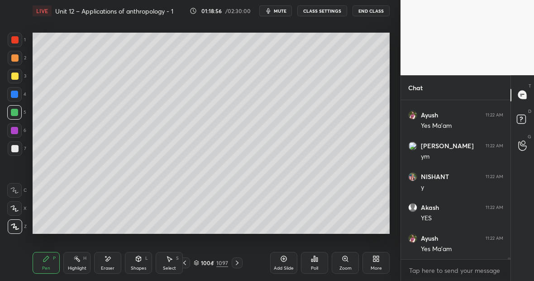
scroll to position [15358, 0]
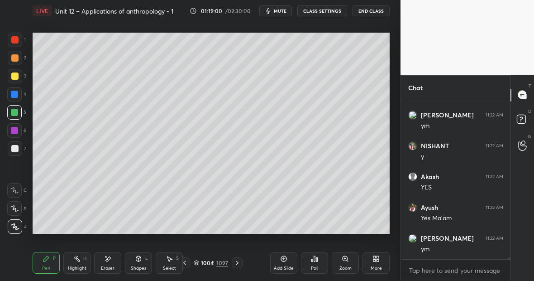
click at [14, 40] on div at bounding box center [14, 39] width 7 height 7
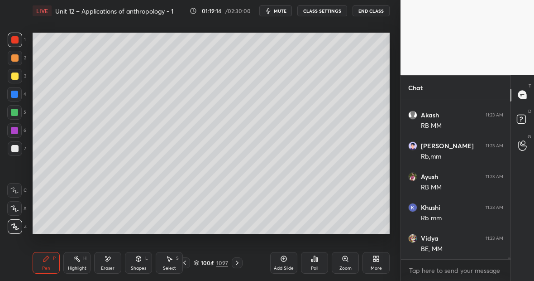
scroll to position [15543, 0]
click at [17, 112] on div at bounding box center [14, 112] width 7 height 7
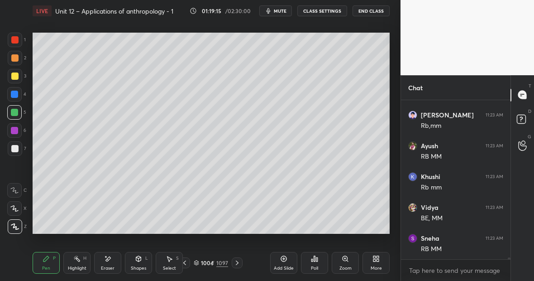
click at [17, 149] on div at bounding box center [14, 148] width 7 height 7
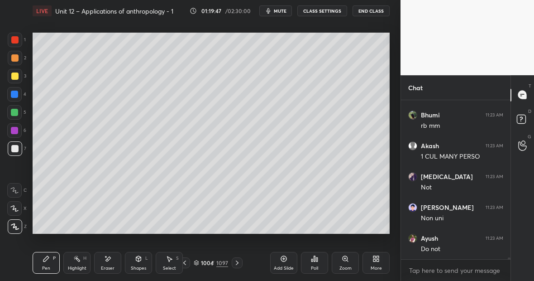
scroll to position [15789, 0]
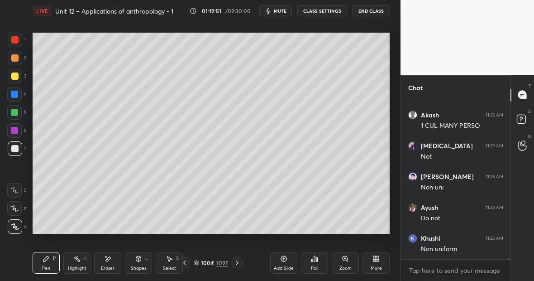
click at [15, 41] on div at bounding box center [14, 39] width 7 height 7
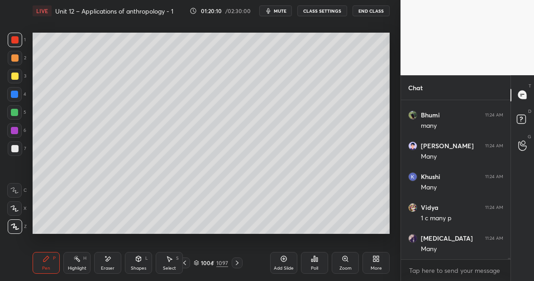
scroll to position [16343, 0]
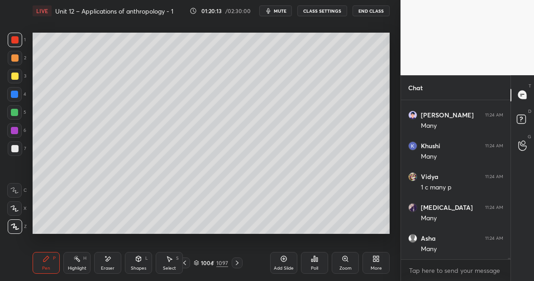
click at [85, 259] on div "H" at bounding box center [84, 258] width 3 height 5
click at [50, 261] on div "Pen P" at bounding box center [46, 263] width 27 height 22
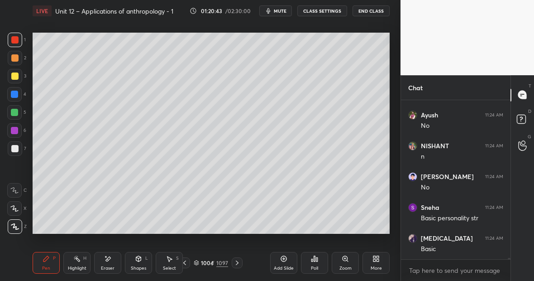
scroll to position [16620, 0]
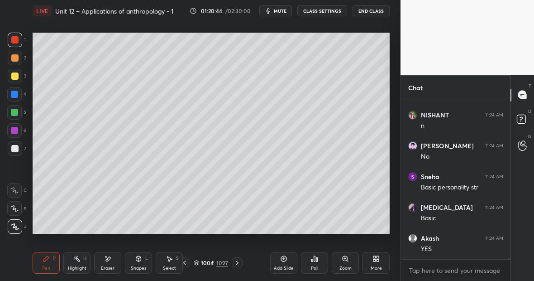
click at [12, 118] on div at bounding box center [14, 112] width 14 height 14
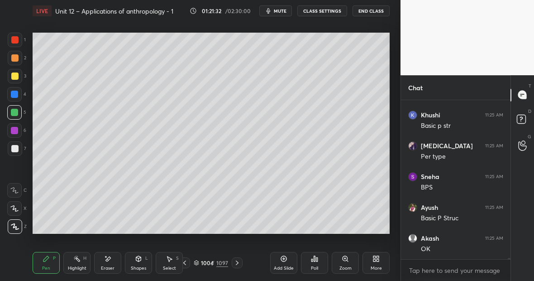
scroll to position [17020, 0]
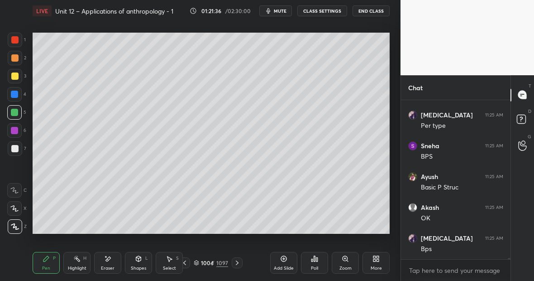
click at [283, 264] on div "Add Slide" at bounding box center [283, 263] width 27 height 22
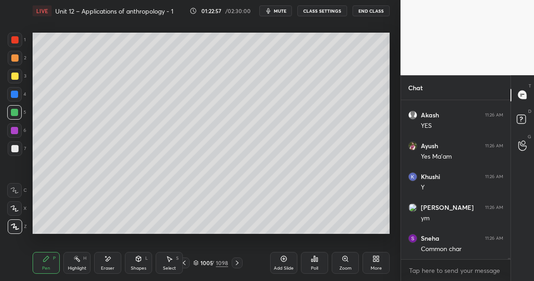
click at [19, 76] on div at bounding box center [15, 76] width 14 height 14
click at [106, 260] on icon at bounding box center [107, 259] width 7 height 8
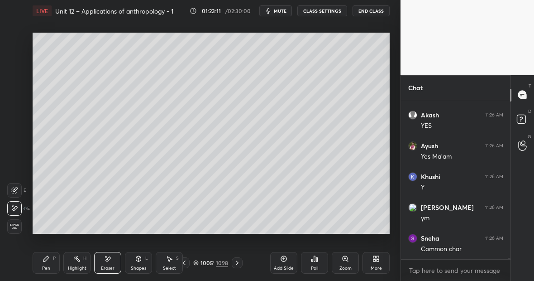
click at [48, 254] on div "Pen P" at bounding box center [46, 263] width 27 height 22
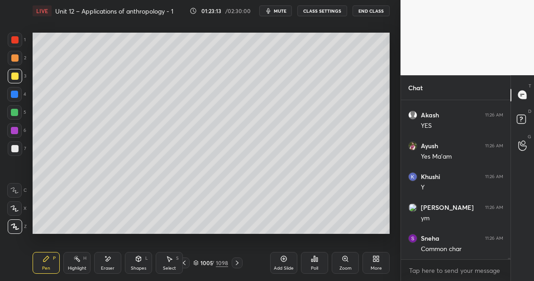
click at [112, 259] on div "Eraser" at bounding box center [107, 263] width 27 height 22
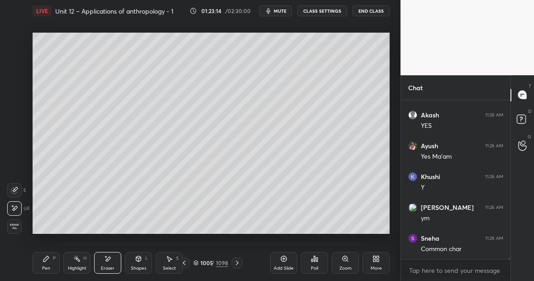
click at [48, 263] on div "Pen P" at bounding box center [46, 263] width 27 height 22
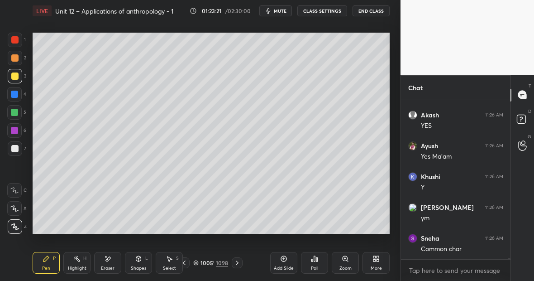
click at [16, 113] on div at bounding box center [14, 112] width 7 height 7
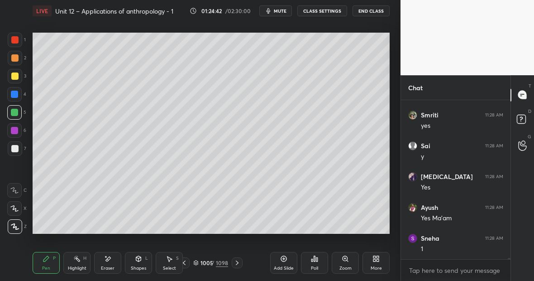
scroll to position [18083, 0]
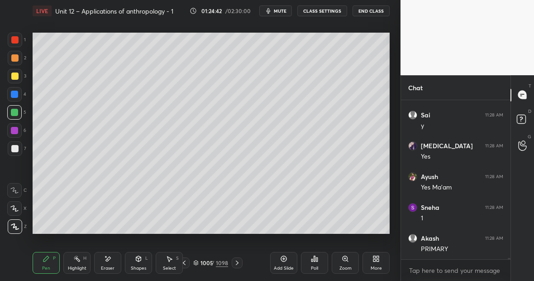
click at [17, 76] on div at bounding box center [14, 75] width 7 height 7
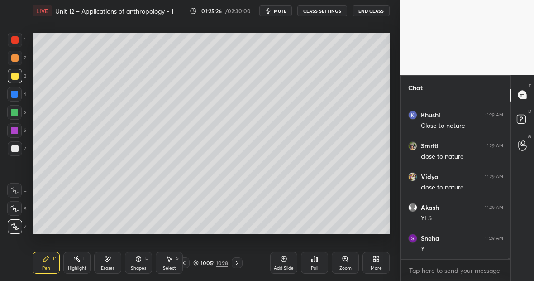
scroll to position [18422, 0]
click at [19, 40] on div at bounding box center [15, 40] width 14 height 14
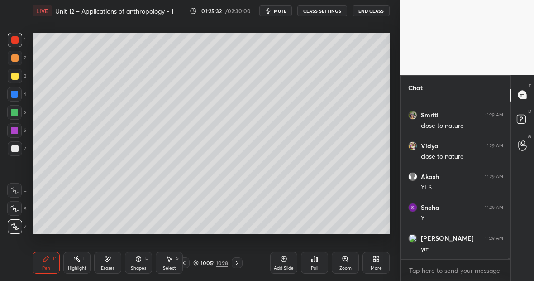
click at [113, 256] on div "Eraser" at bounding box center [107, 263] width 27 height 22
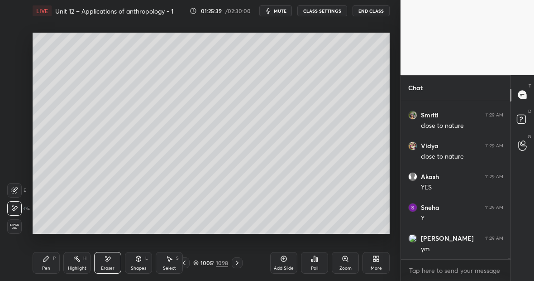
scroll to position [18452, 0]
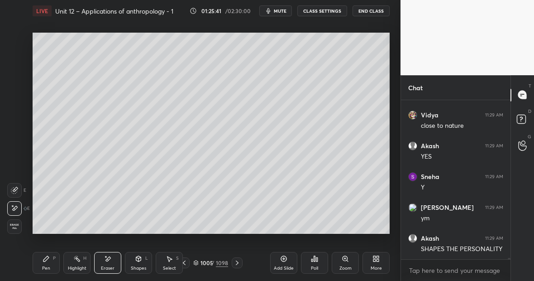
click at [52, 258] on div "Pen P" at bounding box center [46, 263] width 27 height 22
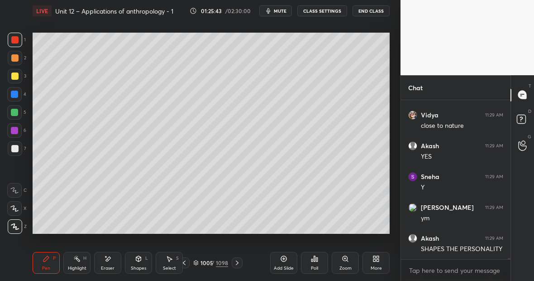
scroll to position [18483, 0]
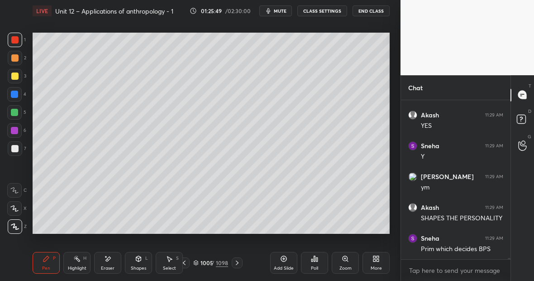
click at [114, 254] on div "Eraser" at bounding box center [107, 263] width 27 height 22
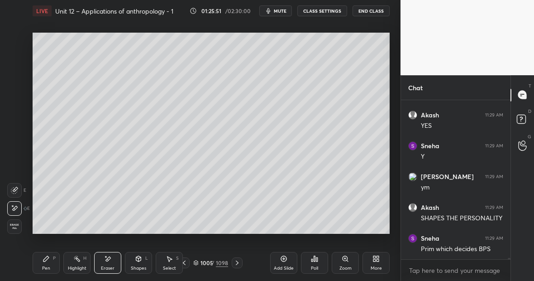
click at [56, 252] on div "Pen P Highlight H Eraser Shapes L Select S 1005 / 1098 Add Slide Poll Zoom More" at bounding box center [211, 262] width 357 height 36
click at [53, 256] on div "Pen P" at bounding box center [46, 263] width 27 height 22
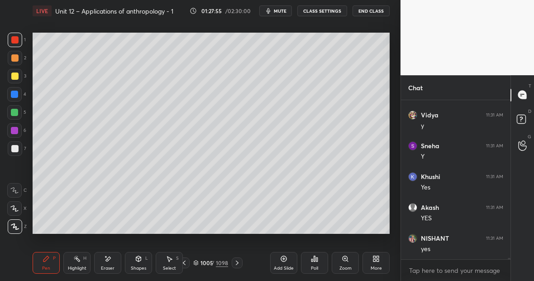
scroll to position [19239, 0]
click at [17, 78] on div at bounding box center [14, 75] width 7 height 7
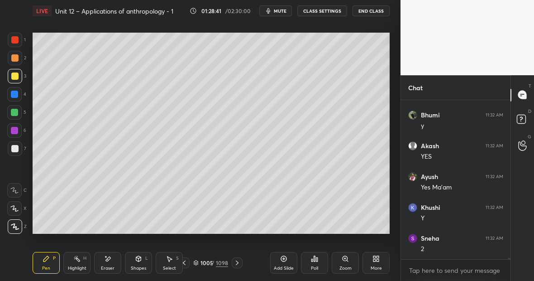
click at [16, 42] on div at bounding box center [14, 39] width 7 height 7
click at [18, 77] on div at bounding box center [15, 76] width 14 height 14
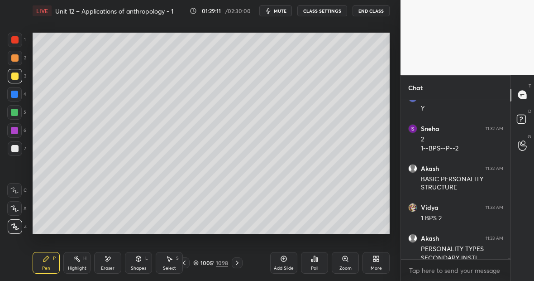
scroll to position [19573, 0]
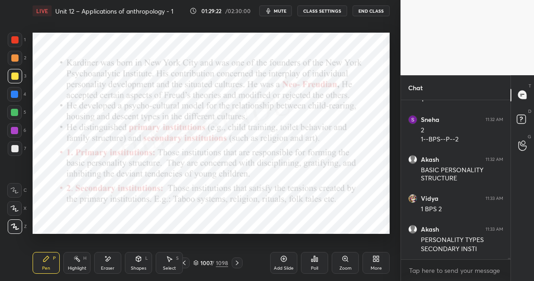
click at [18, 95] on div at bounding box center [14, 94] width 7 height 7
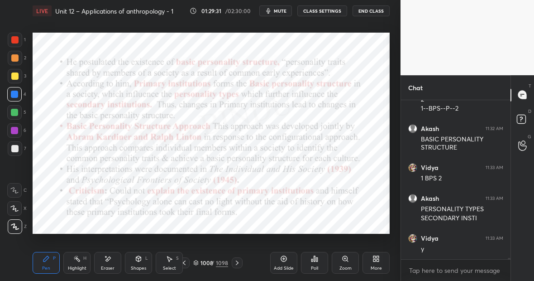
click at [79, 261] on icon at bounding box center [76, 258] width 7 height 7
click at [49, 262] on div "Pen P" at bounding box center [46, 263] width 27 height 22
click at [79, 266] on div "Highlight" at bounding box center [77, 268] width 19 height 5
click at [52, 258] on div "Pen P" at bounding box center [46, 263] width 27 height 22
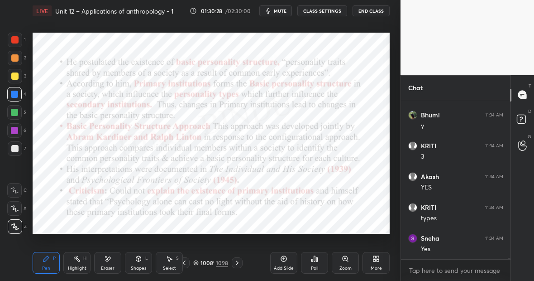
scroll to position [20158, 0]
click at [109, 262] on div "Eraser" at bounding box center [107, 263] width 27 height 22
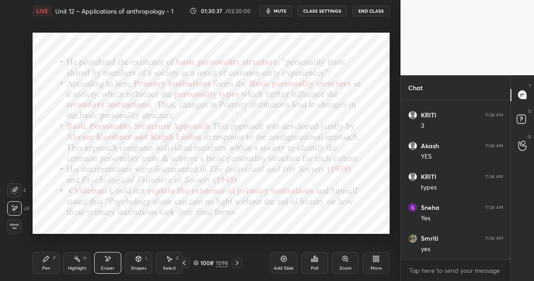
scroll to position [20188, 0]
click at [53, 258] on div "P" at bounding box center [54, 258] width 3 height 5
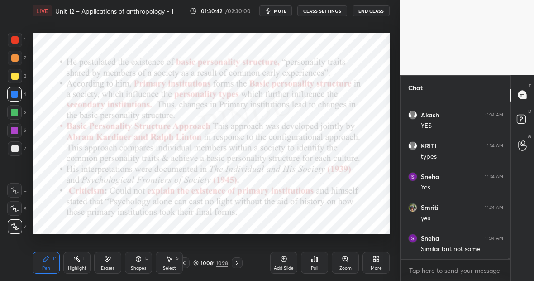
click at [81, 256] on div "Highlight H" at bounding box center [76, 263] width 27 height 22
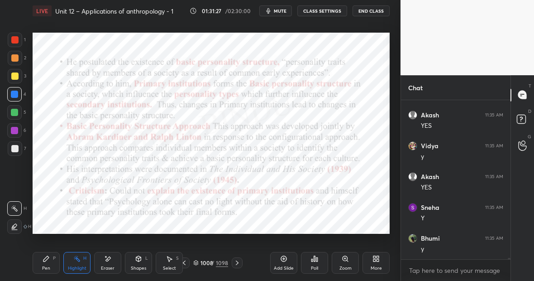
scroll to position [20404, 0]
click at [48, 262] on div "Pen P" at bounding box center [46, 263] width 27 height 22
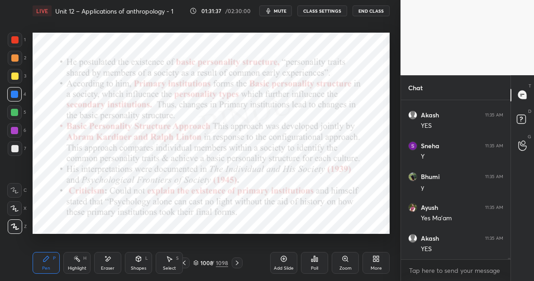
scroll to position [20465, 0]
click at [81, 261] on div "Highlight H" at bounding box center [76, 263] width 27 height 22
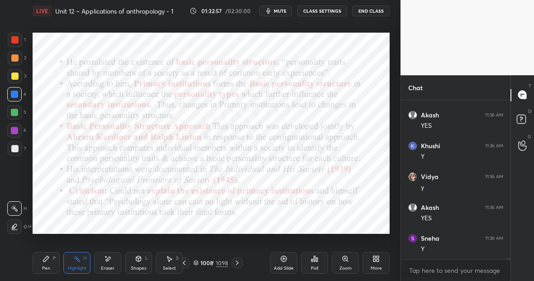
scroll to position [20865, 0]
click at [77, 266] on div "Highlight" at bounding box center [77, 268] width 19 height 5
click at [44, 268] on div "Pen" at bounding box center [46, 268] width 8 height 5
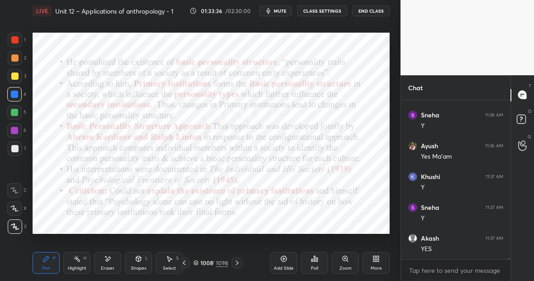
click at [82, 258] on div "Highlight H" at bounding box center [76, 263] width 27 height 22
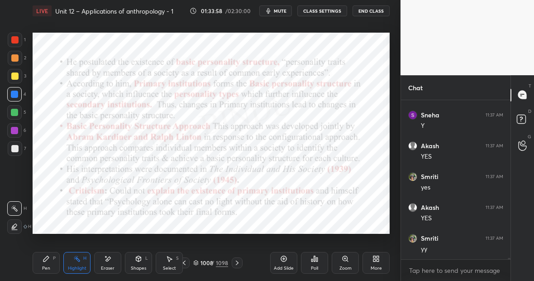
scroll to position [21081, 0]
click at [52, 257] on div "Pen P" at bounding box center [46, 263] width 27 height 22
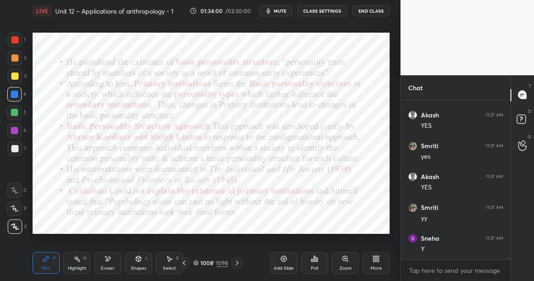
click at [75, 258] on icon at bounding box center [76, 258] width 7 height 7
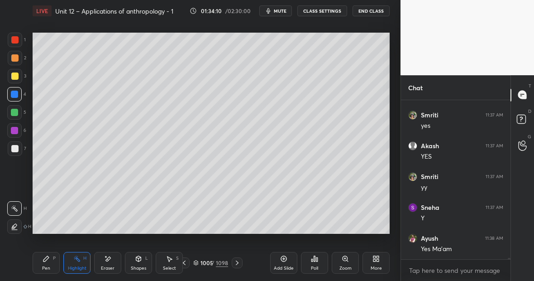
click at [48, 265] on div "Pen P" at bounding box center [46, 263] width 27 height 22
click at [16, 40] on div at bounding box center [14, 39] width 7 height 7
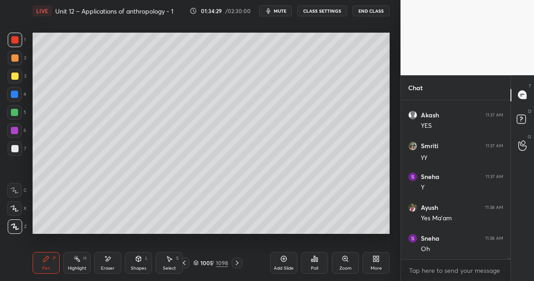
click at [78, 260] on icon at bounding box center [76, 258] width 7 height 7
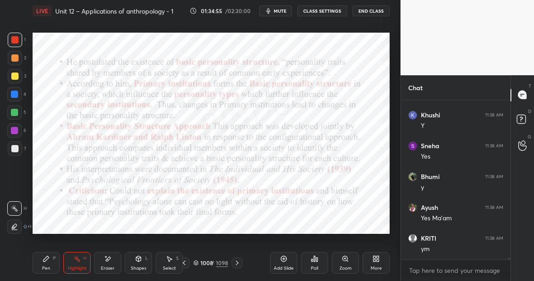
scroll to position [19719, 0]
click at [43, 267] on div "Pen" at bounding box center [46, 268] width 8 height 5
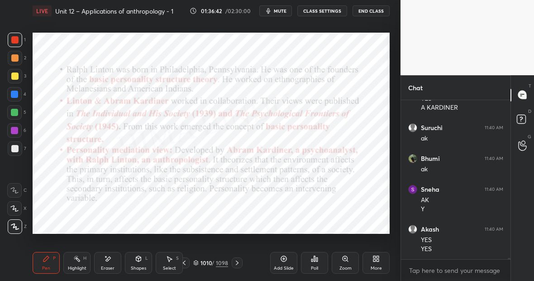
scroll to position [20147, 0]
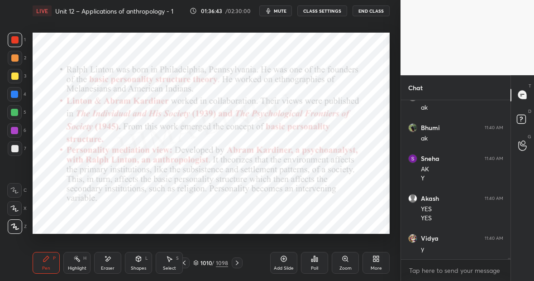
click at [18, 95] on div at bounding box center [14, 94] width 14 height 14
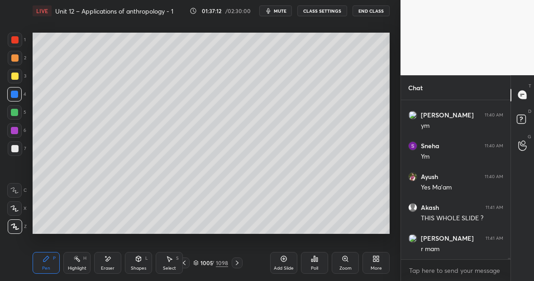
scroll to position [20370, 0]
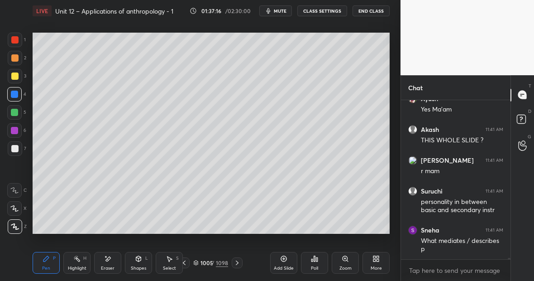
click at [14, 42] on div at bounding box center [14, 39] width 7 height 7
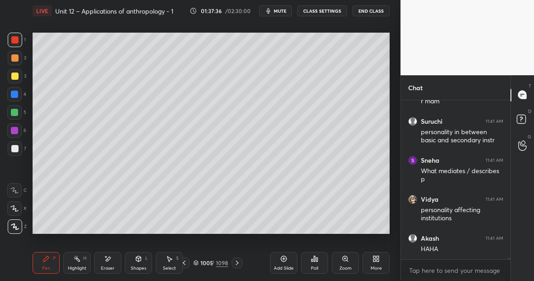
scroll to position [20488, 0]
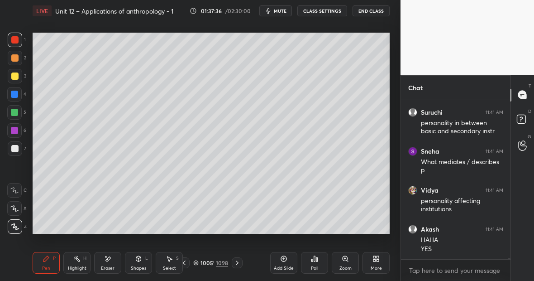
click at [79, 262] on div "Highlight H" at bounding box center [76, 263] width 27 height 22
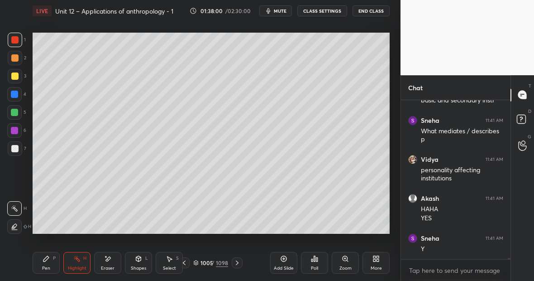
click at [49, 263] on div "Pen P" at bounding box center [46, 263] width 27 height 22
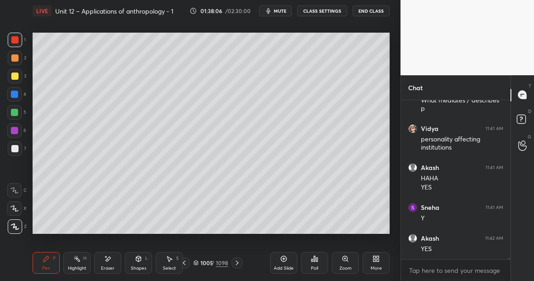
click at [113, 262] on div "Eraser" at bounding box center [107, 263] width 27 height 22
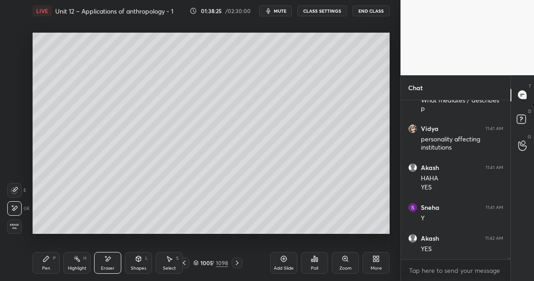
click at [221, 264] on div "1098" at bounding box center [222, 262] width 12 height 8
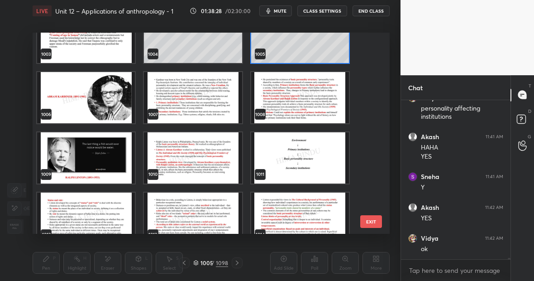
scroll to position [20122, 0]
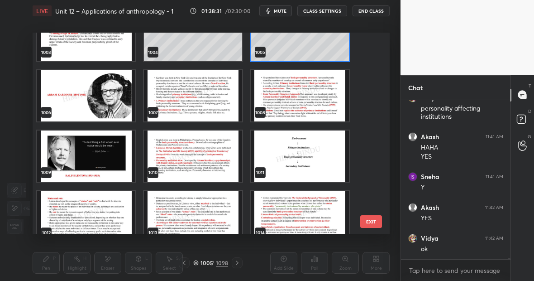
click at [177, 163] on img "grid" at bounding box center [193, 155] width 98 height 51
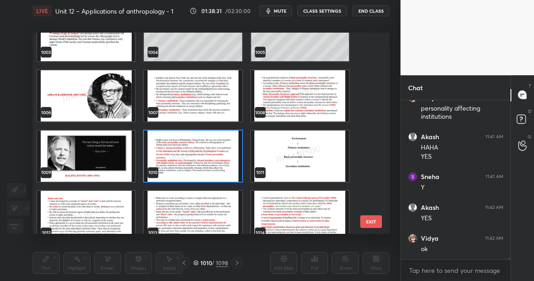
click at [177, 163] on img "grid" at bounding box center [193, 155] width 98 height 51
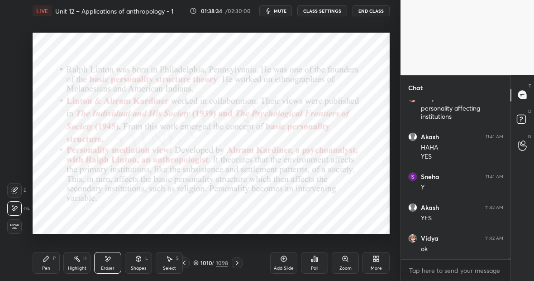
click at [45, 263] on div "Pen P" at bounding box center [46, 263] width 27 height 22
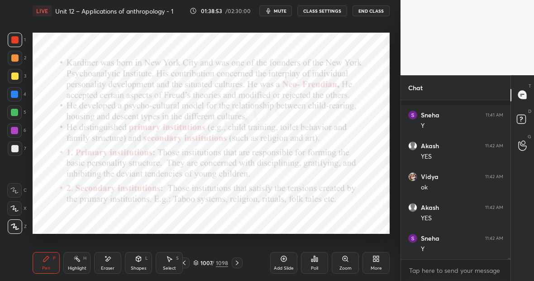
scroll to position [20703, 0]
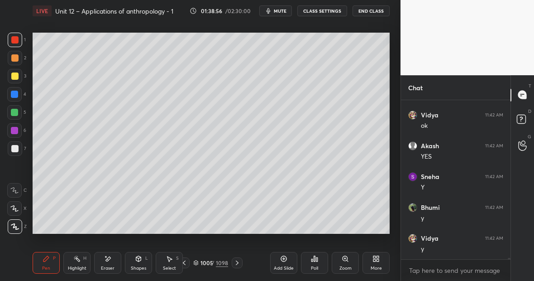
click at [18, 95] on div at bounding box center [14, 94] width 7 height 7
click at [107, 266] on div "Eraser" at bounding box center [108, 268] width 14 height 5
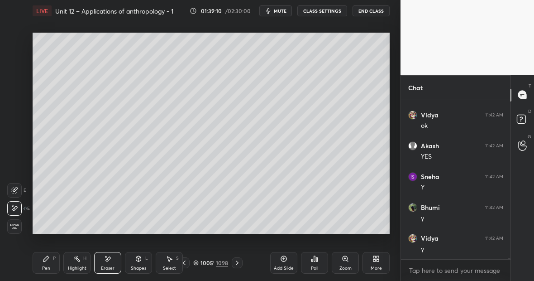
scroll to position [20734, 0]
click at [53, 264] on div "Pen P" at bounding box center [46, 263] width 27 height 22
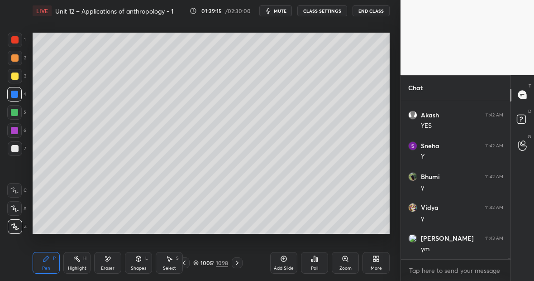
click at [16, 81] on div at bounding box center [15, 76] width 14 height 14
click at [18, 93] on div at bounding box center [14, 94] width 14 height 14
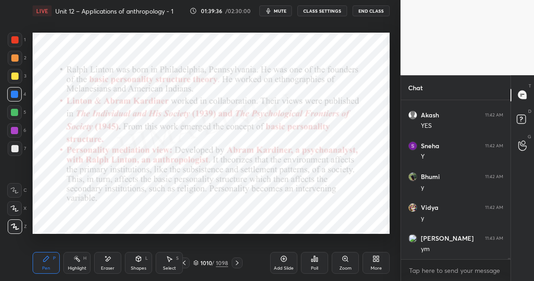
click at [48, 261] on div "Pen P" at bounding box center [46, 263] width 27 height 22
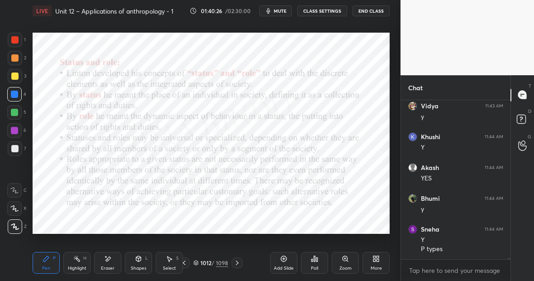
scroll to position [20989, 0]
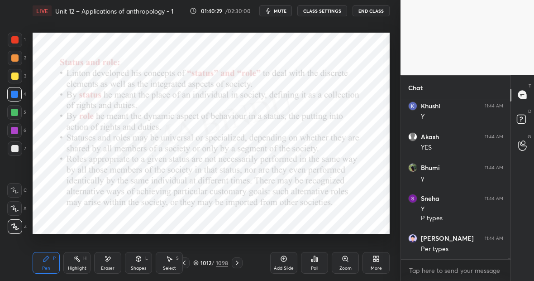
click at [17, 94] on div at bounding box center [14, 94] width 7 height 7
click at [15, 40] on div at bounding box center [14, 39] width 7 height 7
click at [224, 263] on div "1098" at bounding box center [222, 262] width 12 height 8
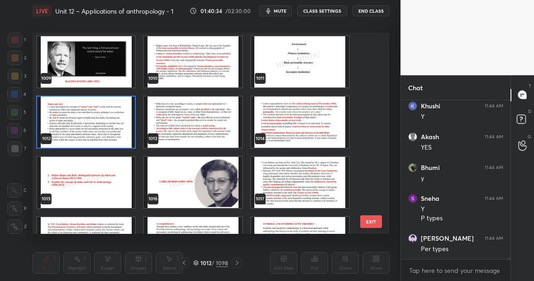
scroll to position [20296, 0]
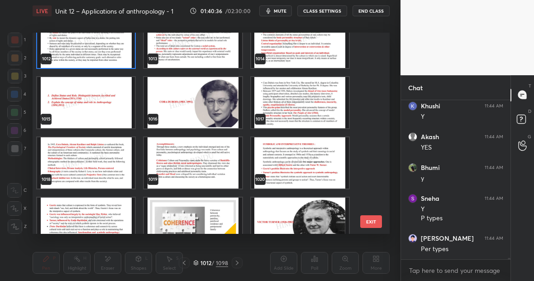
click at [81, 89] on img "grid" at bounding box center [86, 102] width 98 height 51
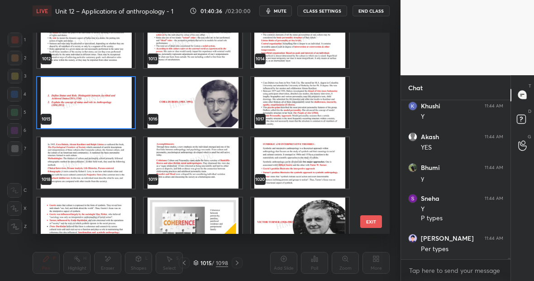
click at [81, 89] on img "grid" at bounding box center [86, 102] width 98 height 51
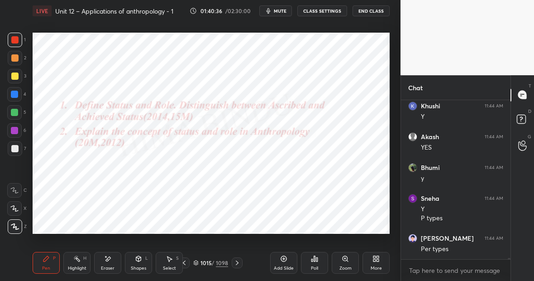
scroll to position [0, 0]
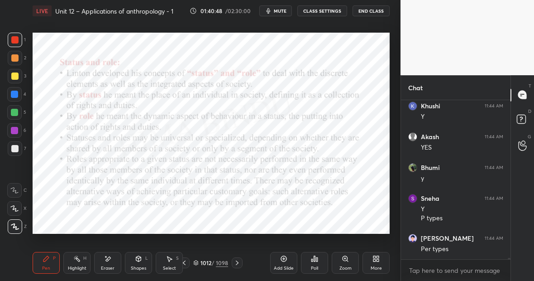
click at [19, 113] on div at bounding box center [14, 112] width 14 height 14
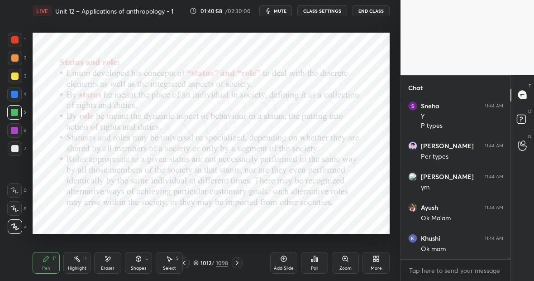
scroll to position [21112, 0]
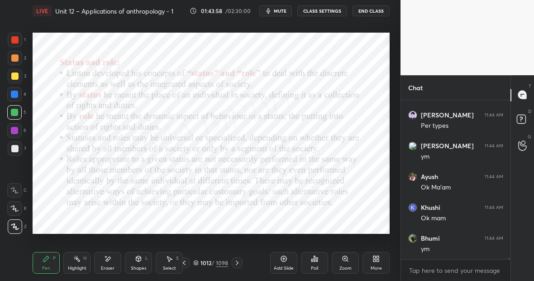
click at [223, 259] on div "1098" at bounding box center [222, 262] width 12 height 8
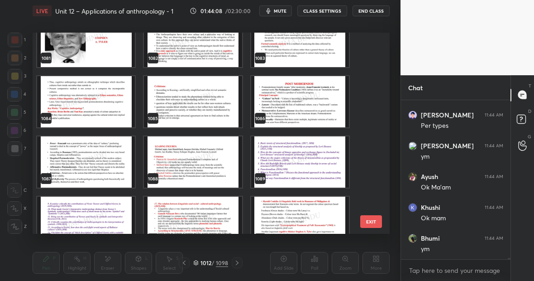
scroll to position [21693, 0]
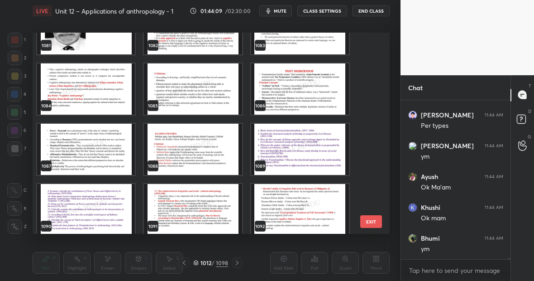
click at [294, 146] on img "grid" at bounding box center [300, 149] width 98 height 51
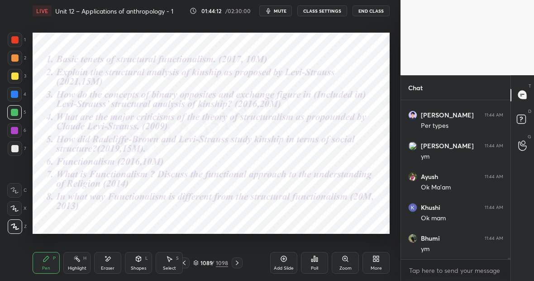
click at [235, 261] on icon at bounding box center [237, 262] width 7 height 7
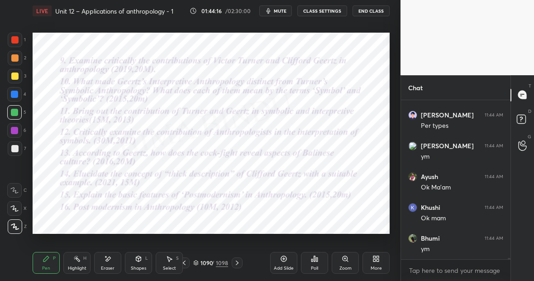
click at [18, 39] on div at bounding box center [14, 39] width 7 height 7
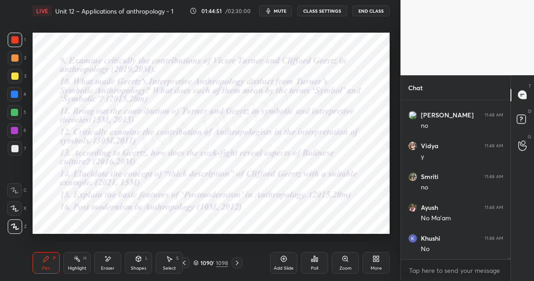
scroll to position [21451, 0]
click at [18, 94] on div at bounding box center [14, 94] width 14 height 14
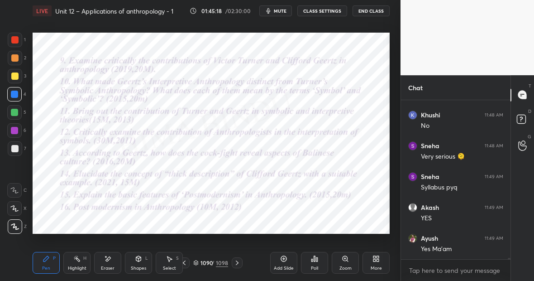
scroll to position [21574, 0]
click at [221, 262] on div "1098" at bounding box center [222, 262] width 12 height 8
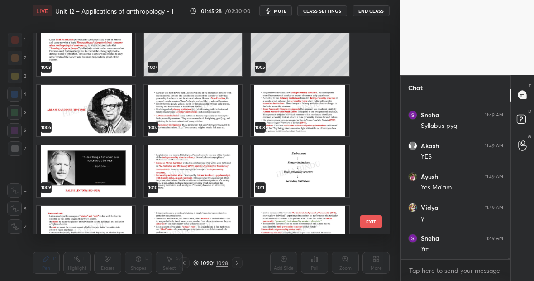
scroll to position [20117, 0]
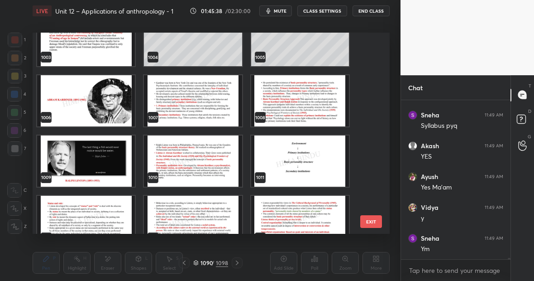
click at [73, 219] on img "grid" at bounding box center [86, 221] width 98 height 51
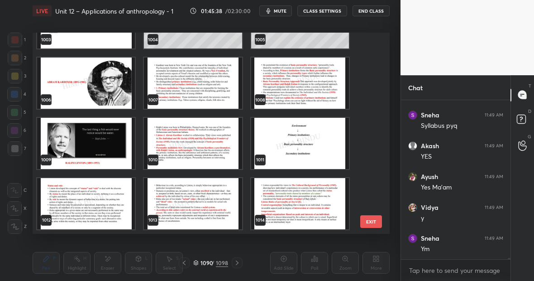
click at [73, 219] on img "grid" at bounding box center [86, 203] width 98 height 51
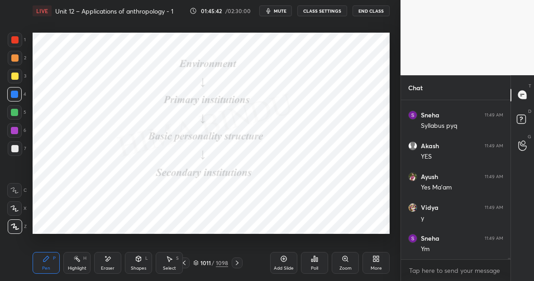
click at [281, 258] on icon at bounding box center [283, 258] width 7 height 7
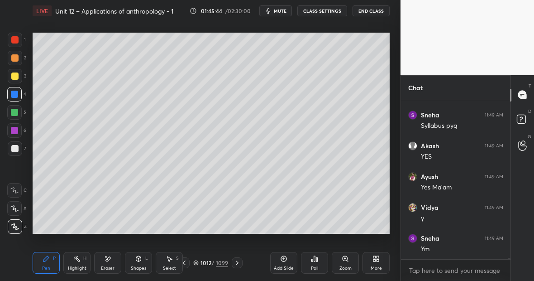
click at [18, 39] on div at bounding box center [14, 39] width 7 height 7
click at [18, 77] on div at bounding box center [15, 76] width 14 height 14
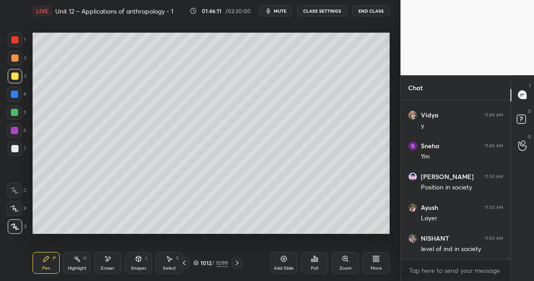
scroll to position [21736, 0]
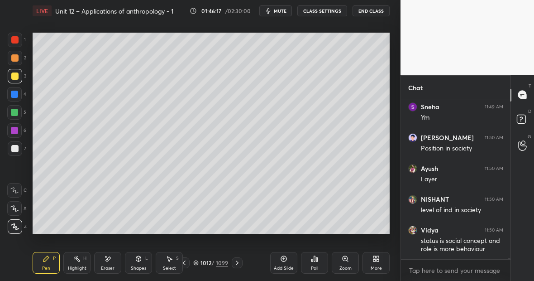
click at [110, 266] on div "Eraser" at bounding box center [108, 268] width 14 height 5
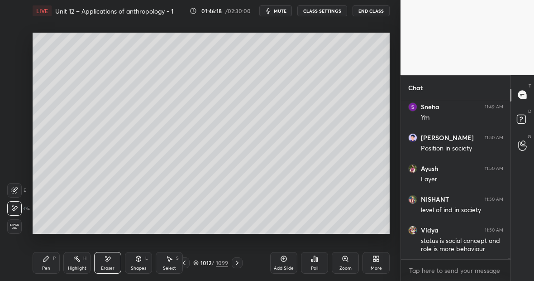
click at [48, 261] on div "Pen P" at bounding box center [46, 263] width 27 height 22
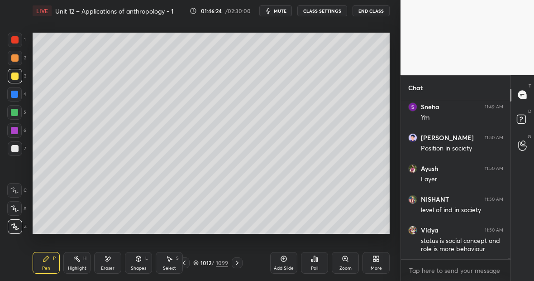
click at [77, 266] on div "Highlight" at bounding box center [77, 268] width 19 height 5
drag, startPoint x: 47, startPoint y: 259, endPoint x: 51, endPoint y: 256, distance: 4.9
click at [52, 255] on div "Pen P" at bounding box center [46, 263] width 27 height 22
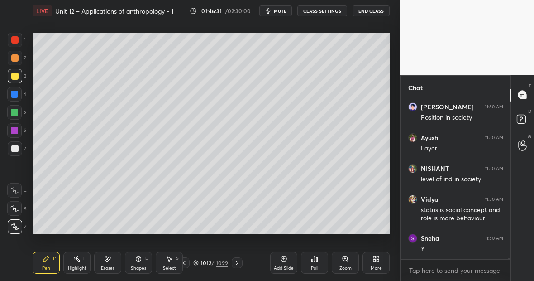
scroll to position [21798, 0]
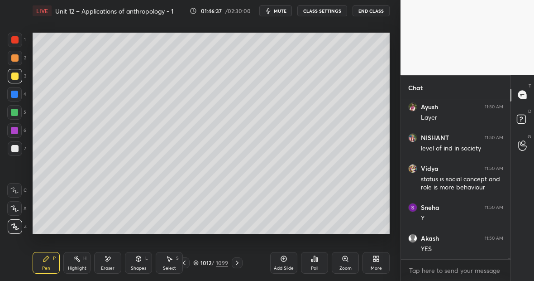
click at [17, 110] on div at bounding box center [14, 112] width 7 height 7
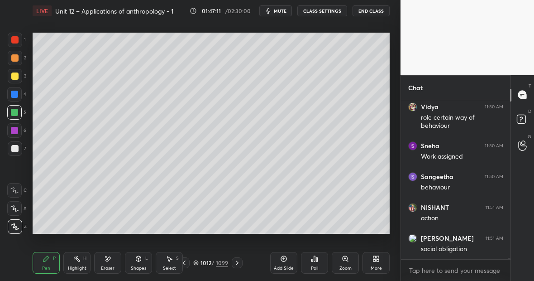
scroll to position [22100, 0]
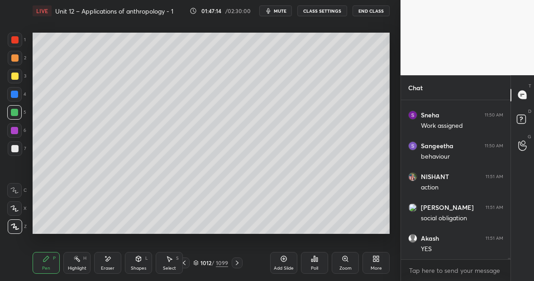
click at [18, 76] on div at bounding box center [14, 75] width 7 height 7
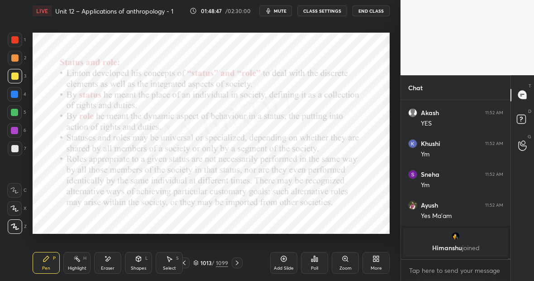
scroll to position [21549, 0]
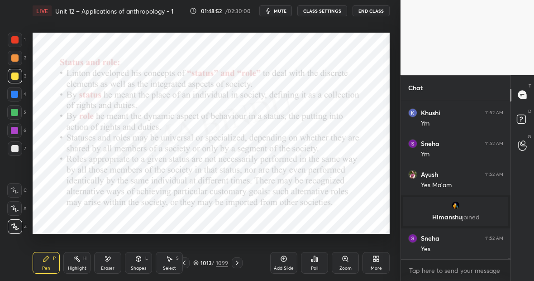
click at [14, 98] on div at bounding box center [14, 94] width 14 height 14
click at [81, 260] on div "Highlight H" at bounding box center [76, 263] width 27 height 22
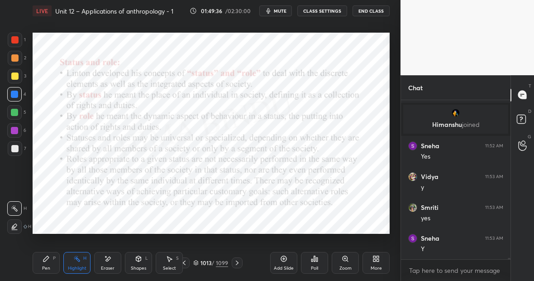
scroll to position [21672, 0]
click at [51, 256] on div "Pen P" at bounding box center [46, 263] width 27 height 22
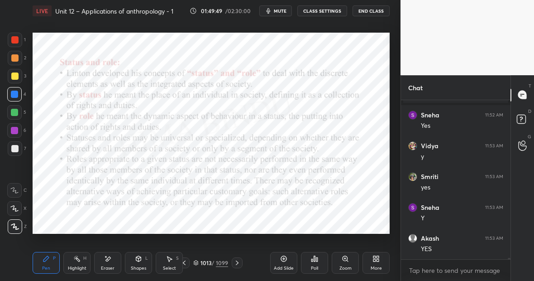
click at [77, 262] on div "Highlight H" at bounding box center [76, 263] width 27 height 22
click at [81, 258] on div "Highlight H" at bounding box center [76, 263] width 27 height 22
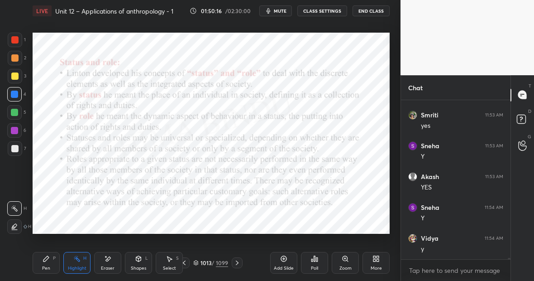
scroll to position [21764, 0]
click at [54, 259] on div "P" at bounding box center [54, 258] width 3 height 5
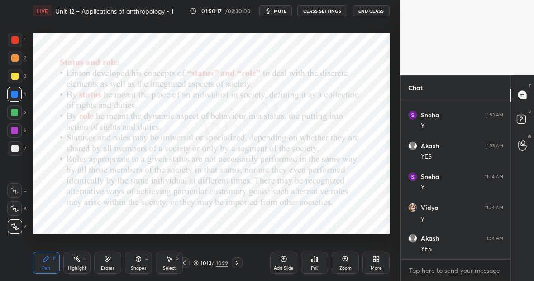
scroll to position [21795, 0]
click at [85, 256] on div "H" at bounding box center [84, 258] width 3 height 5
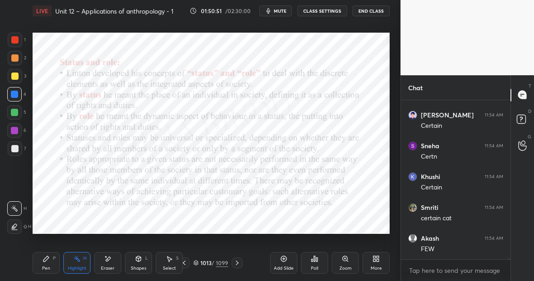
scroll to position [22358, 0]
drag, startPoint x: 45, startPoint y: 260, endPoint x: 49, endPoint y: 258, distance: 4.7
click at [50, 257] on div "Pen P" at bounding box center [46, 263] width 27 height 22
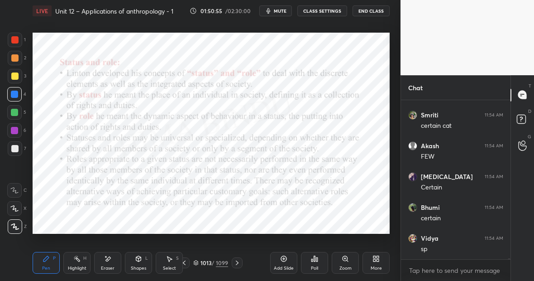
scroll to position [22389, 0]
click at [77, 256] on icon at bounding box center [76, 258] width 7 height 7
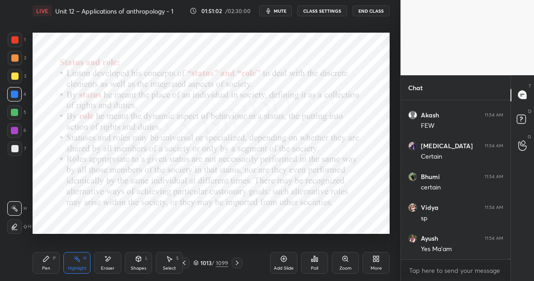
scroll to position [22420, 0]
click at [45, 261] on icon at bounding box center [46, 258] width 7 height 7
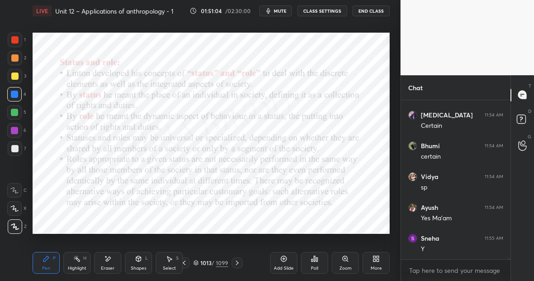
click at [83, 253] on div "Highlight H" at bounding box center [76, 263] width 27 height 22
click at [53, 261] on div "Pen P" at bounding box center [46, 263] width 27 height 22
click at [80, 263] on div "Highlight H" at bounding box center [76, 263] width 27 height 22
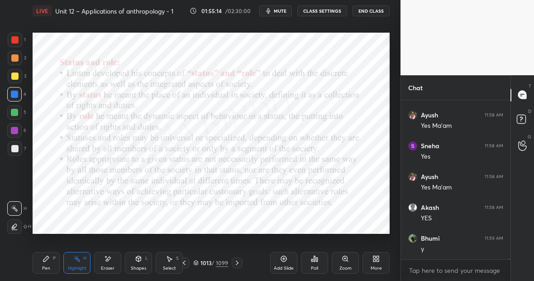
scroll to position [24143, 0]
click at [48, 261] on div "Pen P" at bounding box center [46, 263] width 27 height 22
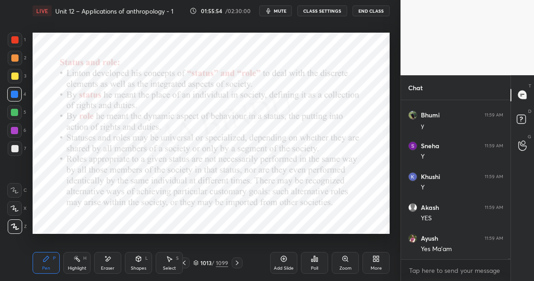
scroll to position [24266, 0]
click at [48, 260] on icon at bounding box center [46, 258] width 7 height 7
click at [86, 262] on div "Highlight H" at bounding box center [76, 263] width 27 height 22
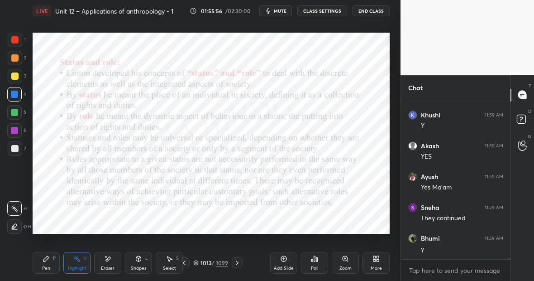
scroll to position [24328, 0]
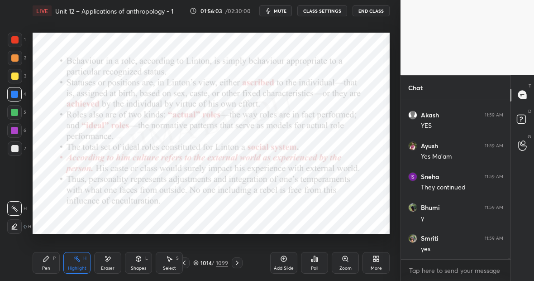
click at [47, 262] on div "Pen P" at bounding box center [46, 263] width 27 height 22
click at [83, 253] on div "Highlight H" at bounding box center [76, 263] width 27 height 22
click at [49, 261] on div "Pen P" at bounding box center [46, 263] width 27 height 22
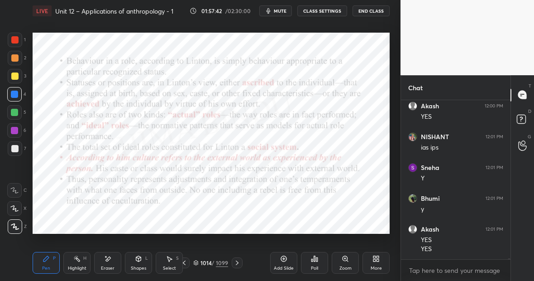
scroll to position [24675, 0]
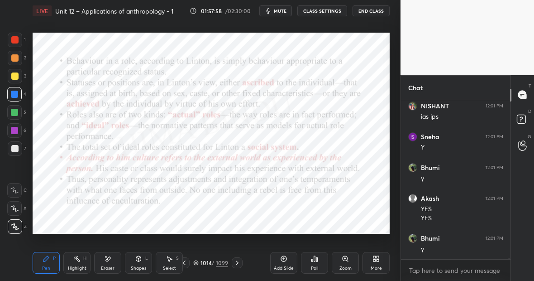
click at [50, 256] on div "Pen P" at bounding box center [46, 263] width 27 height 22
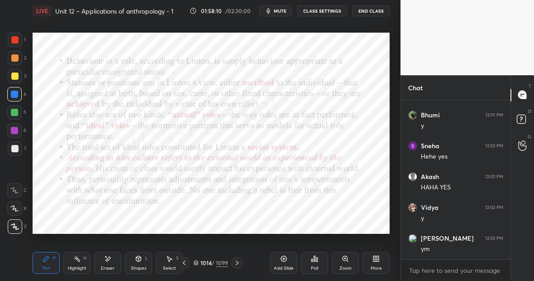
scroll to position [24829, 0]
click at [112, 266] on div "Eraser" at bounding box center [108, 268] width 14 height 5
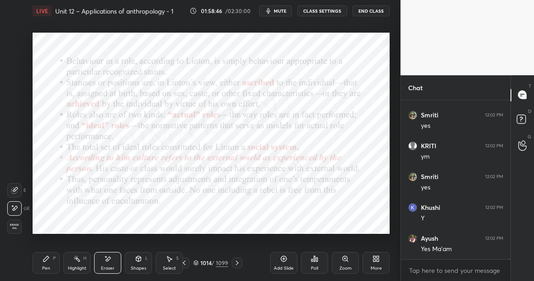
scroll to position [25137, 0]
click at [50, 261] on div "Pen P" at bounding box center [46, 263] width 27 height 22
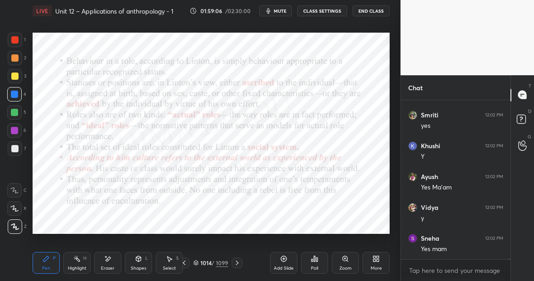
click at [108, 261] on div "Eraser" at bounding box center [107, 263] width 27 height 22
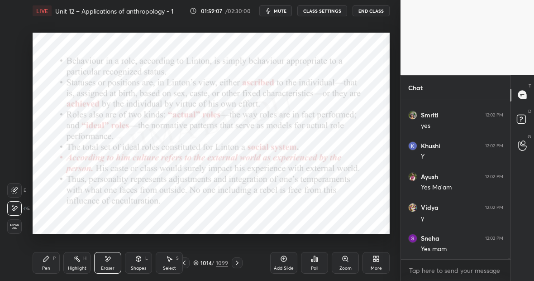
click at [56, 258] on div "Pen P" at bounding box center [46, 263] width 27 height 22
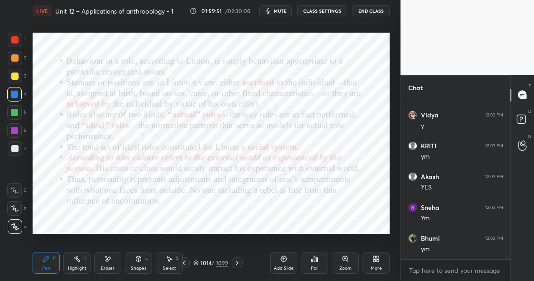
scroll to position [25383, 0]
click at [108, 259] on icon at bounding box center [107, 259] width 7 height 8
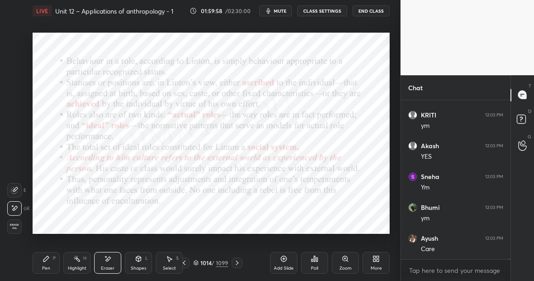
click at [50, 260] on div "Pen P" at bounding box center [46, 263] width 27 height 22
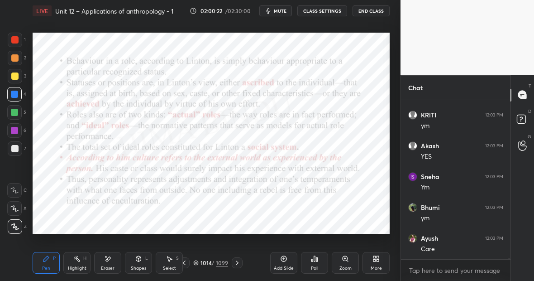
click at [285, 260] on icon at bounding box center [283, 258] width 7 height 7
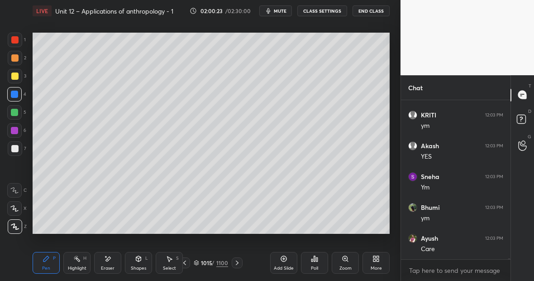
click at [16, 74] on div at bounding box center [14, 75] width 7 height 7
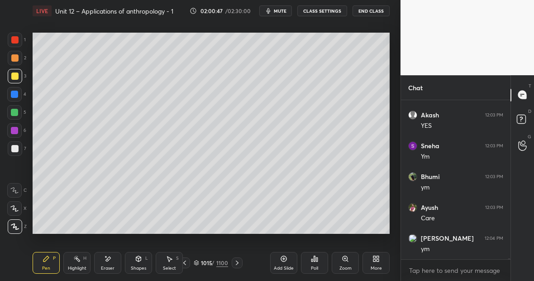
click at [19, 41] on div at bounding box center [15, 40] width 14 height 14
click at [87, 263] on div "Highlight H" at bounding box center [76, 263] width 27 height 22
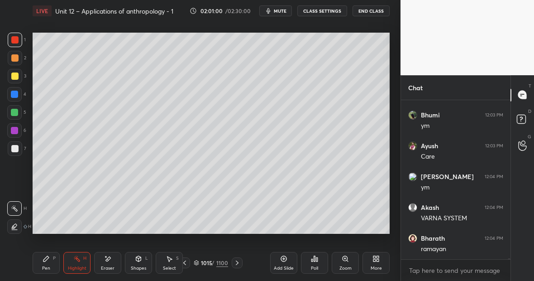
scroll to position [25506, 0]
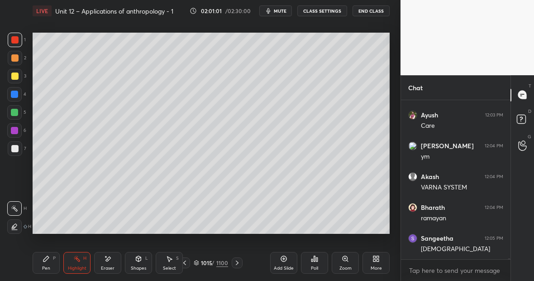
click at [16, 128] on div at bounding box center [14, 130] width 7 height 7
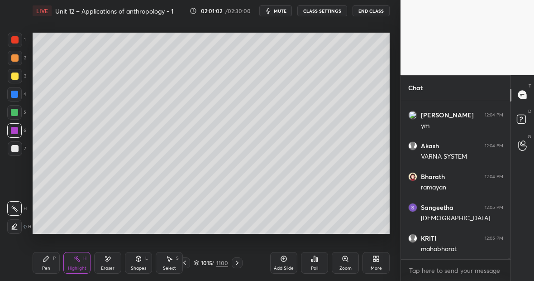
click at [16, 111] on div at bounding box center [14, 112] width 7 height 7
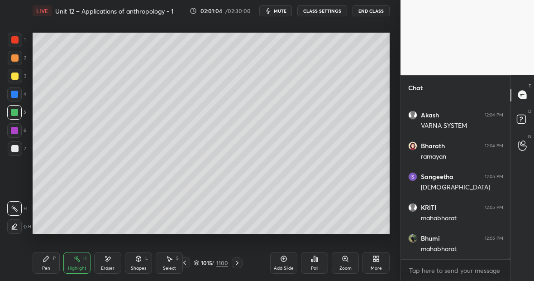
click at [48, 258] on icon at bounding box center [46, 258] width 7 height 7
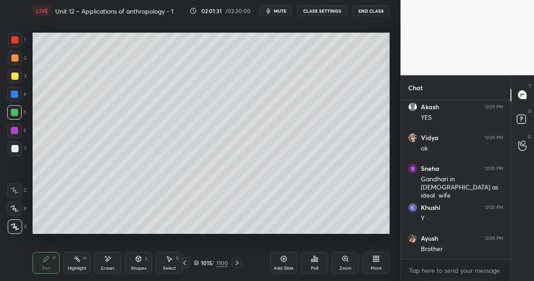
scroll to position [25853, 0]
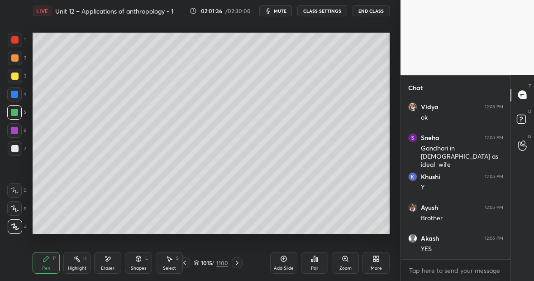
click at [16, 43] on div at bounding box center [15, 40] width 14 height 14
click at [83, 267] on div "Highlight" at bounding box center [77, 268] width 19 height 5
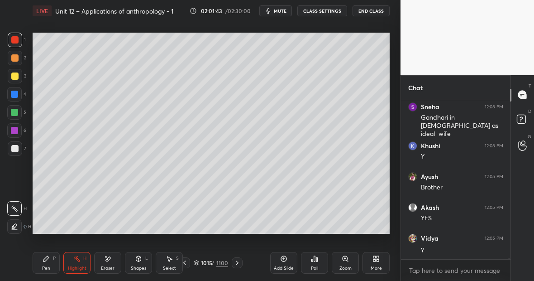
scroll to position [25914, 0]
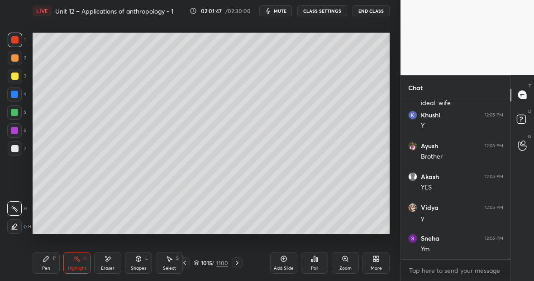
click at [73, 263] on div "Highlight H" at bounding box center [76, 263] width 27 height 22
click at [48, 262] on div "Pen P" at bounding box center [46, 263] width 27 height 22
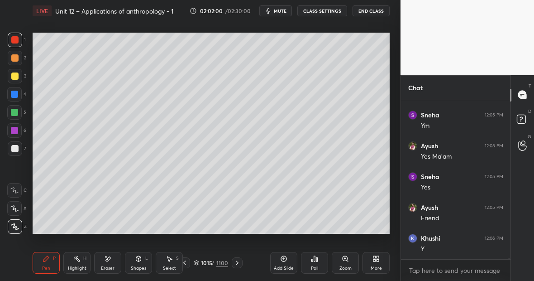
scroll to position [26068, 0]
click at [17, 114] on div at bounding box center [14, 112] width 7 height 7
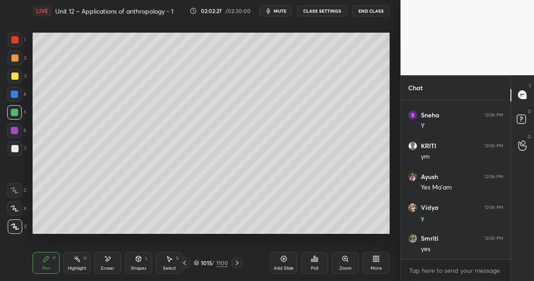
click at [80, 261] on div "Highlight H" at bounding box center [76, 263] width 27 height 22
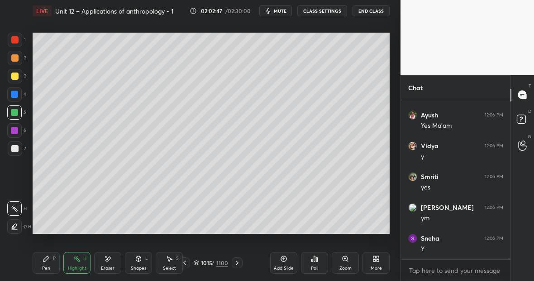
scroll to position [26314, 0]
click at [19, 40] on div at bounding box center [15, 40] width 14 height 14
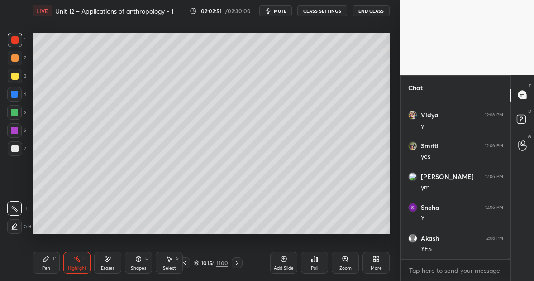
click at [50, 260] on div "Pen P" at bounding box center [46, 263] width 27 height 22
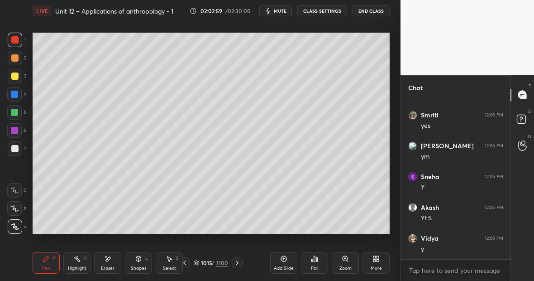
click at [82, 266] on div "Highlight" at bounding box center [77, 268] width 19 height 5
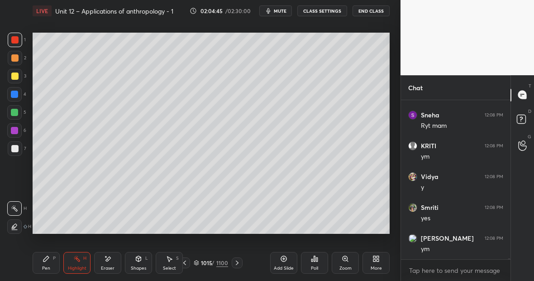
scroll to position [27115, 0]
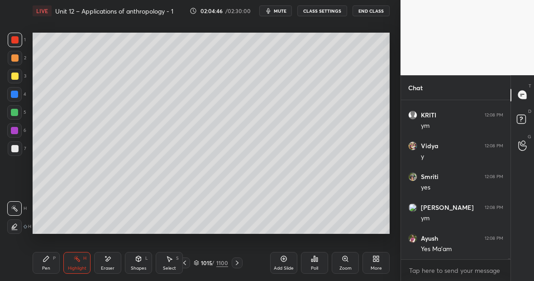
click at [41, 263] on div "Pen P" at bounding box center [46, 263] width 27 height 22
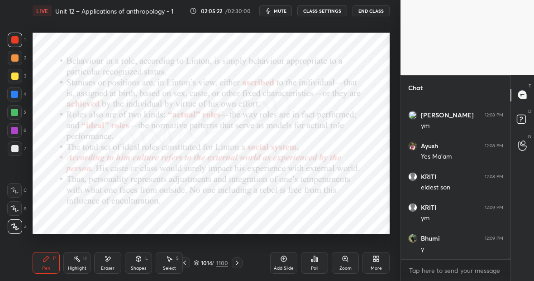
scroll to position [27238, 0]
click at [15, 96] on div at bounding box center [14, 94] width 7 height 7
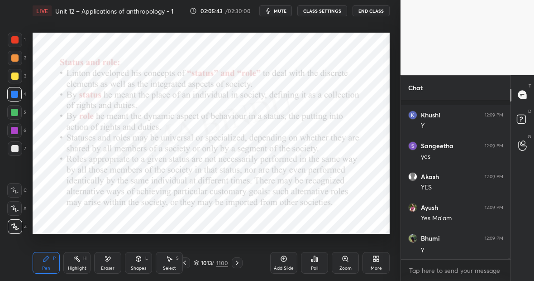
scroll to position [27484, 0]
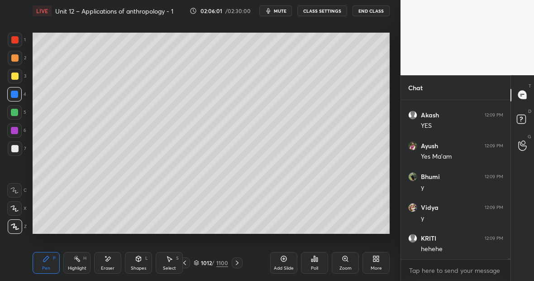
click at [12, 78] on div at bounding box center [14, 75] width 7 height 7
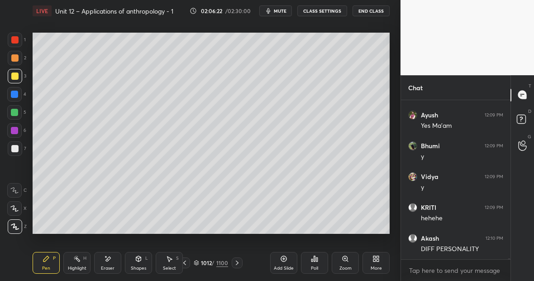
click at [114, 258] on div "Eraser" at bounding box center [107, 263] width 27 height 22
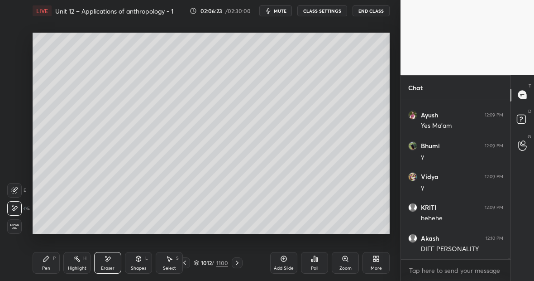
click at [47, 258] on icon at bounding box center [45, 258] width 5 height 5
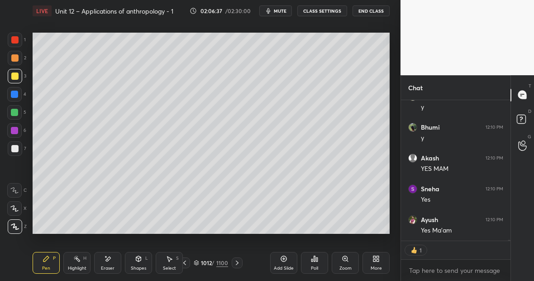
scroll to position [27810, 0]
type textarea "x"
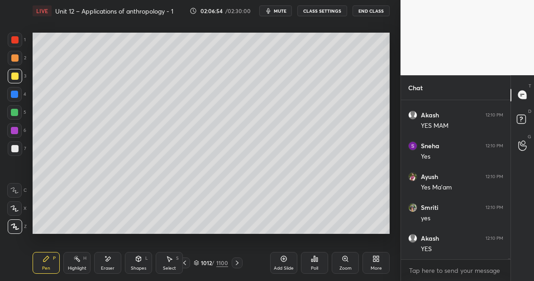
scroll to position [27853, 0]
click at [16, 111] on div at bounding box center [14, 112] width 7 height 7
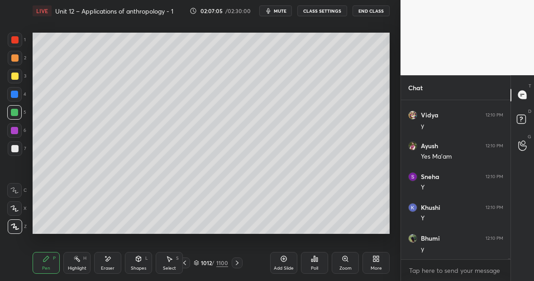
click at [17, 78] on div at bounding box center [14, 75] width 7 height 7
click at [19, 44] on div at bounding box center [15, 40] width 14 height 14
click at [109, 259] on icon at bounding box center [107, 259] width 7 height 8
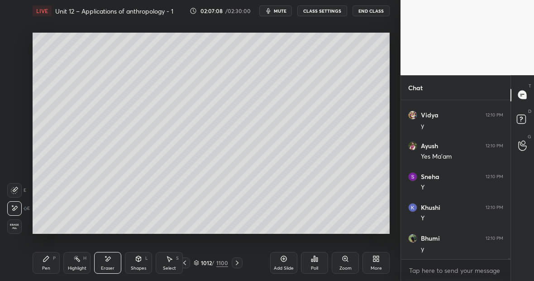
click at [56, 259] on div "Pen P" at bounding box center [46, 263] width 27 height 22
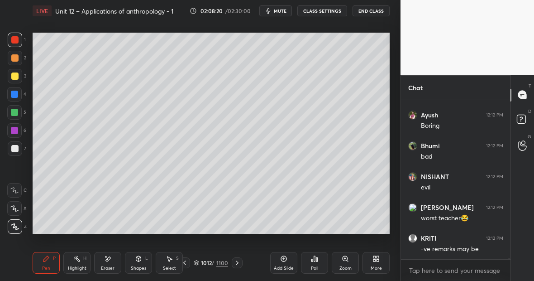
scroll to position [28438, 0]
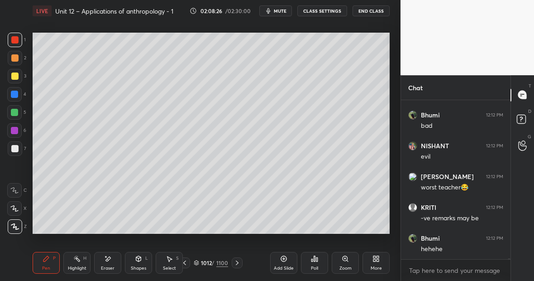
click at [50, 260] on div "Pen P" at bounding box center [46, 263] width 27 height 22
click at [76, 262] on div "Highlight H" at bounding box center [76, 263] width 27 height 22
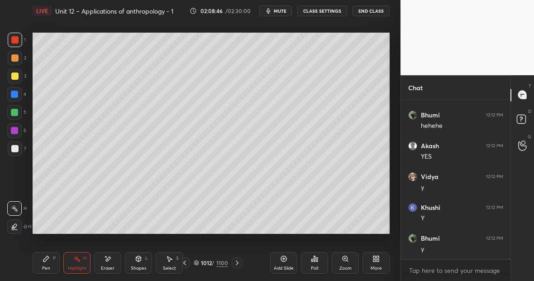
scroll to position [28592, 0]
click at [52, 257] on div "Pen P" at bounding box center [46, 263] width 27 height 22
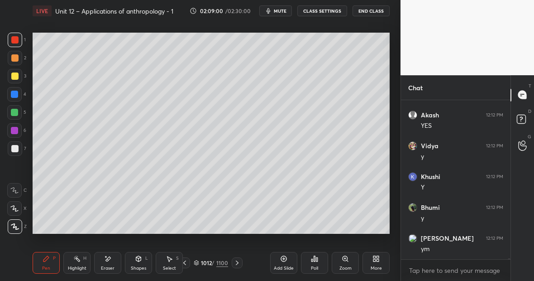
click at [15, 155] on div at bounding box center [15, 148] width 14 height 14
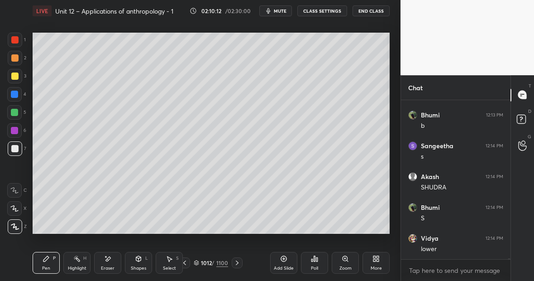
scroll to position [28961, 0]
click at [19, 116] on div at bounding box center [14, 112] width 14 height 14
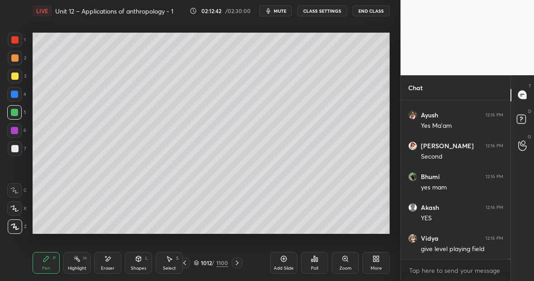
scroll to position [29638, 0]
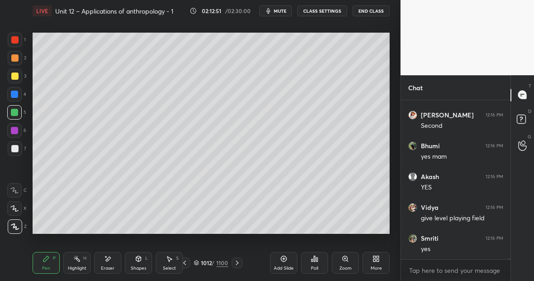
click at [74, 266] on div "Highlight" at bounding box center [77, 268] width 19 height 5
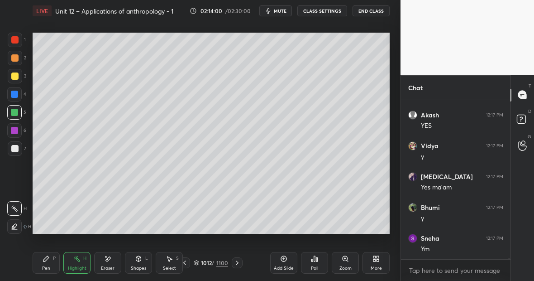
scroll to position [29946, 0]
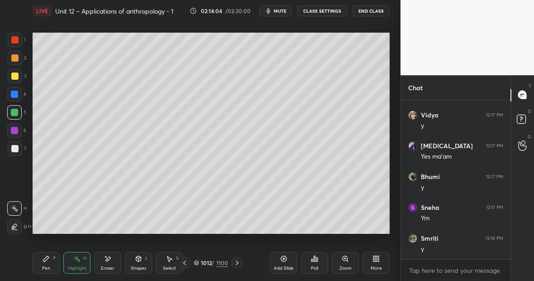
click at [18, 41] on div at bounding box center [14, 39] width 7 height 7
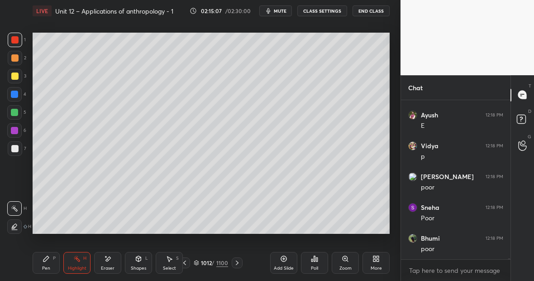
scroll to position [30324, 0]
click at [81, 270] on div "Highlight H" at bounding box center [76, 263] width 27 height 22
click at [222, 262] on div "1100" at bounding box center [222, 262] width 12 height 8
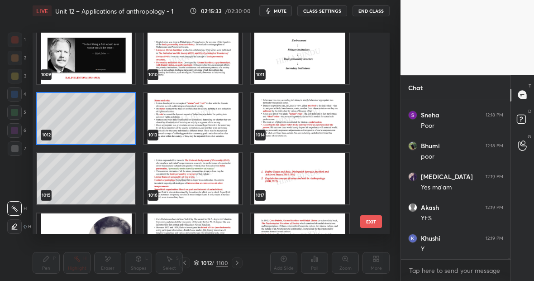
scroll to position [20171, 0]
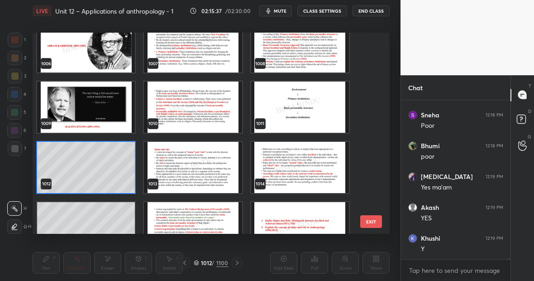
click at [190, 174] on img "grid" at bounding box center [193, 167] width 98 height 51
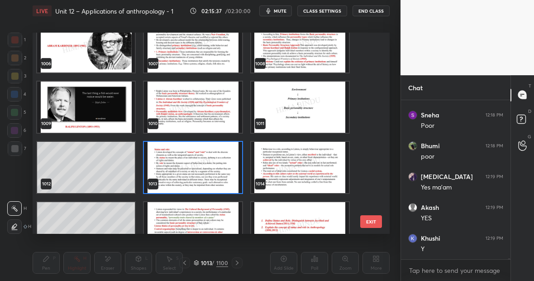
click at [190, 174] on img "grid" at bounding box center [193, 167] width 98 height 51
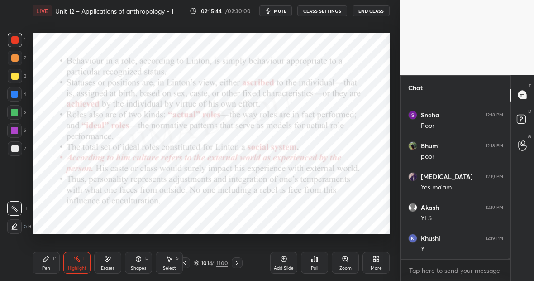
click at [49, 254] on div "Pen P" at bounding box center [46, 263] width 27 height 22
click at [18, 94] on div at bounding box center [14, 94] width 7 height 7
click at [79, 251] on div "Pen P Highlight H Eraser Shapes L Select S 1014 / 1100 Add Slide Poll Zoom More" at bounding box center [211, 262] width 357 height 36
click at [107, 260] on icon at bounding box center [107, 259] width 7 height 8
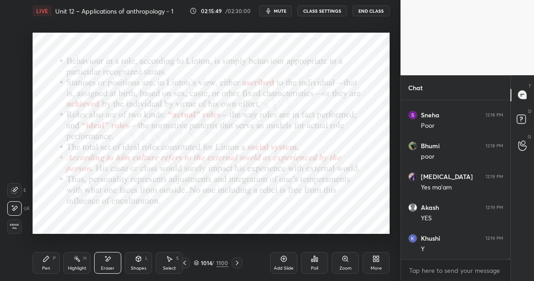
click at [43, 266] on div "Pen" at bounding box center [46, 268] width 8 height 5
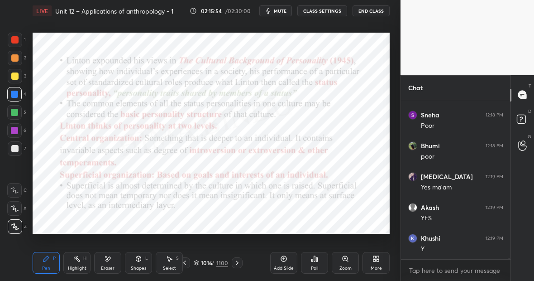
scroll to position [30416, 0]
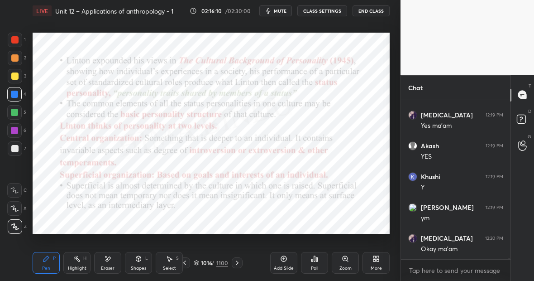
scroll to position [30478, 0]
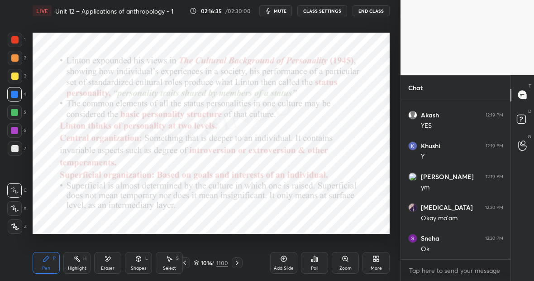
click at [17, 43] on div at bounding box center [15, 40] width 14 height 14
click at [20, 227] on div at bounding box center [15, 226] width 14 height 14
click at [79, 262] on div "Highlight H" at bounding box center [76, 263] width 27 height 22
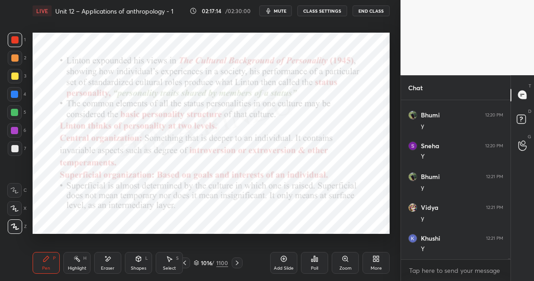
scroll to position [30788, 0]
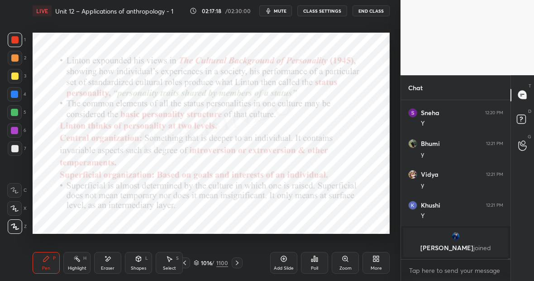
click at [16, 114] on div at bounding box center [14, 112] width 7 height 7
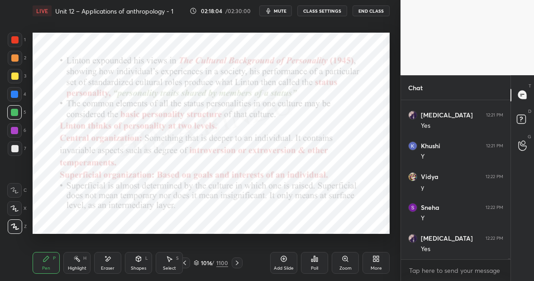
scroll to position [28536, 0]
click at [288, 262] on div "Add Slide" at bounding box center [283, 263] width 27 height 22
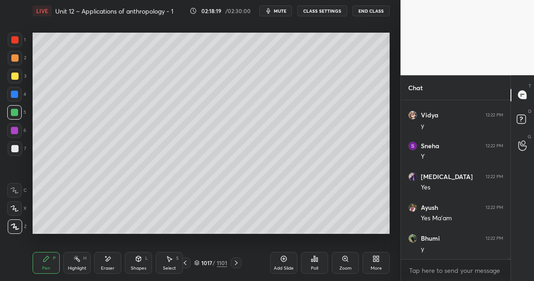
click at [18, 75] on div at bounding box center [14, 75] width 7 height 7
click at [19, 115] on div at bounding box center [14, 112] width 14 height 14
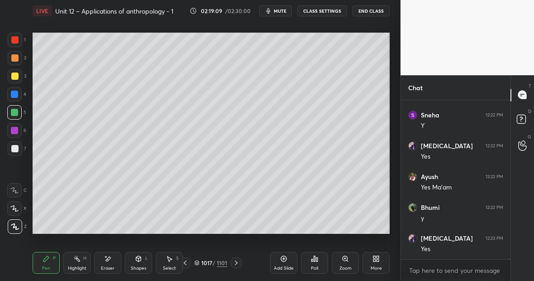
click at [16, 77] on div at bounding box center [14, 75] width 7 height 7
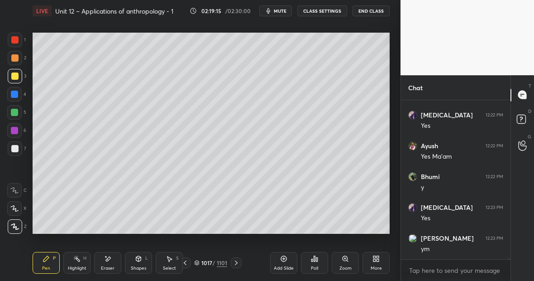
click at [116, 258] on div "Eraser" at bounding box center [107, 263] width 27 height 22
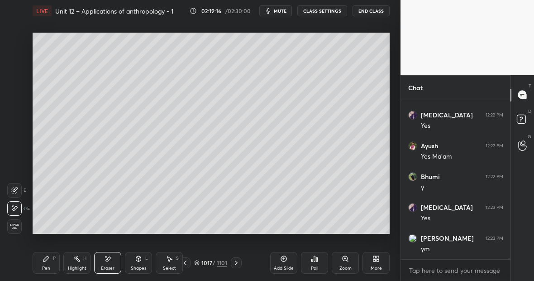
click at [46, 261] on icon at bounding box center [46, 258] width 7 height 7
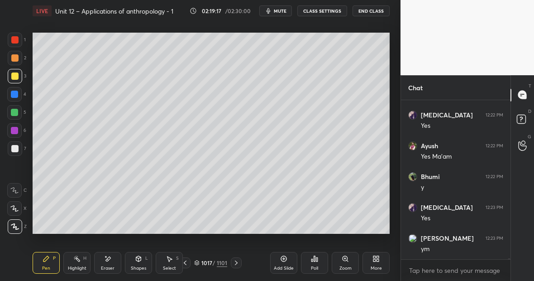
click at [16, 115] on div at bounding box center [14, 112] width 14 height 14
click at [19, 78] on div at bounding box center [15, 76] width 14 height 14
click at [106, 263] on div "Eraser" at bounding box center [107, 263] width 27 height 22
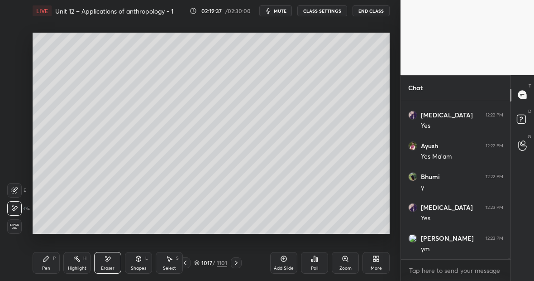
click at [50, 258] on div "Pen P" at bounding box center [46, 263] width 27 height 22
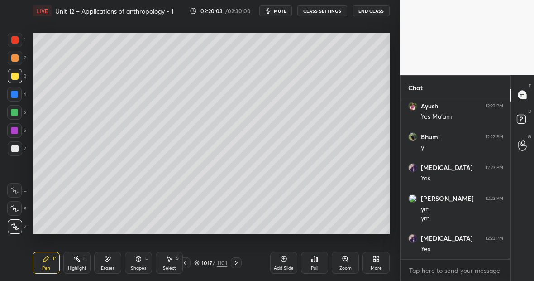
scroll to position [28669, 0]
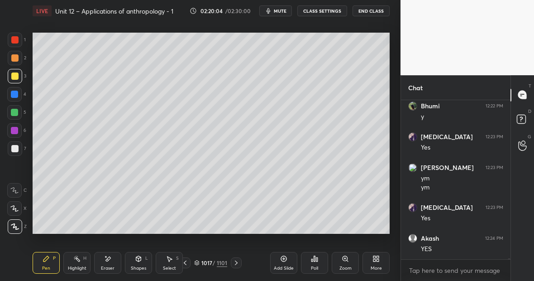
click at [106, 266] on div "Eraser" at bounding box center [108, 268] width 14 height 5
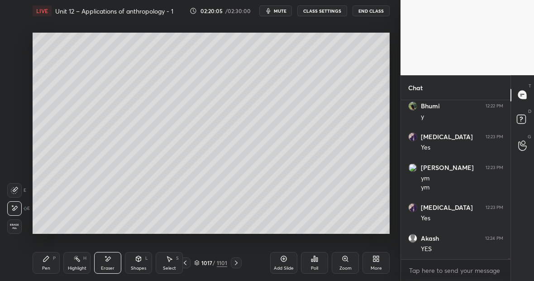
scroll to position [28699, 0]
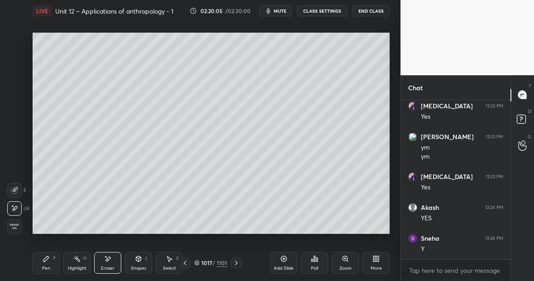
click at [43, 265] on div "Pen P" at bounding box center [46, 263] width 27 height 22
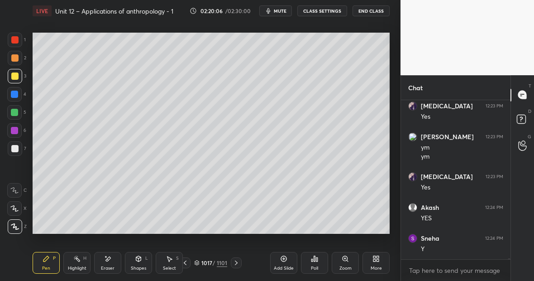
scroll to position [28730, 0]
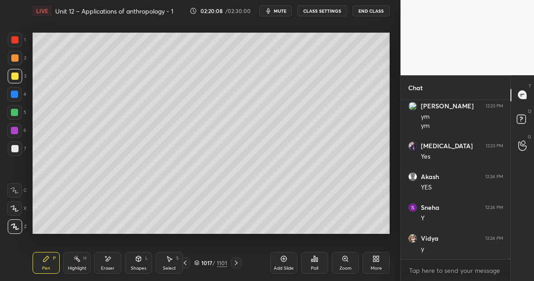
click at [16, 78] on div at bounding box center [14, 75] width 7 height 7
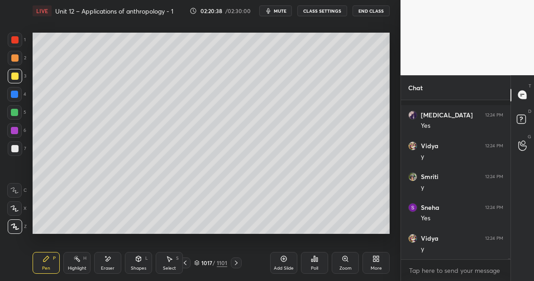
scroll to position [28946, 0]
click at [112, 261] on div "Eraser" at bounding box center [107, 263] width 27 height 22
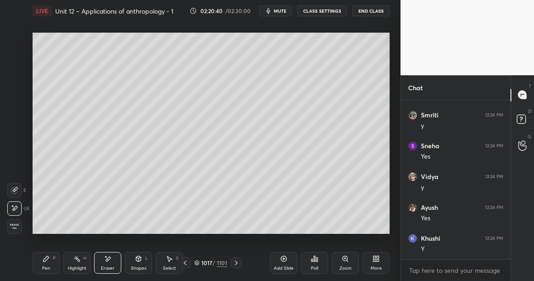
click at [49, 264] on div "Pen P" at bounding box center [46, 263] width 27 height 22
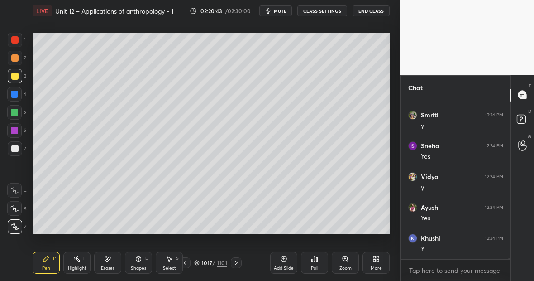
scroll to position [28976, 0]
click at [18, 40] on div at bounding box center [14, 39] width 7 height 7
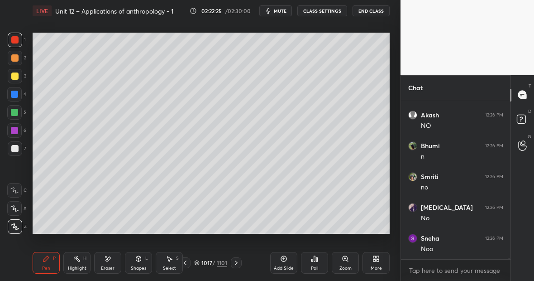
click at [87, 254] on div "Highlight H" at bounding box center [76, 263] width 27 height 22
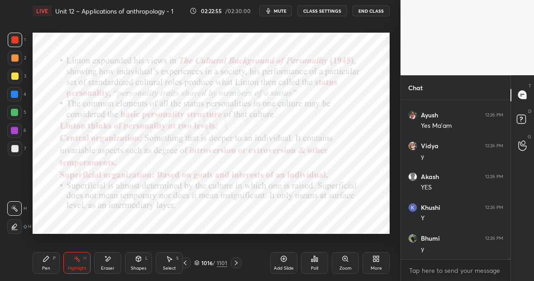
scroll to position [29961, 0]
click at [17, 115] on div at bounding box center [14, 112] width 14 height 14
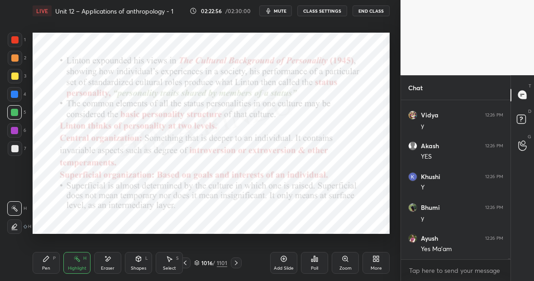
click at [50, 254] on div "Pen P" at bounding box center [46, 263] width 27 height 22
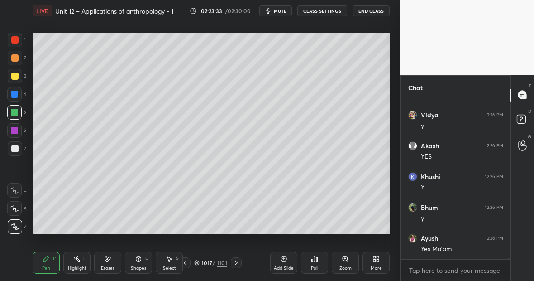
click at [91, 262] on div "Pen P Highlight H Eraser Shapes L Select S" at bounding box center [92, 263] width 119 height 22
click at [113, 261] on div "Eraser" at bounding box center [107, 263] width 27 height 22
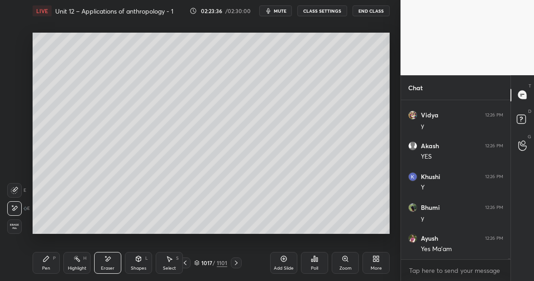
click at [50, 263] on div "Pen P" at bounding box center [46, 263] width 27 height 22
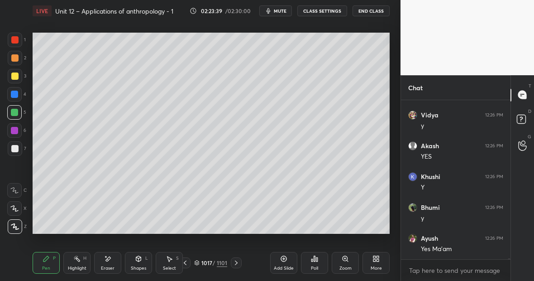
click at [81, 262] on div "Highlight H" at bounding box center [76, 263] width 27 height 22
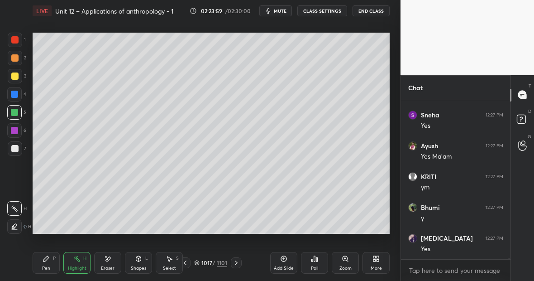
scroll to position [30179, 0]
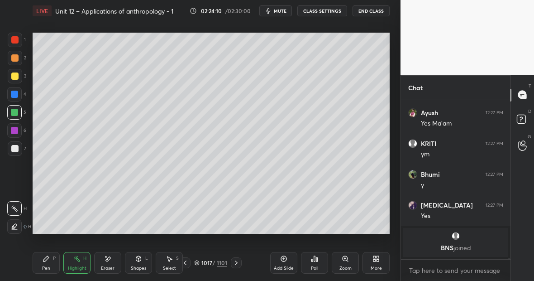
click at [83, 258] on div "Highlight H" at bounding box center [76, 263] width 27 height 22
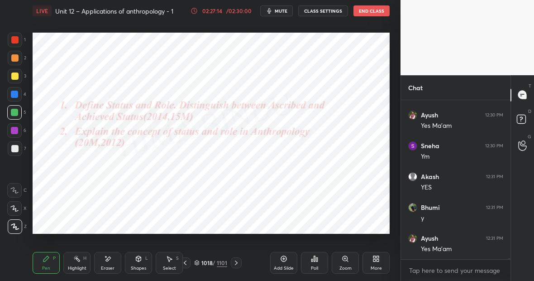
scroll to position [30532, 0]
click at [109, 255] on div "Eraser" at bounding box center [107, 263] width 27 height 22
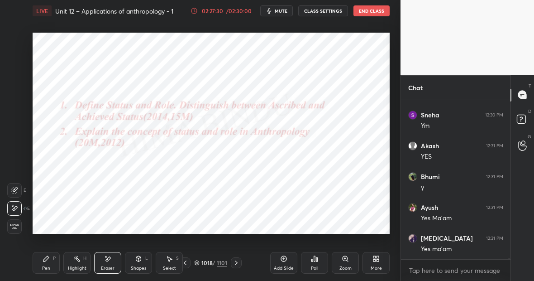
click at [50, 261] on div "Pen P" at bounding box center [46, 263] width 27 height 22
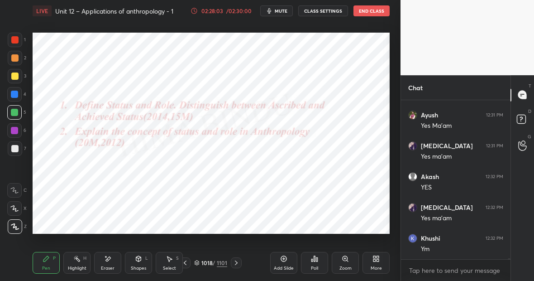
scroll to position [30655, 0]
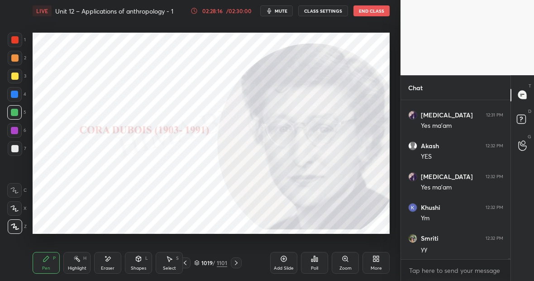
click at [18, 41] on div at bounding box center [14, 39] width 7 height 7
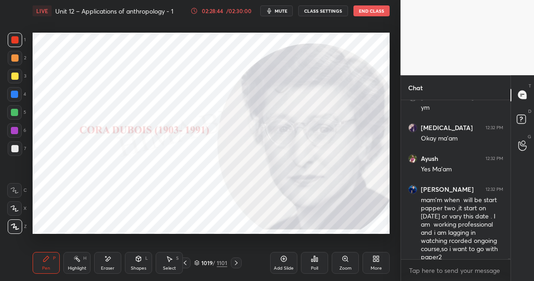
scroll to position [30951, 0]
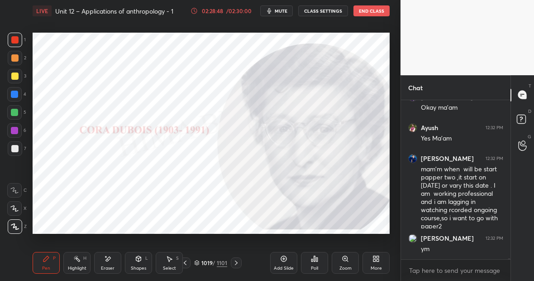
click at [83, 257] on div "Highlight H" at bounding box center [76, 263] width 27 height 22
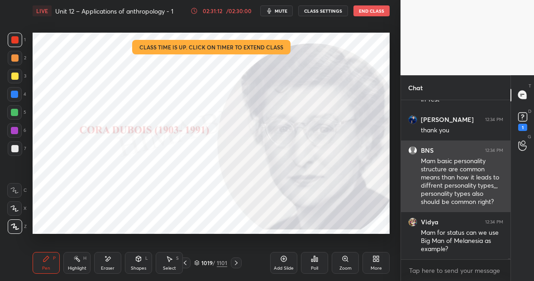
scroll to position [31577, 0]
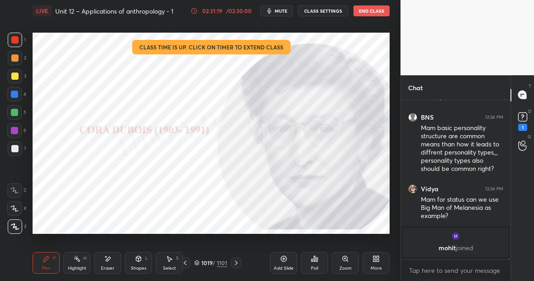
click at [19, 95] on div at bounding box center [14, 94] width 14 height 14
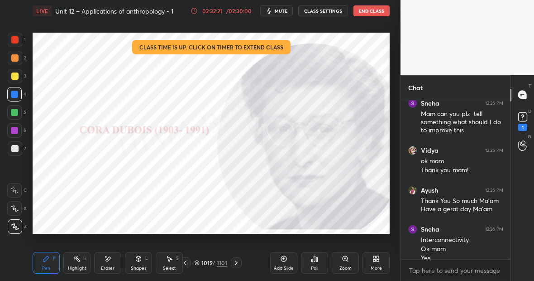
scroll to position [31483, 0]
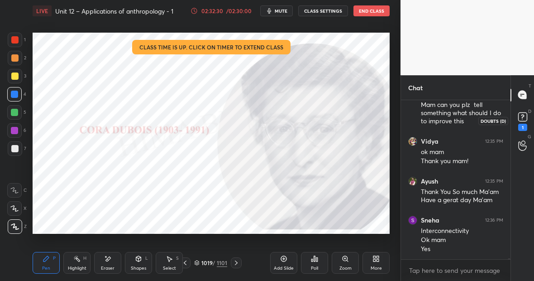
click at [526, 116] on rect at bounding box center [522, 116] width 9 height 9
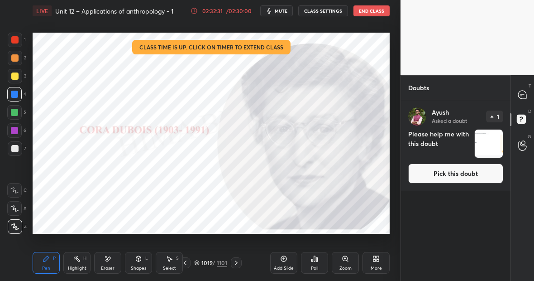
click at [496, 144] on img "grid" at bounding box center [489, 143] width 28 height 28
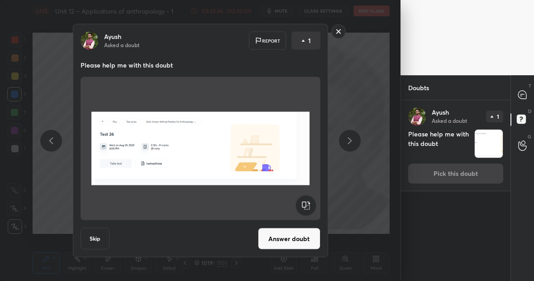
click at [340, 32] on rect at bounding box center [338, 31] width 14 height 14
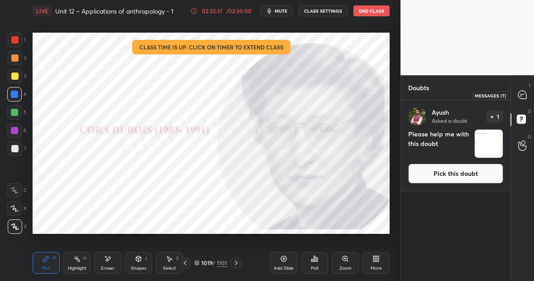
click at [521, 93] on icon at bounding box center [522, 95] width 8 height 8
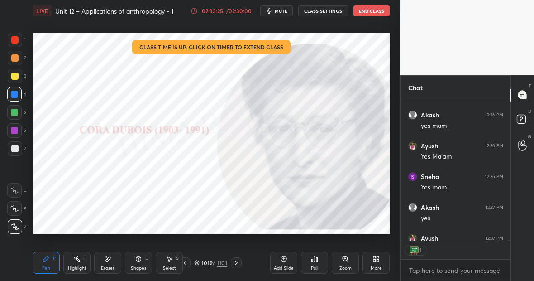
scroll to position [3, 3]
click at [369, 8] on button "End Class" at bounding box center [371, 10] width 36 height 11
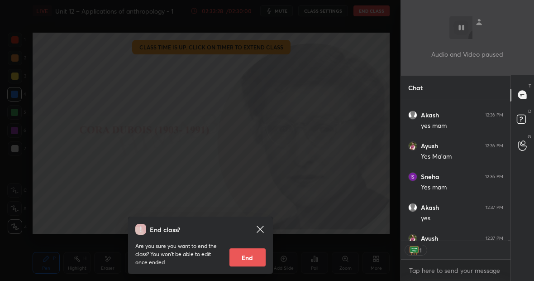
click at [248, 254] on button "End" at bounding box center [247, 257] width 36 height 18
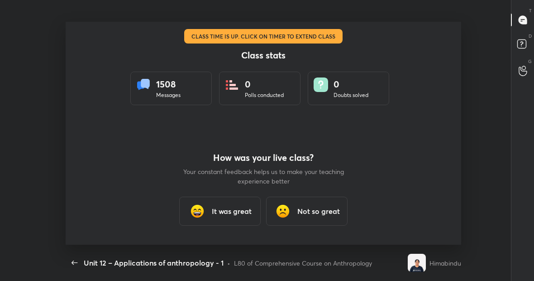
scroll to position [223, 527]
